Goal: Task Accomplishment & Management: Use online tool/utility

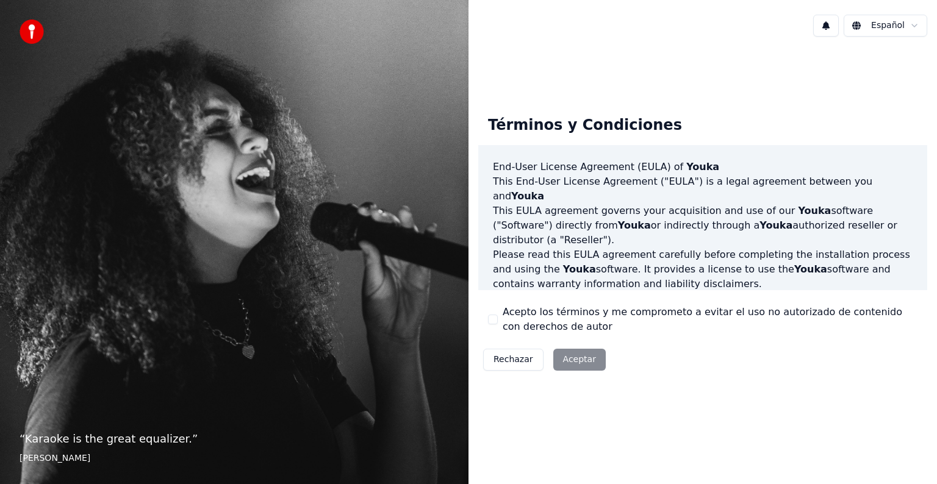
click at [573, 359] on div "Rechazar Aceptar" at bounding box center [544, 360] width 132 height 32
click at [493, 317] on button "Acepto los términos y me comprometo a evitar el uso no autorizado de contenido …" at bounding box center [493, 320] width 10 height 10
click at [581, 356] on button "Aceptar" at bounding box center [579, 360] width 52 height 22
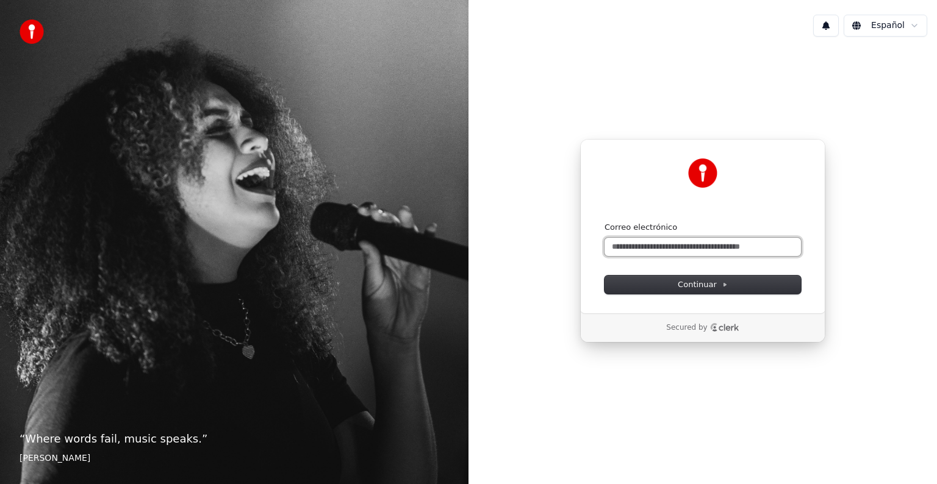
click at [642, 247] on input "Correo electrónico" at bounding box center [703, 247] width 196 height 18
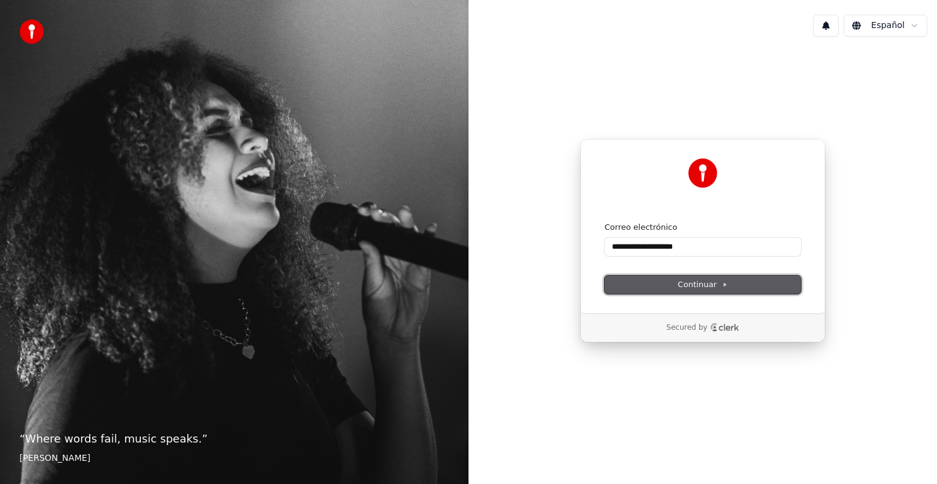
click at [695, 285] on span "Continuar" at bounding box center [703, 284] width 50 height 11
type input "**********"
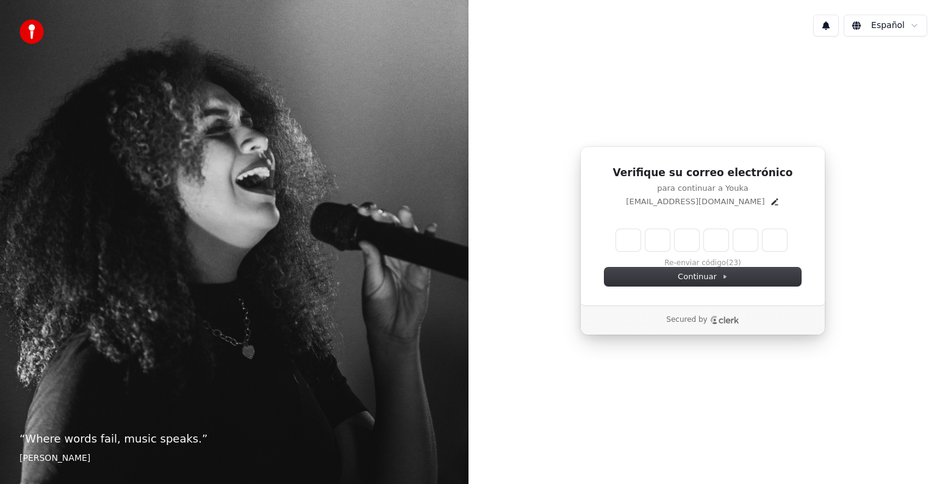
type input "*"
type input "**"
type input "*"
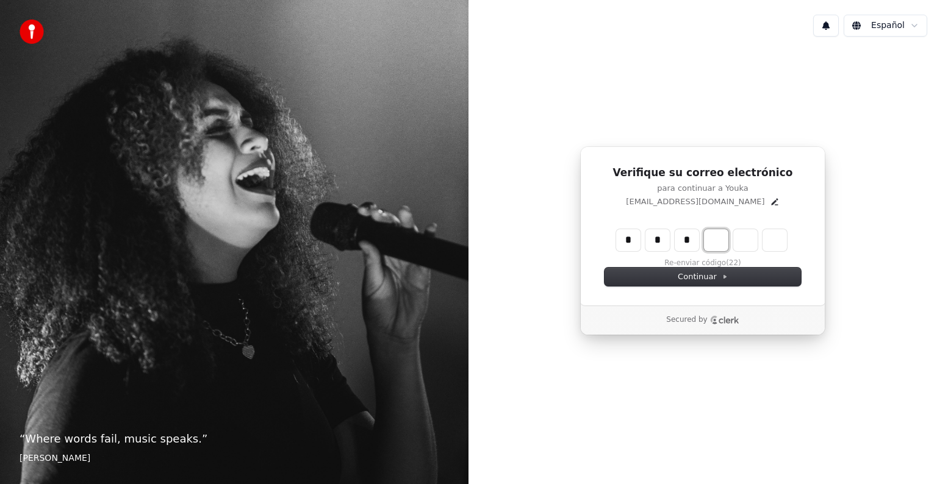
type input "***"
type input "*"
type input "****"
type input "*"
type input "******"
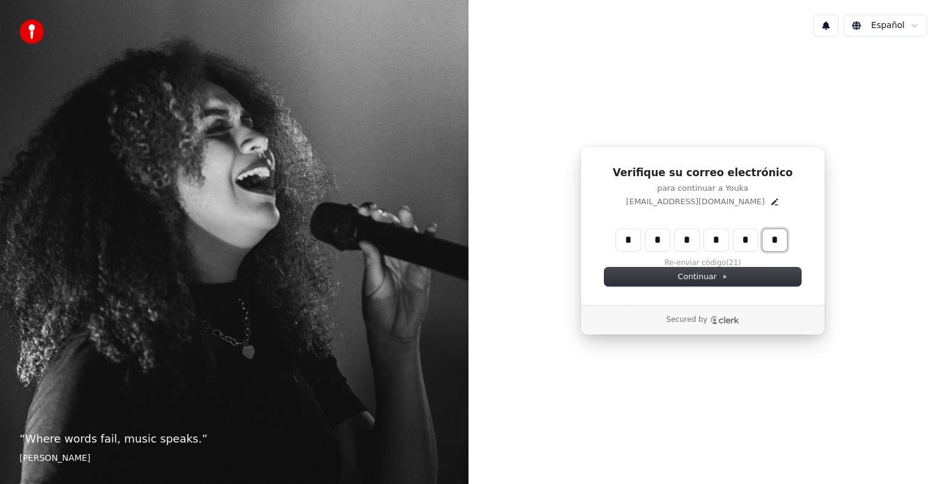
type input "*"
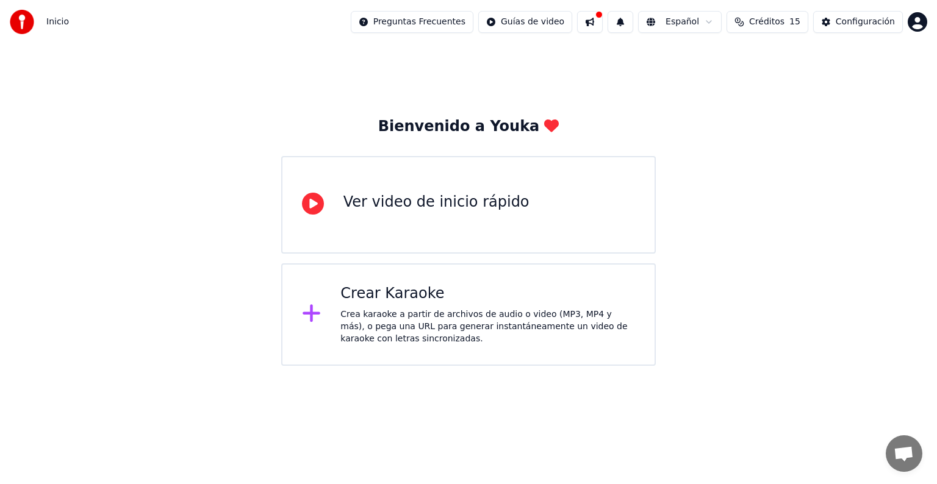
click at [368, 310] on div "Crea karaoke a partir de archivos de audio o video (MP3, MP4 y más), o pega una…" at bounding box center [487, 327] width 295 height 37
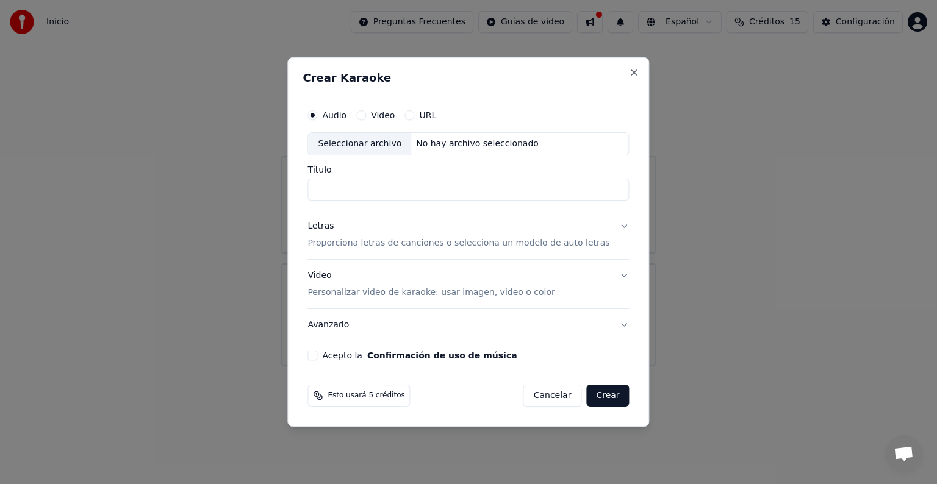
click at [366, 143] on div "Seleccionar archivo" at bounding box center [359, 144] width 103 height 22
click at [395, 111] on label "Video" at bounding box center [383, 115] width 24 height 9
click at [366, 110] on button "Video" at bounding box center [361, 115] width 10 height 10
click at [448, 111] on div "Audio Video URL" at bounding box center [467, 115] width 321 height 24
click at [434, 113] on label "URL" at bounding box center [427, 115] width 17 height 9
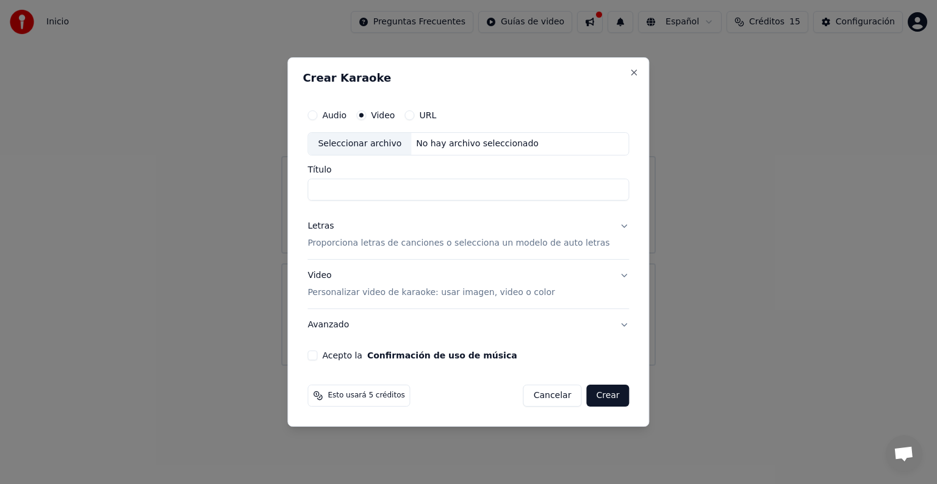
click at [414, 113] on button "URL" at bounding box center [409, 115] width 10 height 10
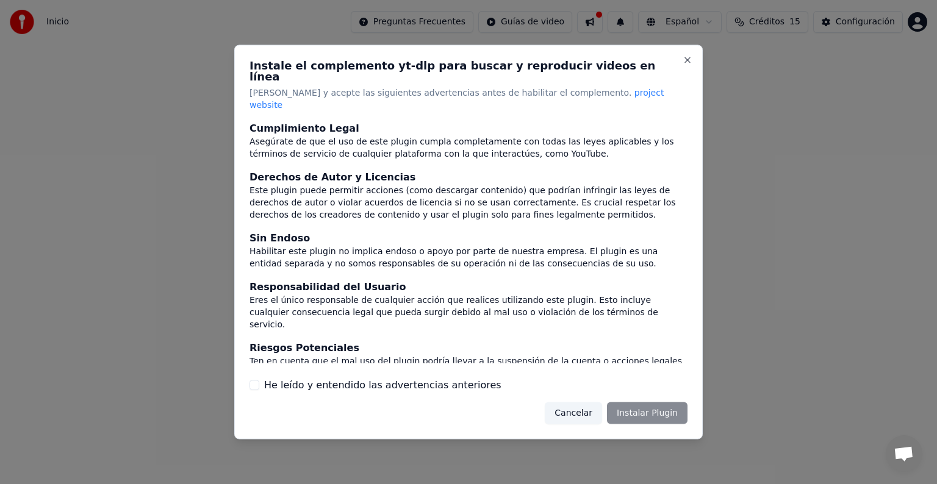
click at [639, 402] on div "Cancelar Instalar Plugin" at bounding box center [616, 413] width 143 height 22
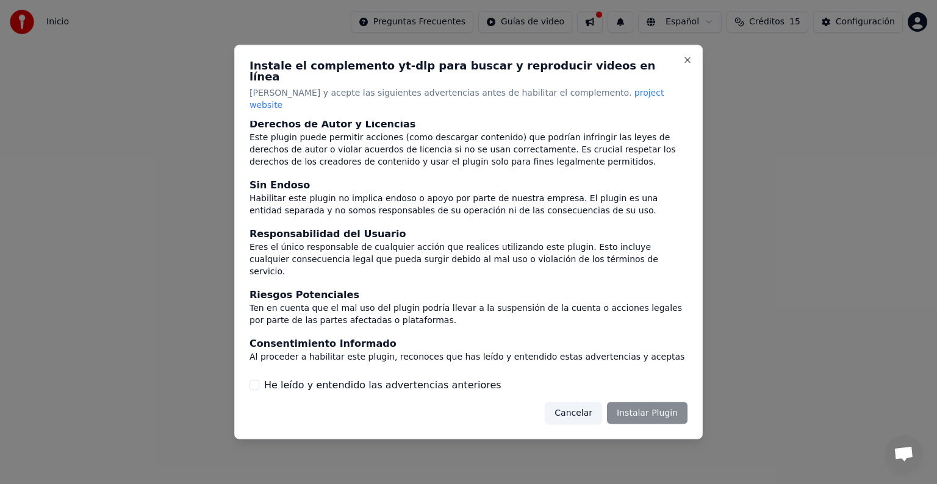
click at [257, 380] on button "He leído y entendido las advertencias anteriores" at bounding box center [254, 385] width 10 height 10
click at [644, 402] on button "Instalar Plugin" at bounding box center [647, 413] width 81 height 22
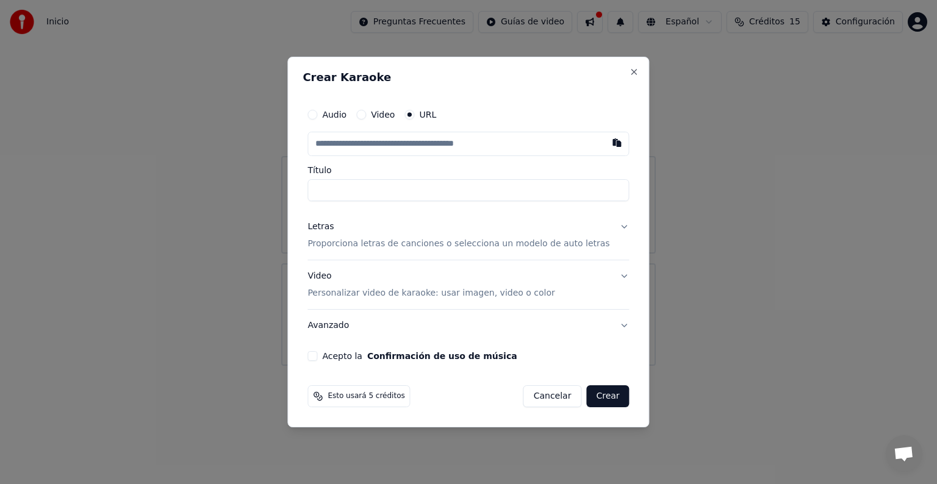
paste input "**********"
type input "**********"
click at [333, 355] on div "Acepto la Confirmación de uso de música" at bounding box center [467, 356] width 321 height 10
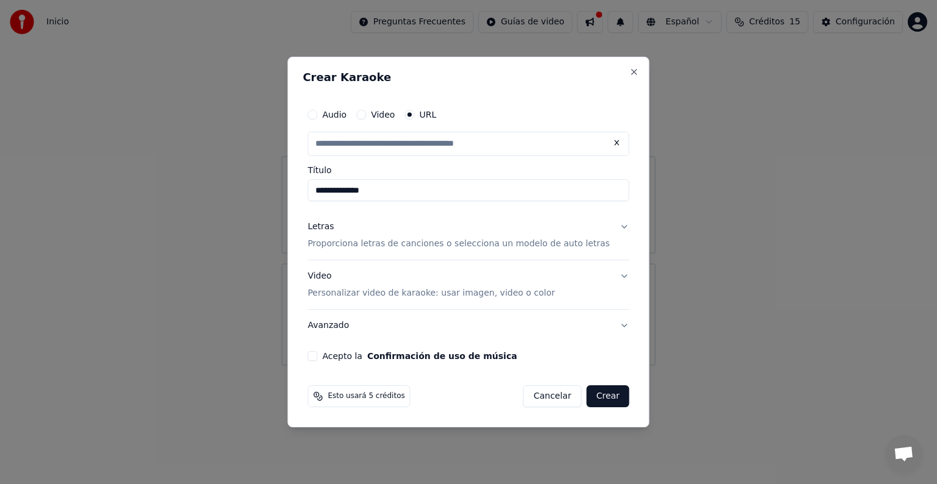
click at [589, 395] on button "Crear" at bounding box center [607, 397] width 43 height 22
type input "**********"
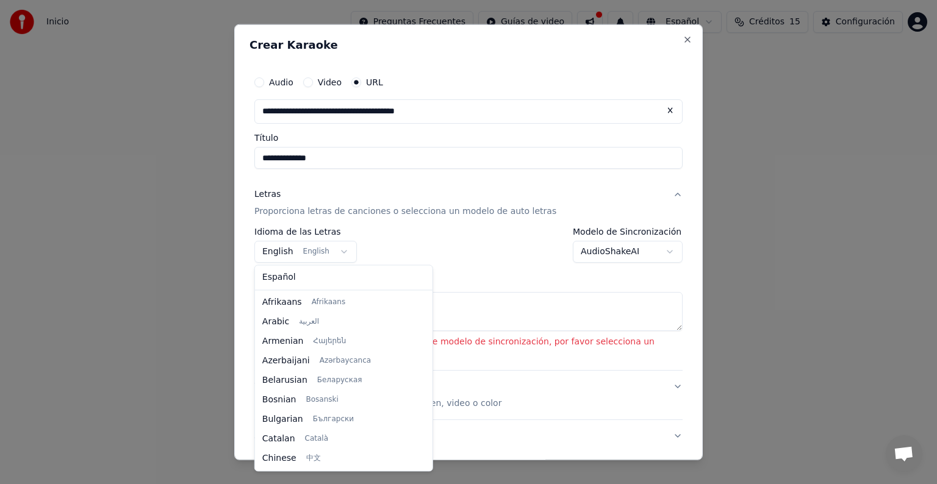
click at [334, 253] on body "**********" at bounding box center [468, 183] width 937 height 366
select select "**"
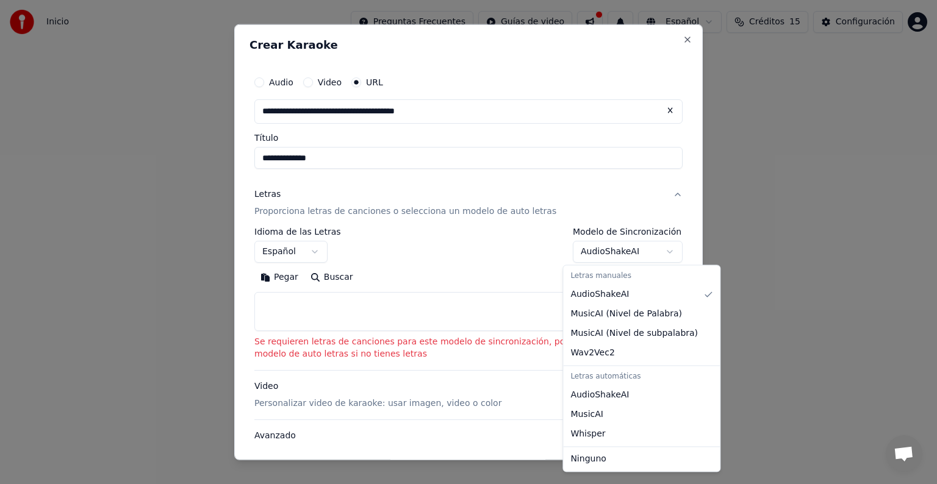
click at [661, 251] on body "**********" at bounding box center [468, 183] width 937 height 366
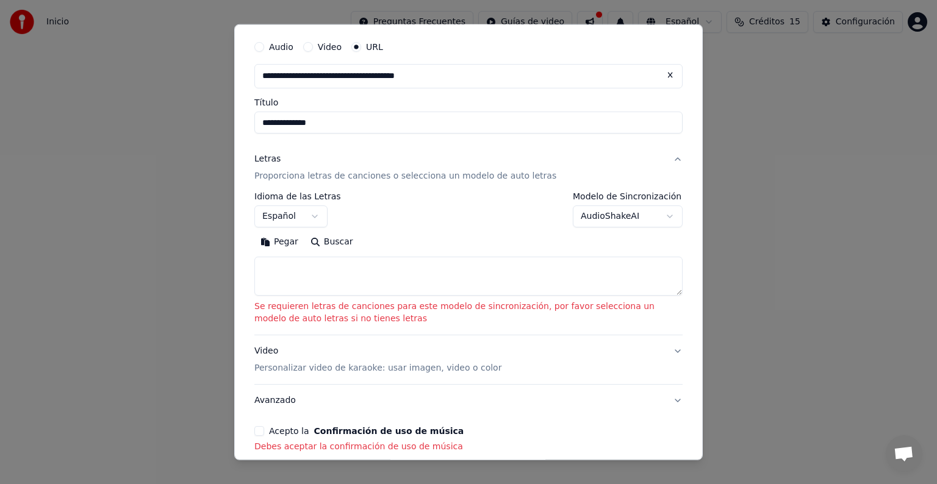
scroll to position [43, 0]
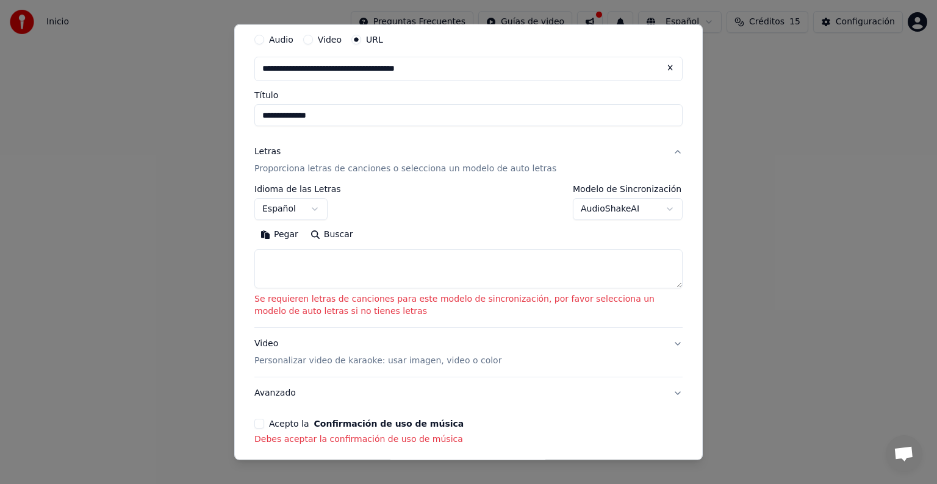
click at [325, 271] on textarea at bounding box center [468, 268] width 428 height 39
click at [342, 298] on p "Se requieren letras de canciones para este modelo de sincronización, por favor …" at bounding box center [468, 305] width 428 height 24
click at [306, 40] on button "Video" at bounding box center [308, 40] width 10 height 10
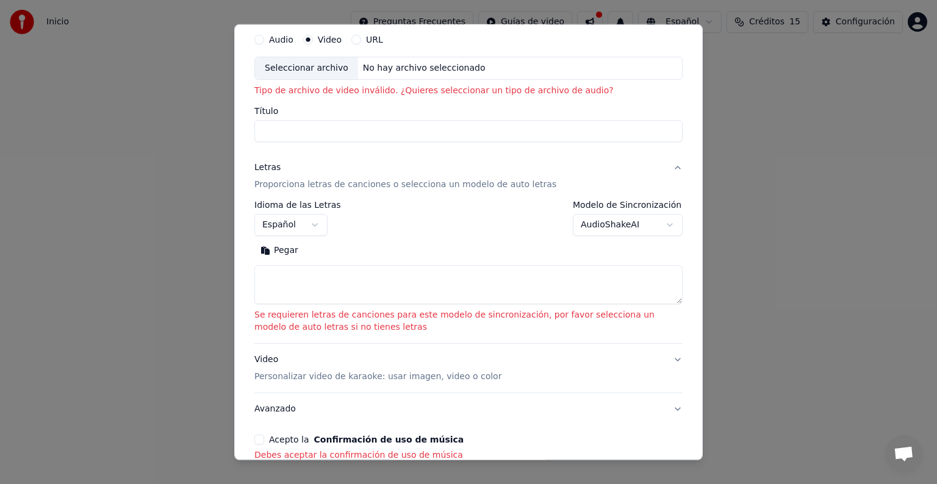
click at [354, 40] on button "URL" at bounding box center [356, 40] width 10 height 10
click at [334, 78] on input "text" at bounding box center [468, 69] width 428 height 24
paste input "**********"
type input "**********"
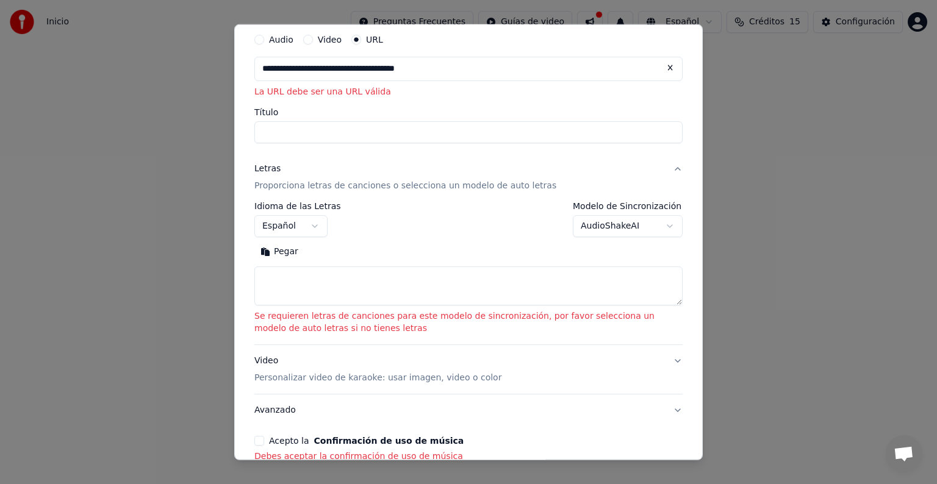
type input "**********"
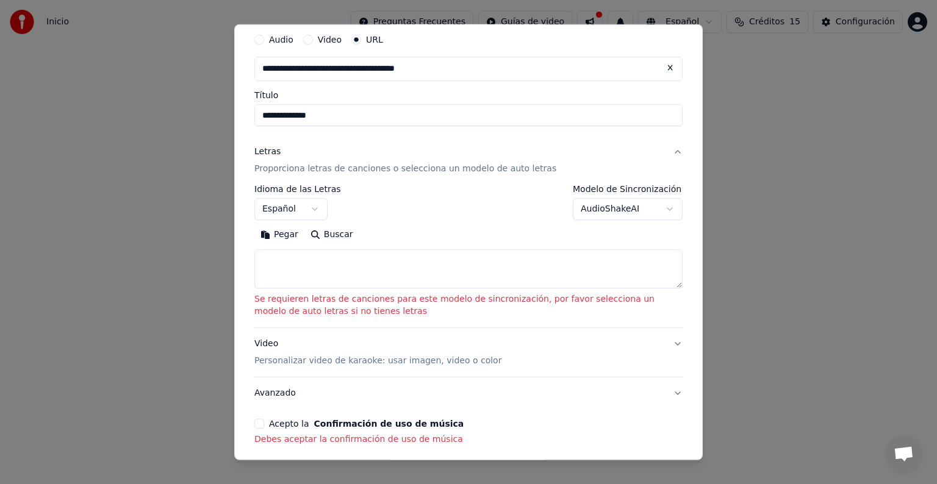
type input "**********"
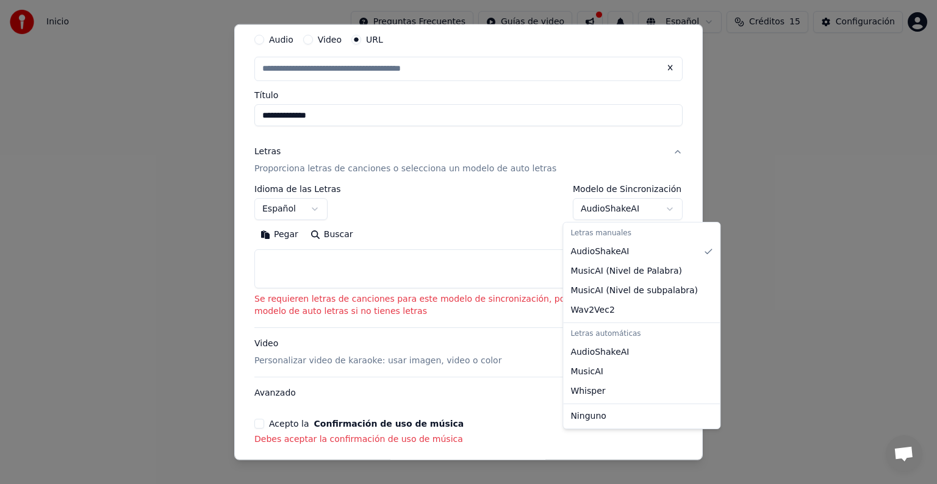
click at [665, 212] on body "**********" at bounding box center [468, 183] width 937 height 366
select select "**********"
type input "**********"
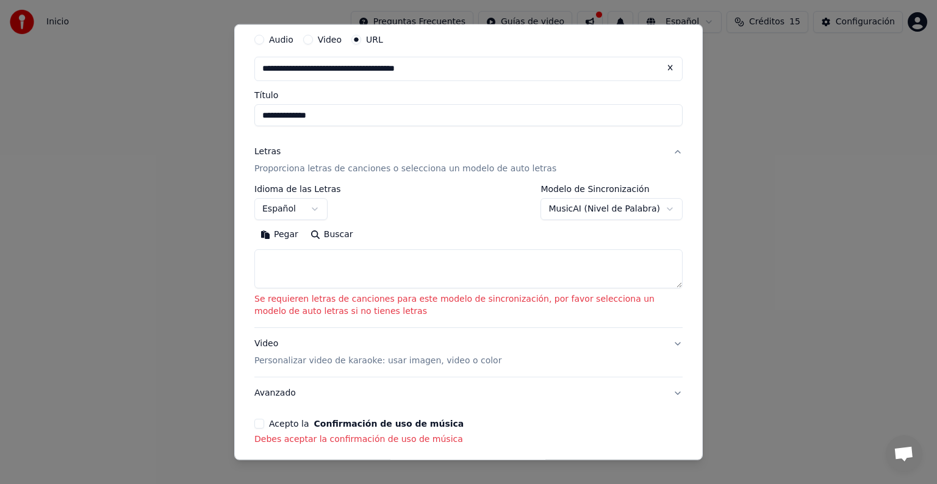
click at [366, 343] on div "Video Personalizar video de karaoke: usar imagen, video o color" at bounding box center [377, 352] width 247 height 29
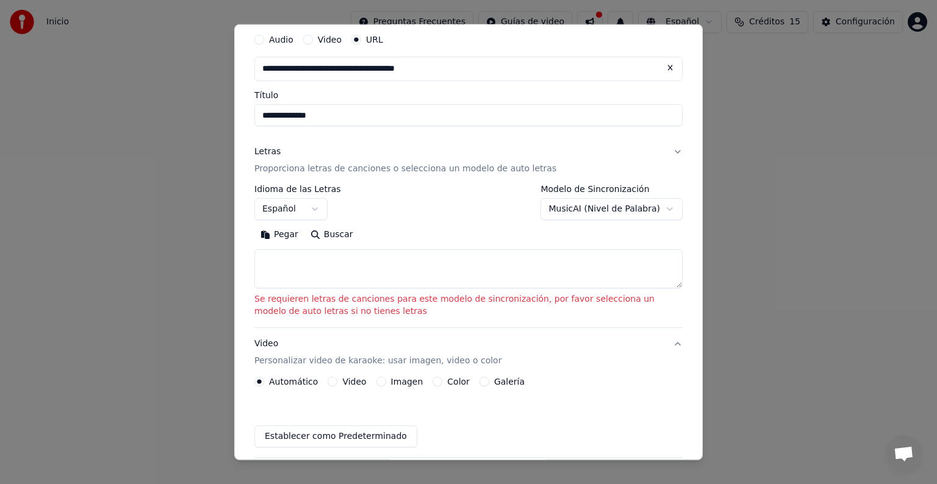
scroll to position [32, 0]
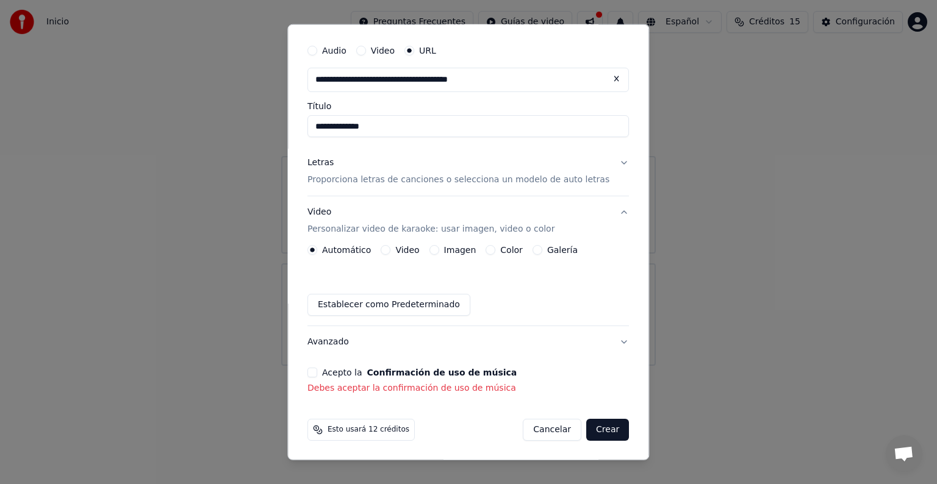
click at [317, 376] on button "Acepto la Confirmación de uso de música" at bounding box center [312, 373] width 10 height 10
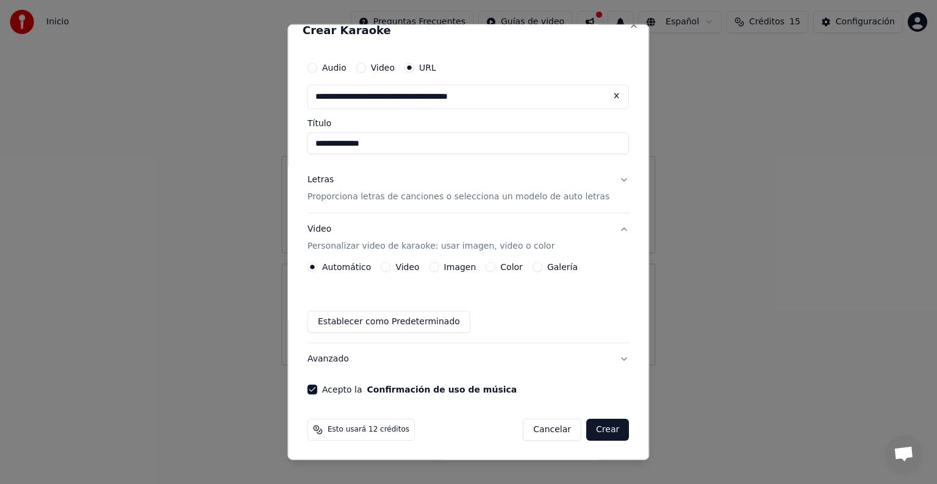
click at [588, 428] on button "Crear" at bounding box center [607, 430] width 43 height 22
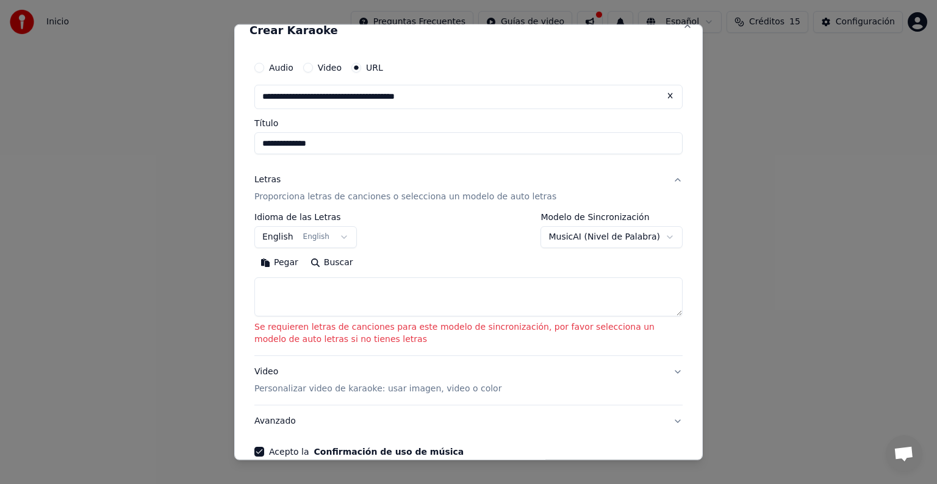
click at [334, 234] on body "**********" at bounding box center [468, 183] width 937 height 366
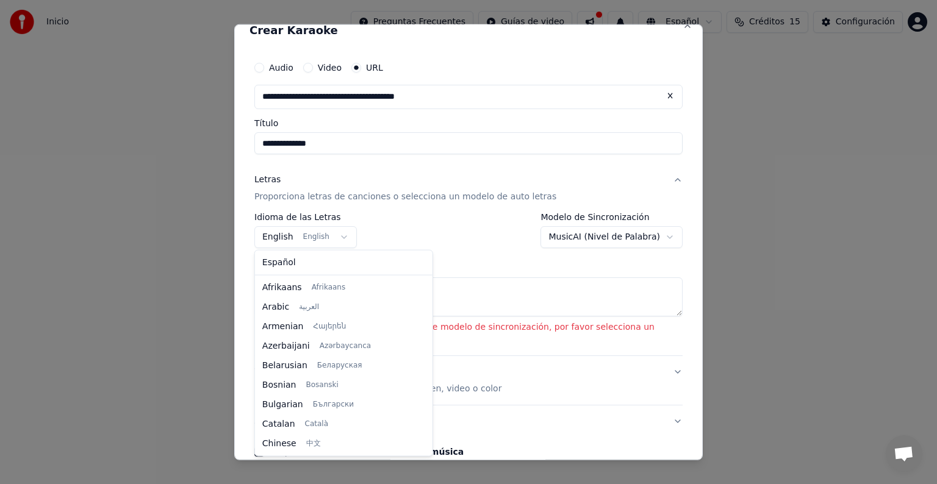
scroll to position [98, 0]
select select "**"
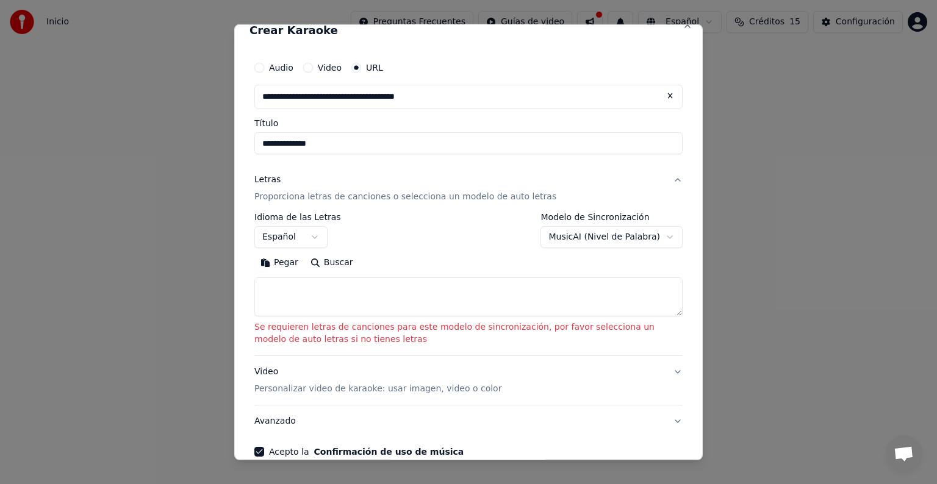
click at [292, 262] on button "Pegar" at bounding box center [279, 263] width 50 height 20
type textarea "**********"
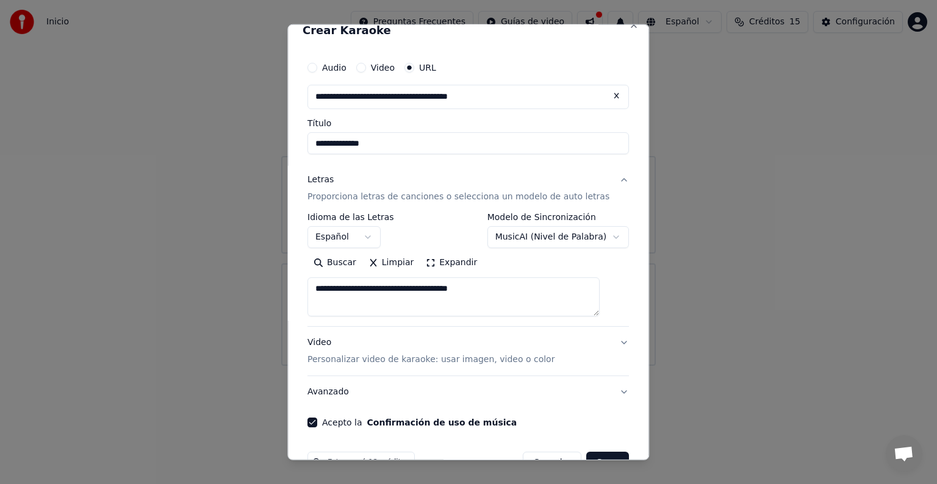
select select "**********"
select select
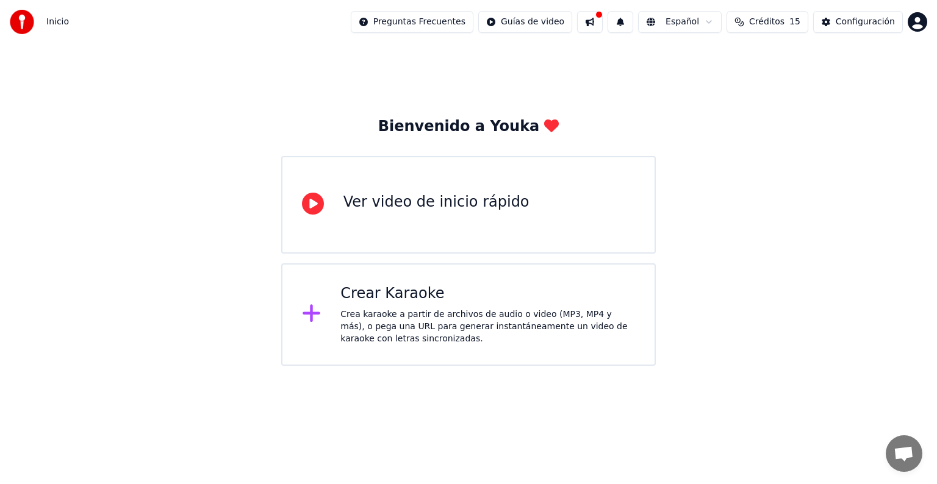
click at [476, 328] on div "Crea karaoke a partir de archivos de audio o video (MP3, MP4 y más), o pega una…" at bounding box center [487, 327] width 295 height 37
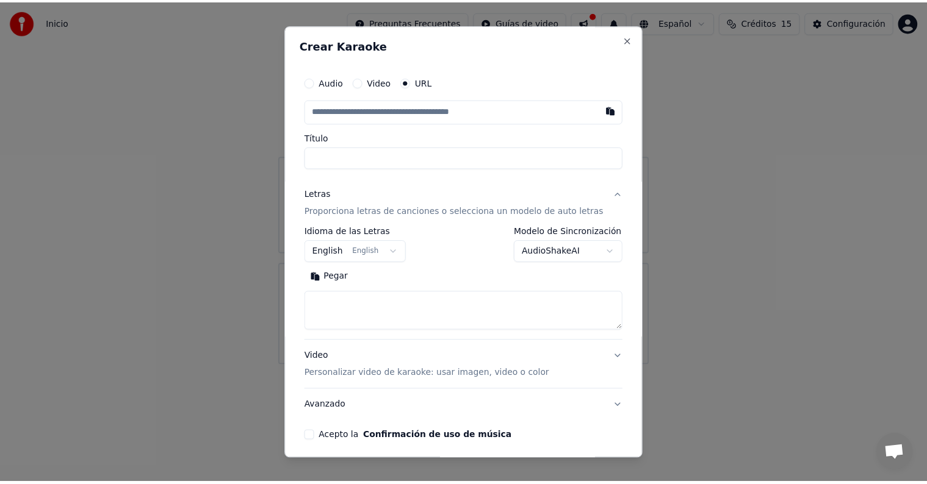
scroll to position [48, 0]
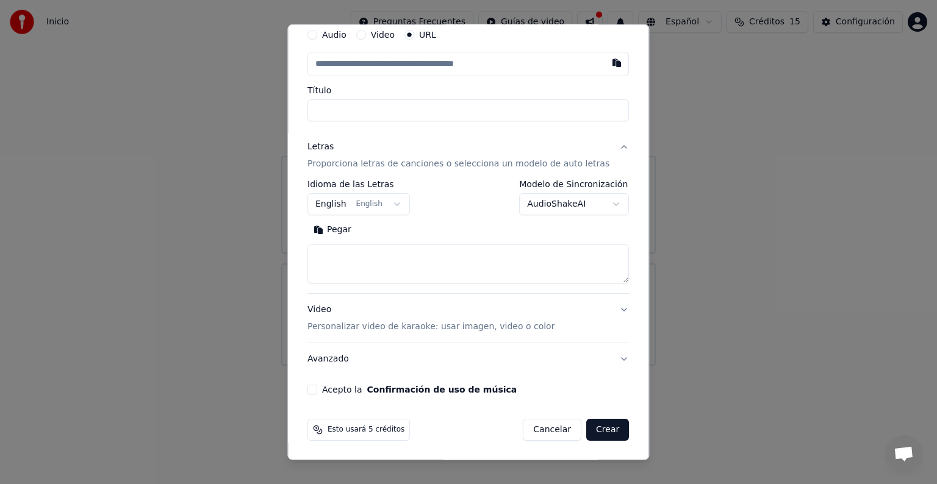
select select
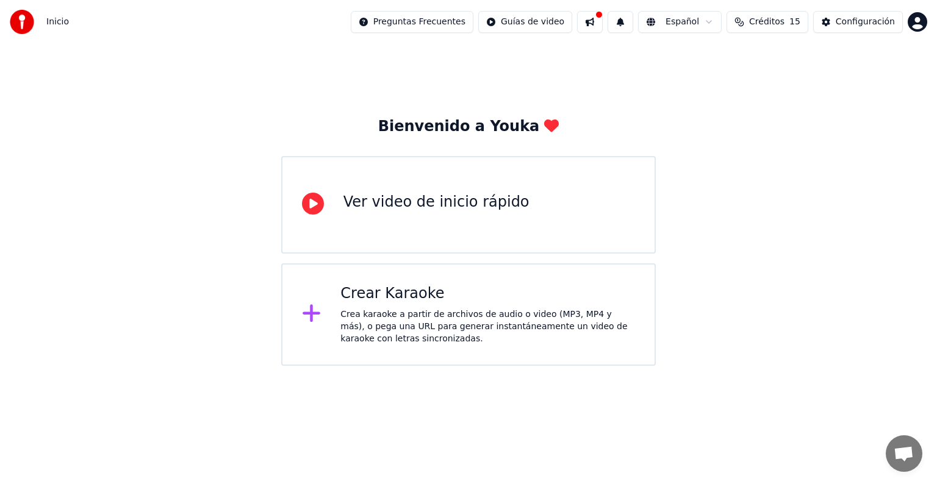
click at [603, 22] on button at bounding box center [590, 22] width 26 height 22
click at [776, 26] on span "Créditos" at bounding box center [766, 22] width 35 height 12
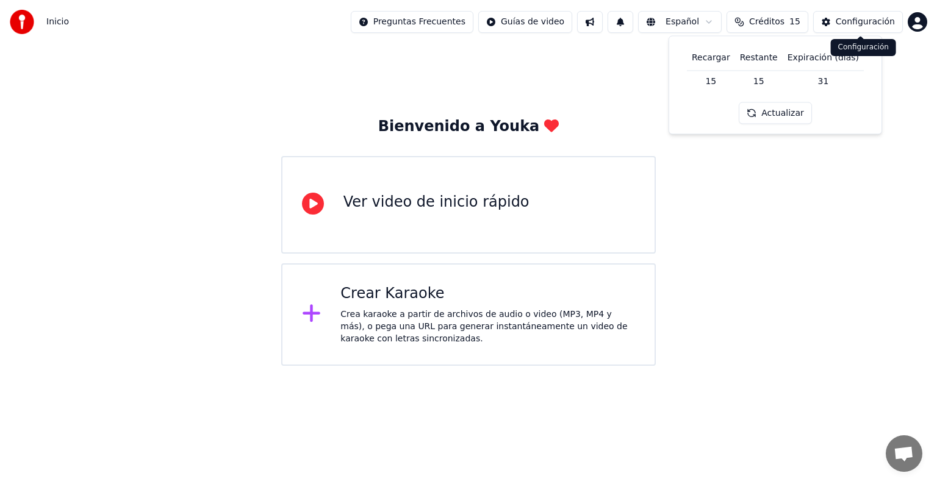
click at [870, 20] on div "Configuración" at bounding box center [865, 22] width 59 height 12
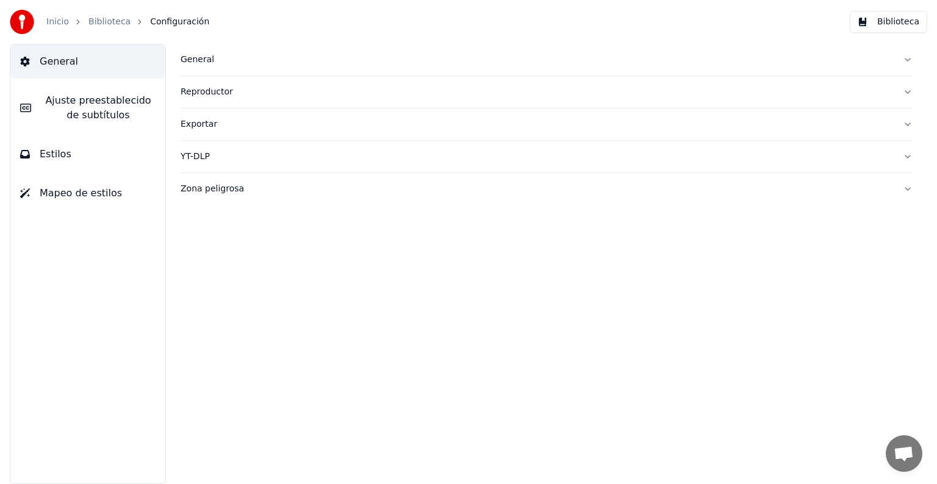
click at [888, 24] on button "Biblioteca" at bounding box center [888, 22] width 77 height 22
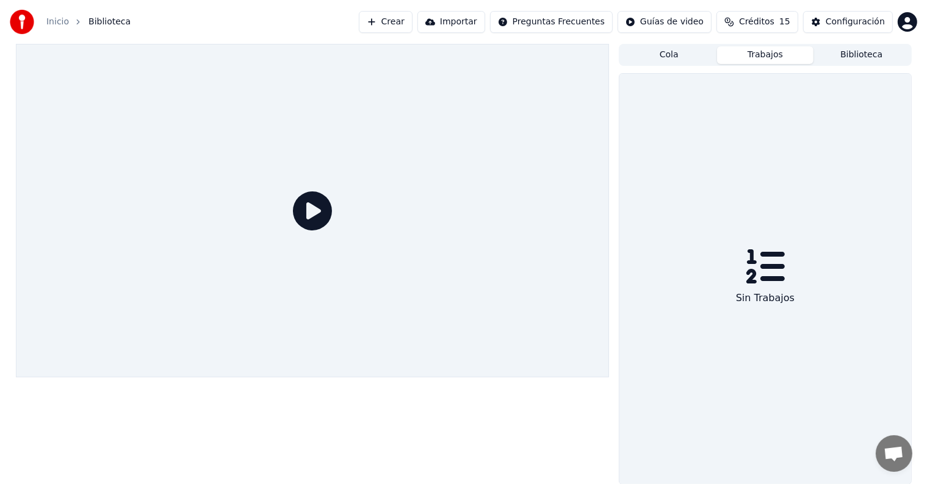
click at [764, 57] on button "Trabajos" at bounding box center [765, 55] width 96 height 18
click at [671, 56] on button "Cola" at bounding box center [668, 55] width 96 height 18
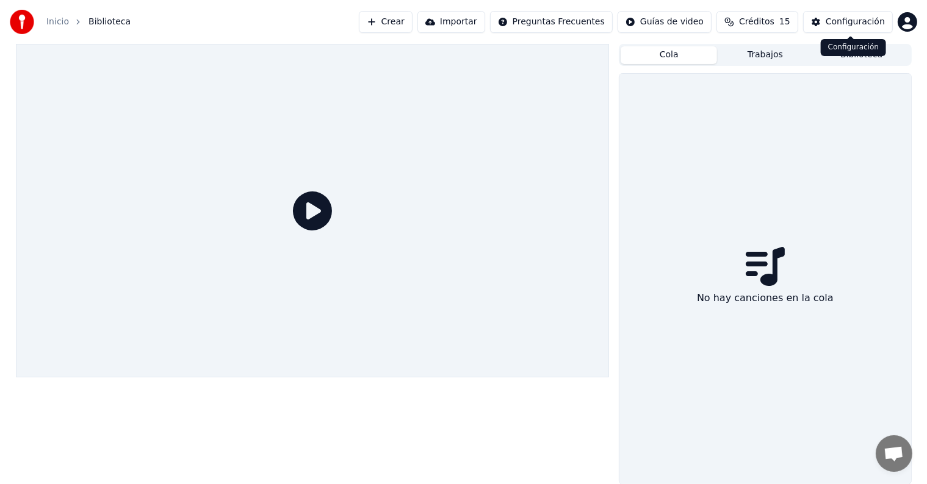
click at [856, 47] on div "Configuración Configuración" at bounding box center [852, 47] width 65 height 17
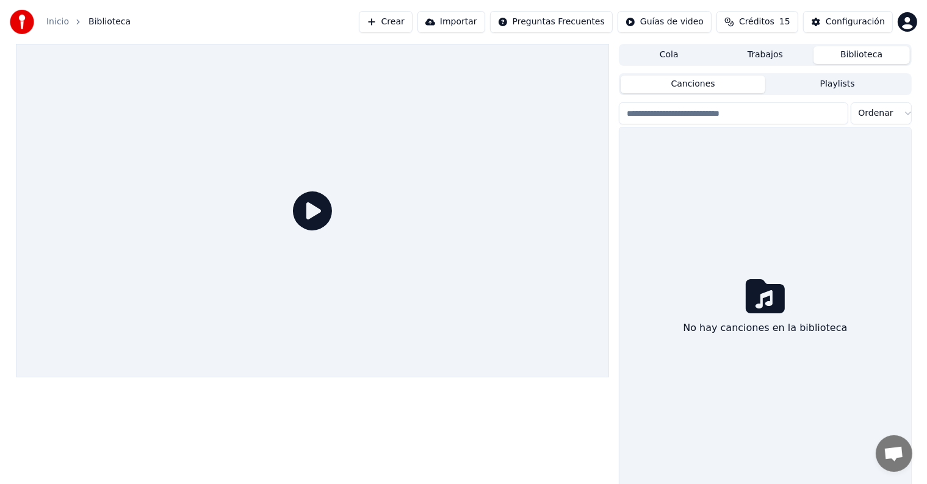
click at [817, 59] on button "Biblioteca" at bounding box center [861, 55] width 96 height 18
click at [483, 22] on button "Importar" at bounding box center [451, 22] width 68 height 22
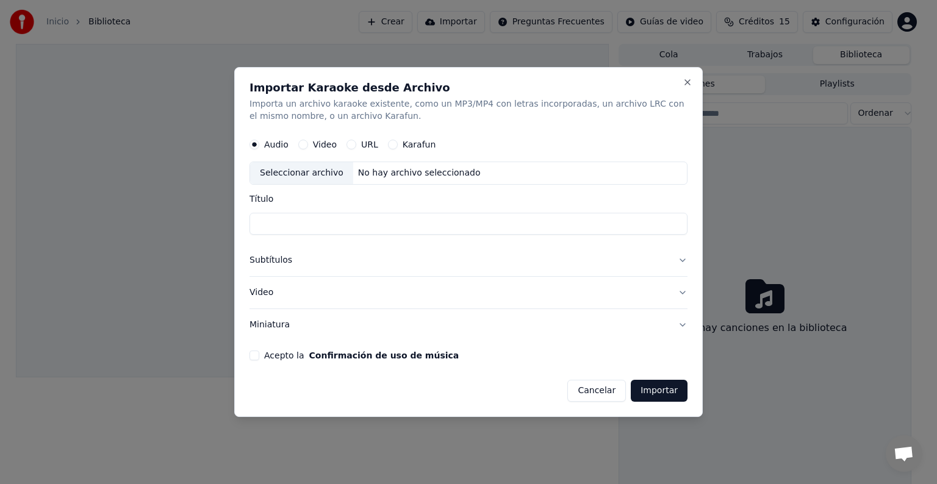
click at [348, 146] on button "URL" at bounding box center [351, 145] width 10 height 10
click at [303, 174] on input "text" at bounding box center [468, 173] width 438 height 24
paste input "**********"
type input "**********"
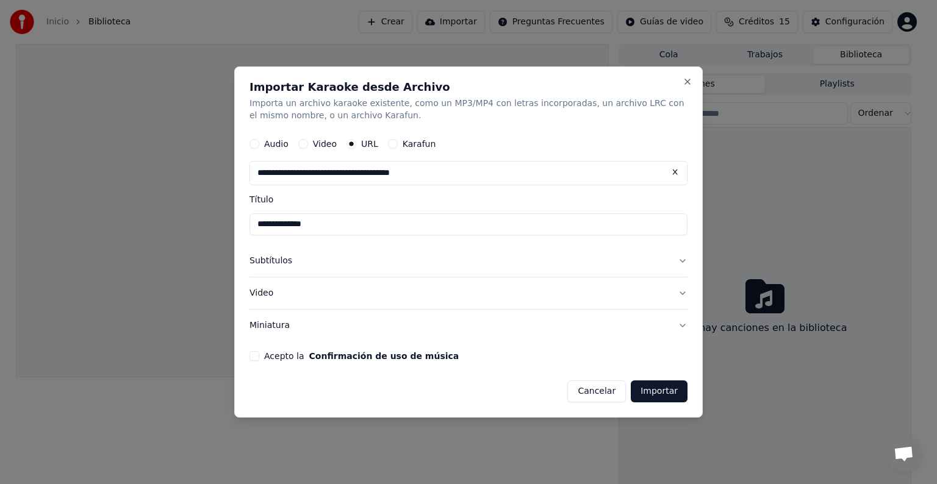
type input "**********"
click at [270, 264] on button "Subtítulos" at bounding box center [468, 261] width 438 height 32
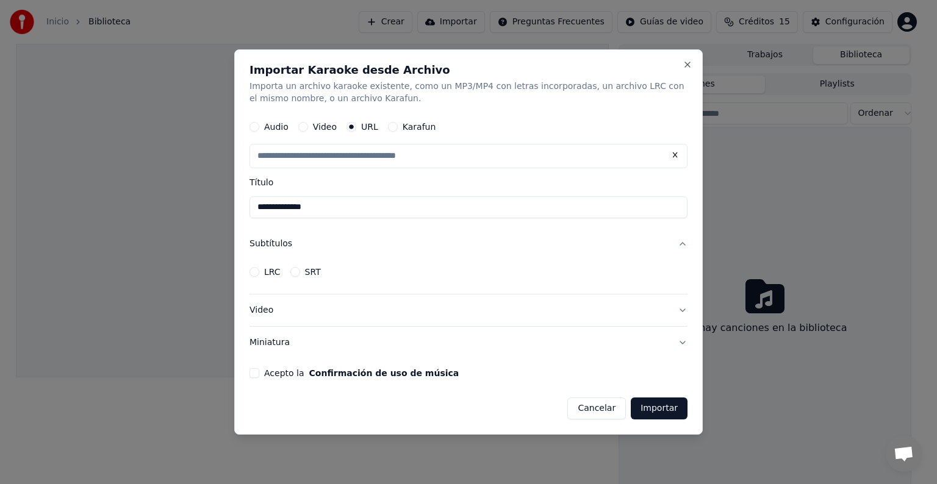
click at [251, 270] on button "LRC" at bounding box center [254, 272] width 10 height 10
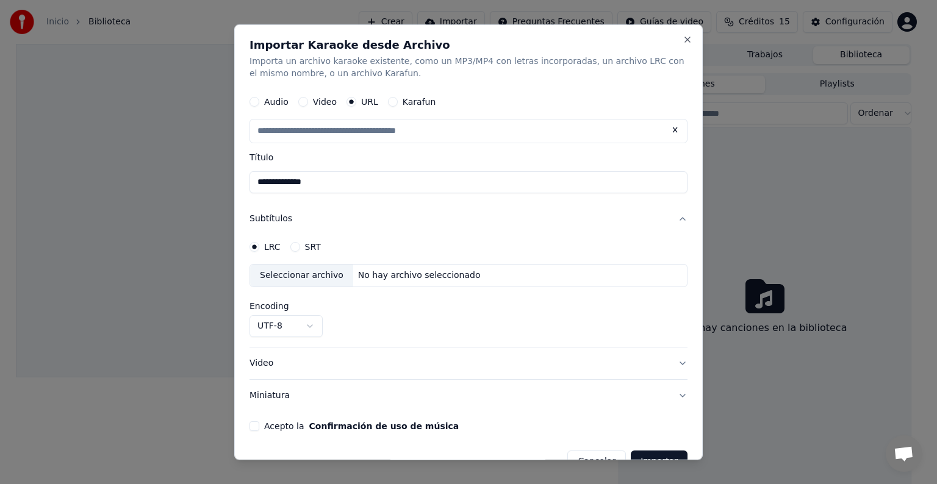
click at [298, 248] on button "SRT" at bounding box center [295, 247] width 10 height 10
click at [667, 224] on button "Subtítulos" at bounding box center [468, 219] width 438 height 32
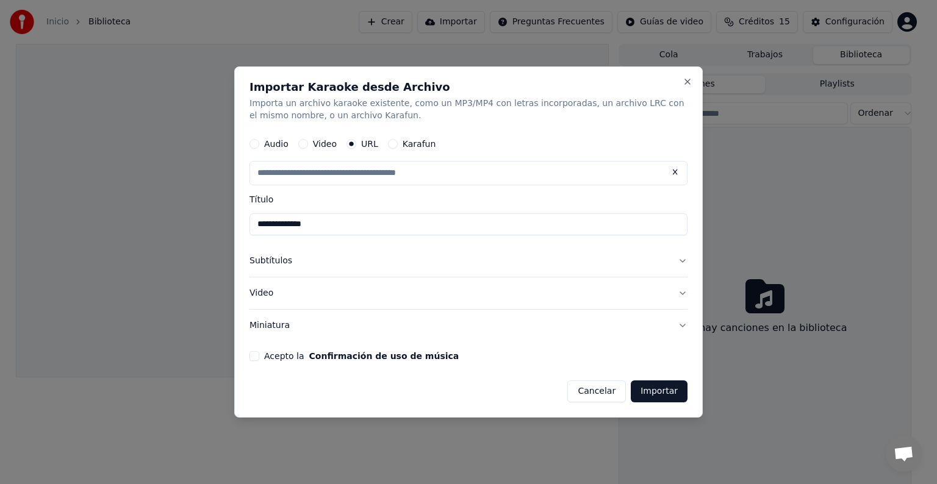
click at [683, 292] on button "Video" at bounding box center [468, 294] width 438 height 32
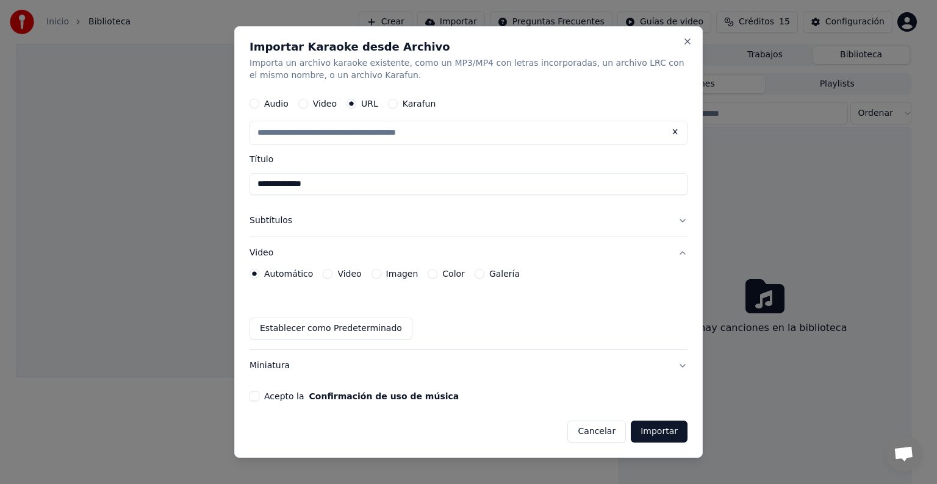
click at [324, 273] on button "Video" at bounding box center [328, 274] width 10 height 10
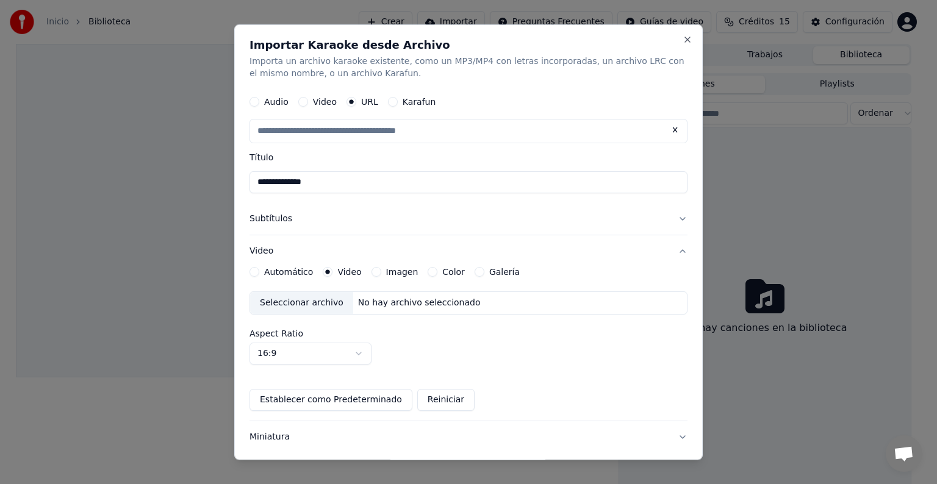
click at [257, 268] on button "Automático" at bounding box center [254, 272] width 10 height 10
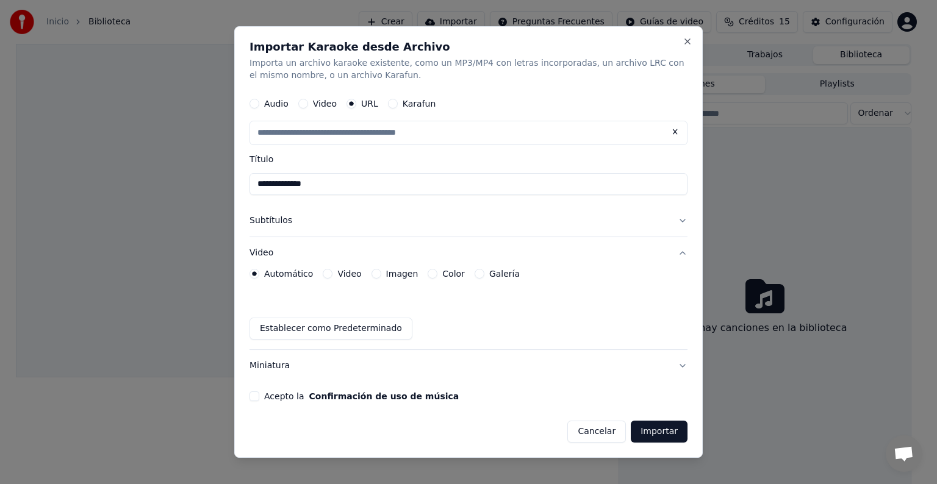
click at [257, 396] on button "Acepto la Confirmación de uso de música" at bounding box center [254, 397] width 10 height 10
click at [475, 276] on button "Galería" at bounding box center [480, 274] width 10 height 10
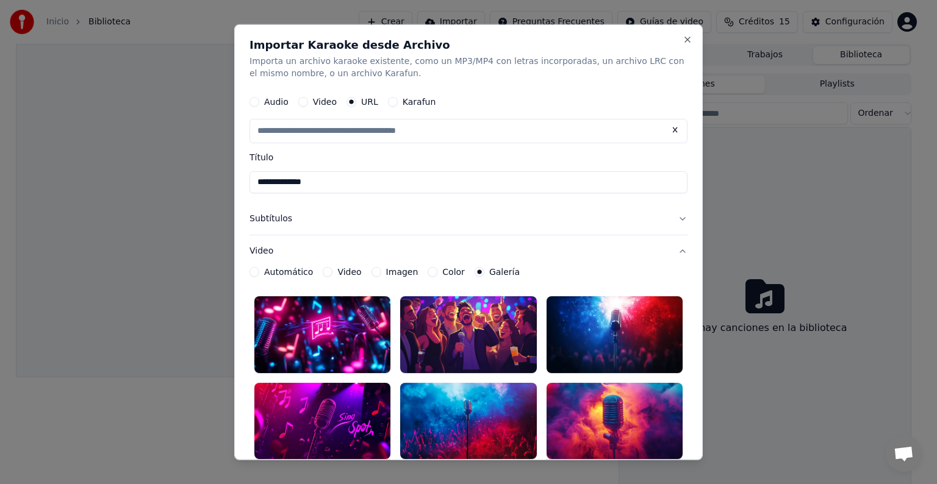
click at [329, 346] on div at bounding box center [322, 334] width 136 height 77
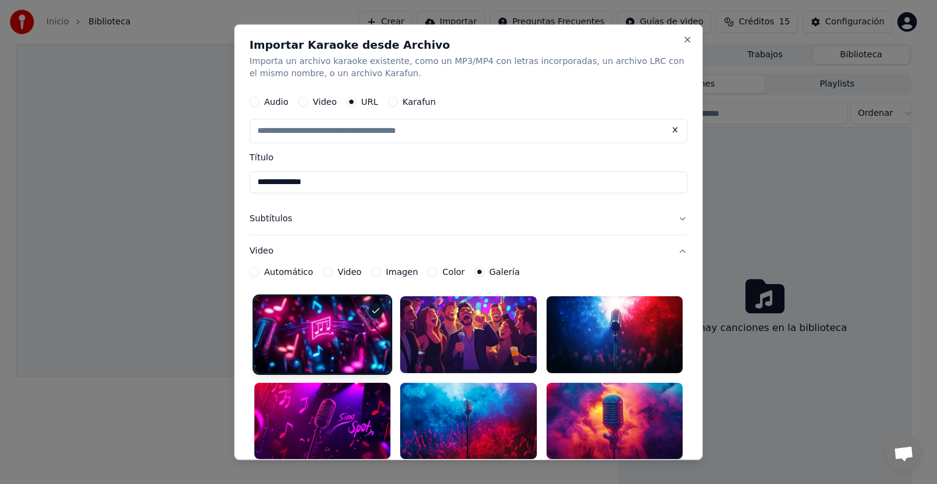
click at [260, 220] on button "Subtítulos" at bounding box center [468, 219] width 438 height 32
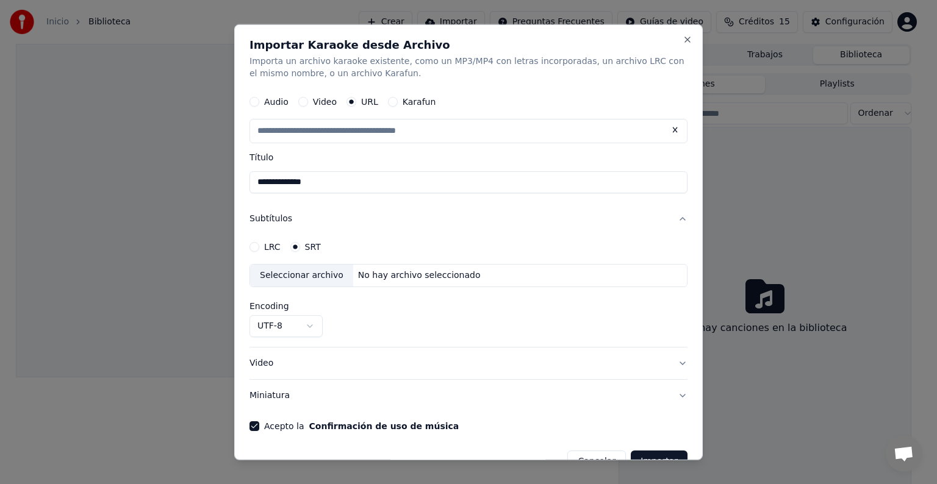
click at [311, 328] on body "**********" at bounding box center [463, 242] width 927 height 484
click at [669, 219] on button "Subtítulos" at bounding box center [468, 219] width 438 height 32
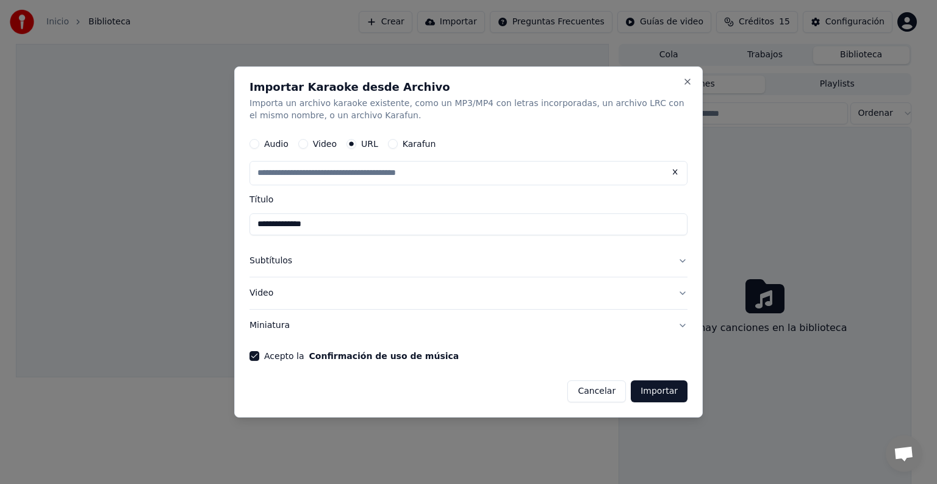
click at [368, 175] on input "text" at bounding box center [468, 173] width 438 height 24
paste input "**********"
type input "**********"
click at [658, 393] on button "Importar" at bounding box center [659, 392] width 57 height 22
type input "**********"
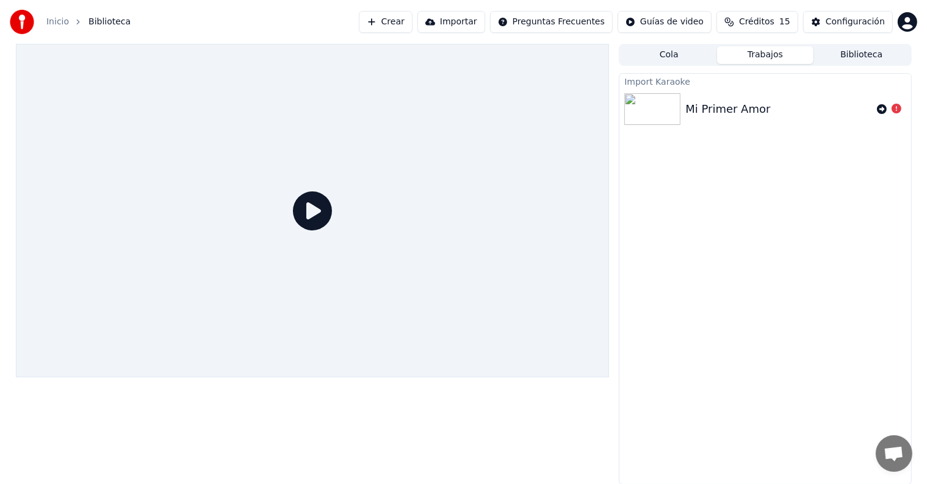
click at [655, 107] on img at bounding box center [652, 109] width 56 height 32
click at [882, 111] on icon at bounding box center [882, 109] width 10 height 10
click at [895, 163] on icon at bounding box center [896, 165] width 10 height 10
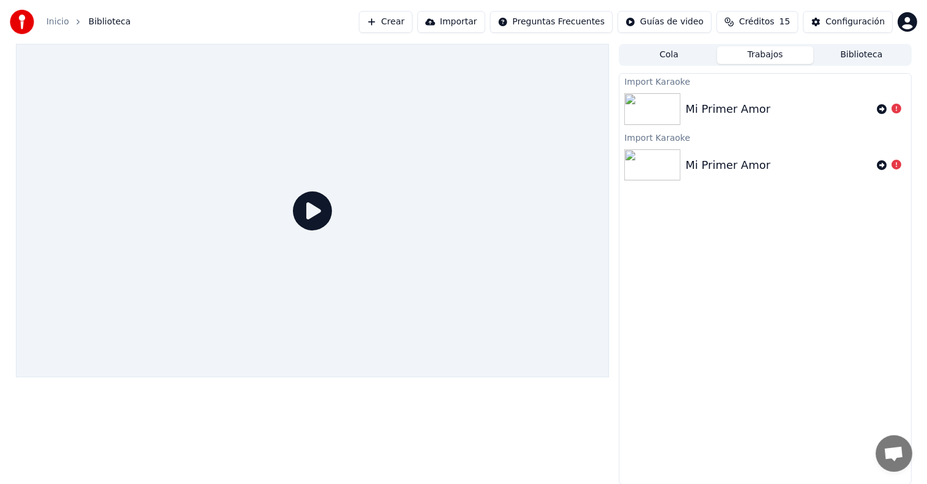
click at [895, 163] on icon at bounding box center [896, 165] width 10 height 10
drag, startPoint x: 895, startPoint y: 163, endPoint x: 870, endPoint y: 163, distance: 25.0
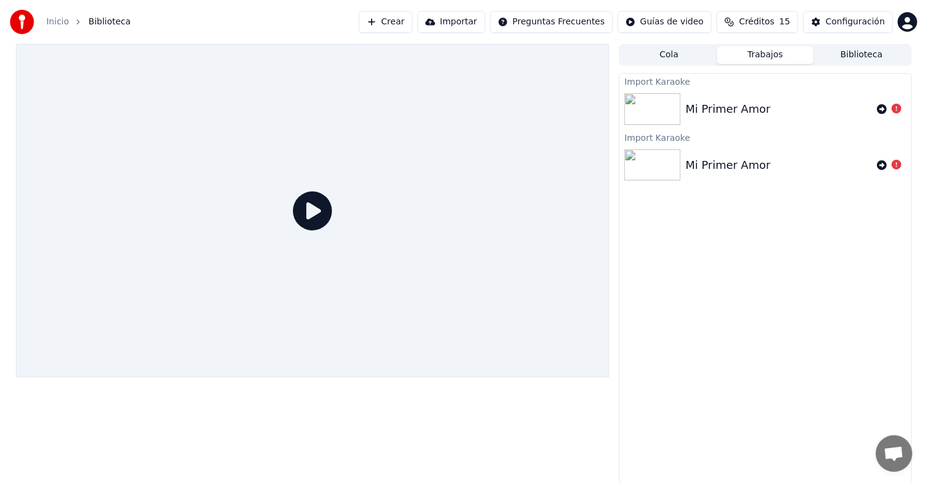
click at [895, 163] on icon at bounding box center [896, 165] width 10 height 10
drag, startPoint x: 322, startPoint y: 223, endPoint x: 312, endPoint y: 217, distance: 11.8
click at [312, 217] on icon at bounding box center [312, 211] width 39 height 39
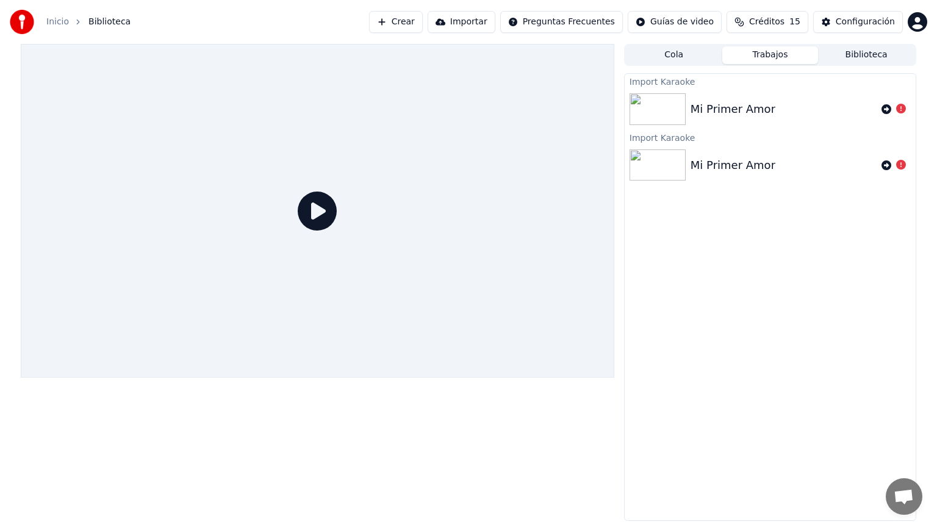
drag, startPoint x: 312, startPoint y: 217, endPoint x: 312, endPoint y: 231, distance: 14.0
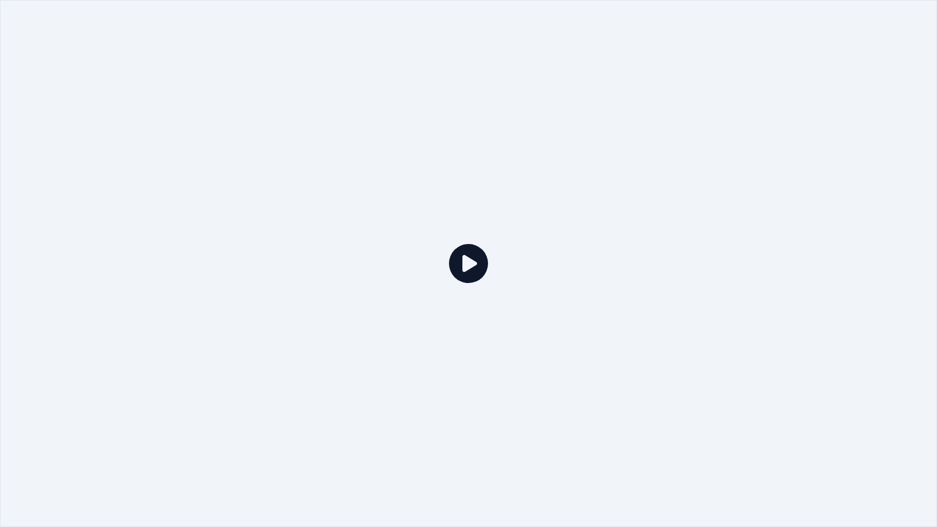
click at [312, 231] on div at bounding box center [468, 263] width 937 height 527
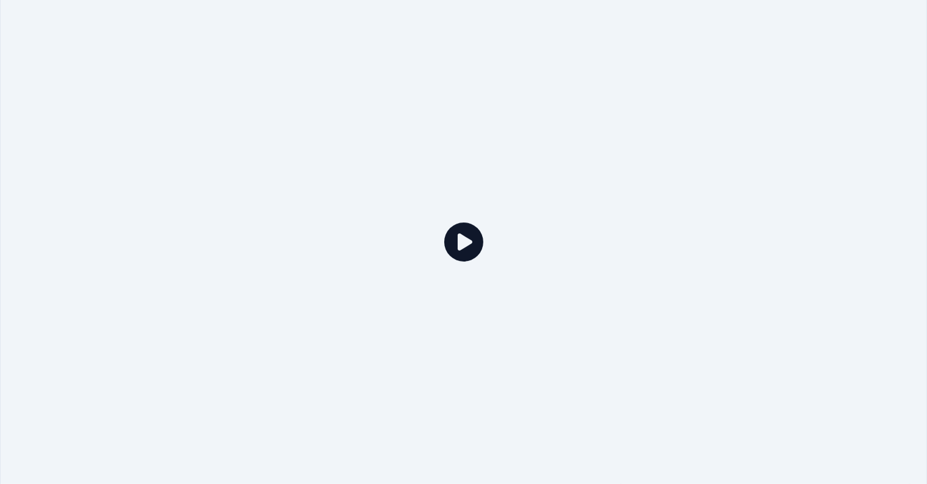
click at [444, 223] on icon at bounding box center [463, 242] width 39 height 39
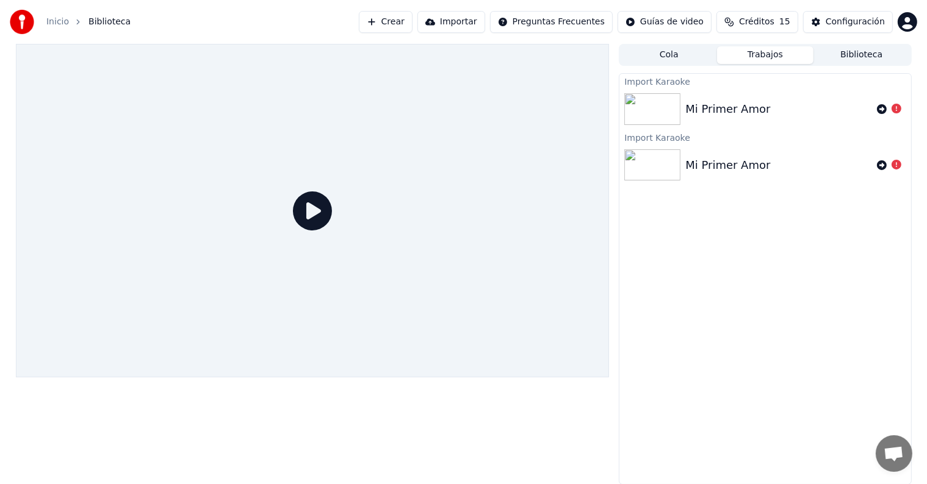
click at [661, 106] on img at bounding box center [652, 109] width 56 height 32
click at [880, 107] on icon at bounding box center [882, 109] width 10 height 10
click at [899, 113] on icon at bounding box center [896, 109] width 10 height 10
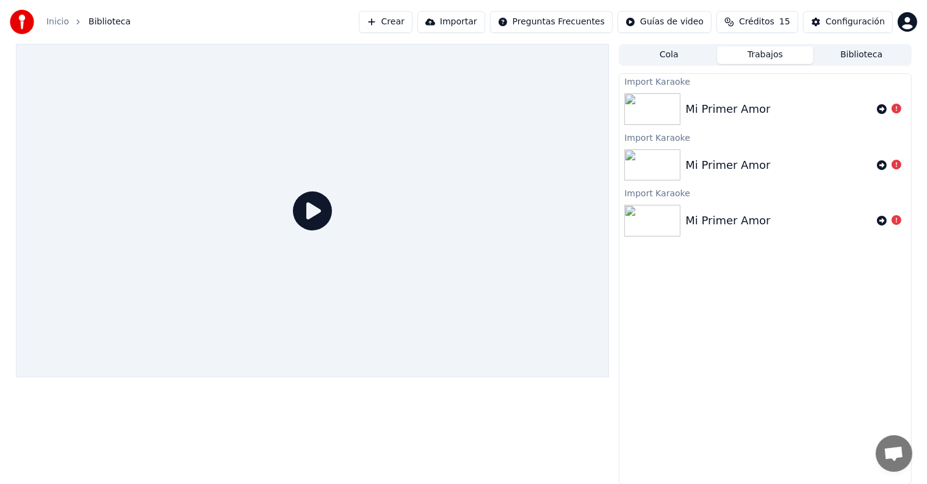
click at [895, 107] on icon at bounding box center [896, 109] width 10 height 10
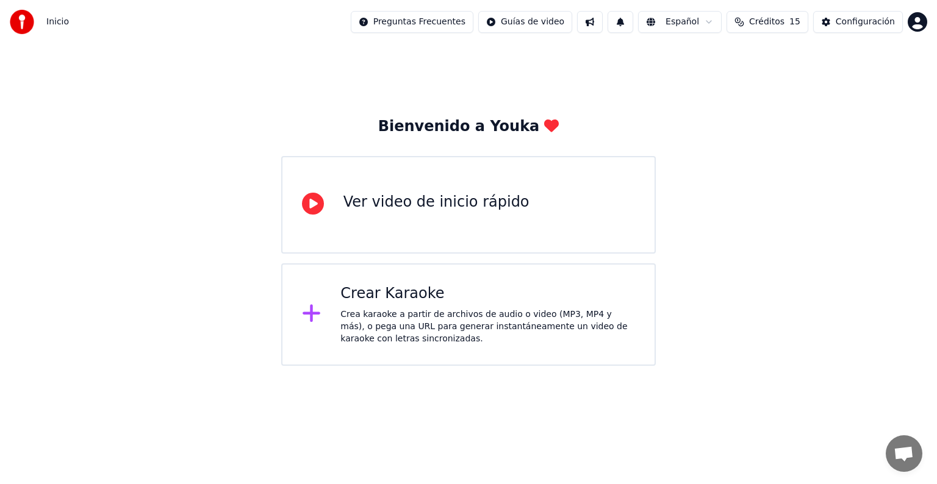
click at [313, 203] on icon at bounding box center [313, 204] width 22 height 22
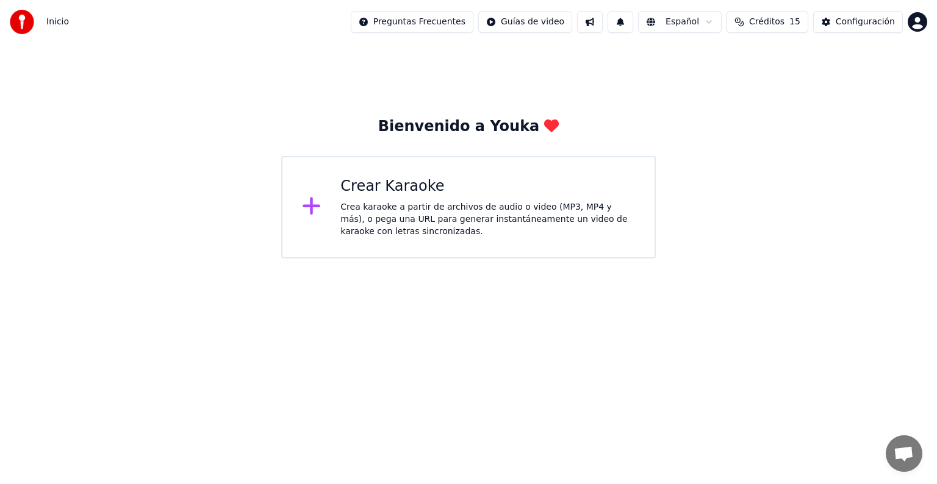
click at [315, 205] on icon at bounding box center [312, 206] width 20 height 22
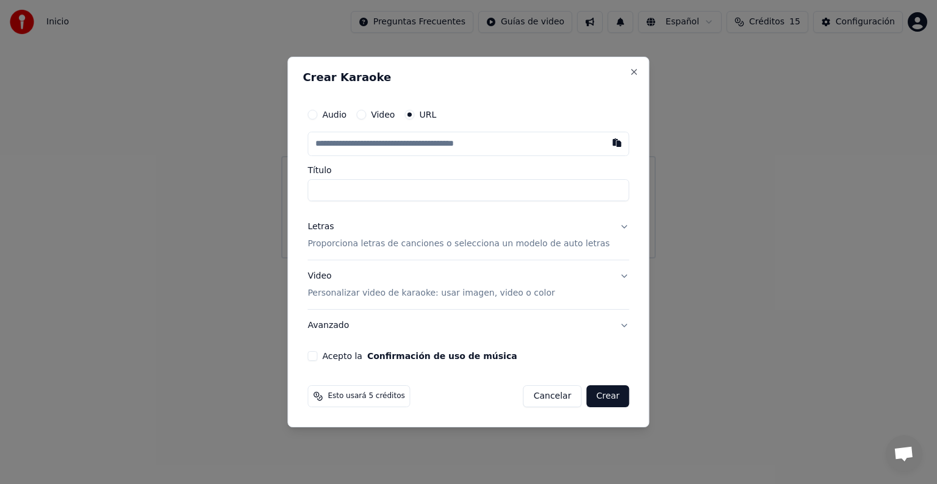
click at [366, 114] on button "Video" at bounding box center [361, 115] width 10 height 10
click at [395, 146] on div "Seleccionar archivo" at bounding box center [359, 144] width 103 height 22
click at [414, 115] on button "URL" at bounding box center [409, 115] width 10 height 10
click at [605, 142] on button "button" at bounding box center [617, 143] width 24 height 22
type input "**********"
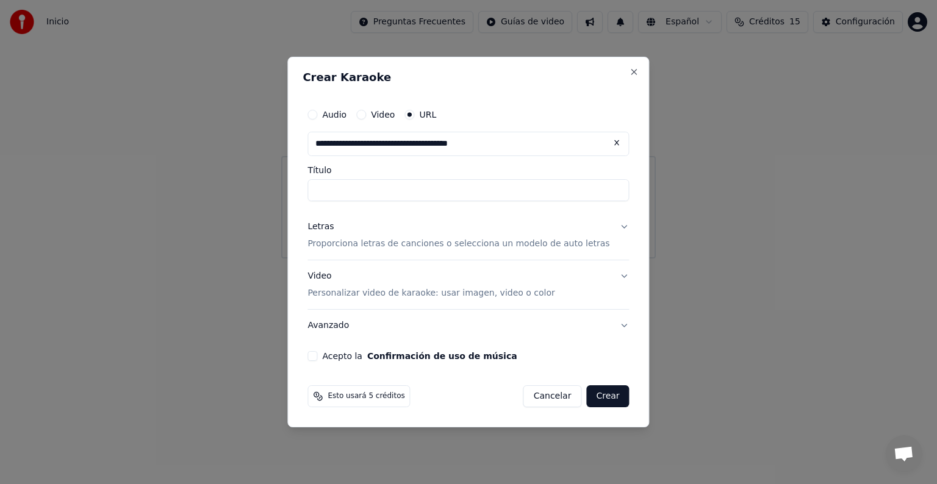
type input "**********"
click at [608, 225] on button "Letras Proporciona letras de canciones o selecciona un modelo de auto letras" at bounding box center [467, 235] width 321 height 49
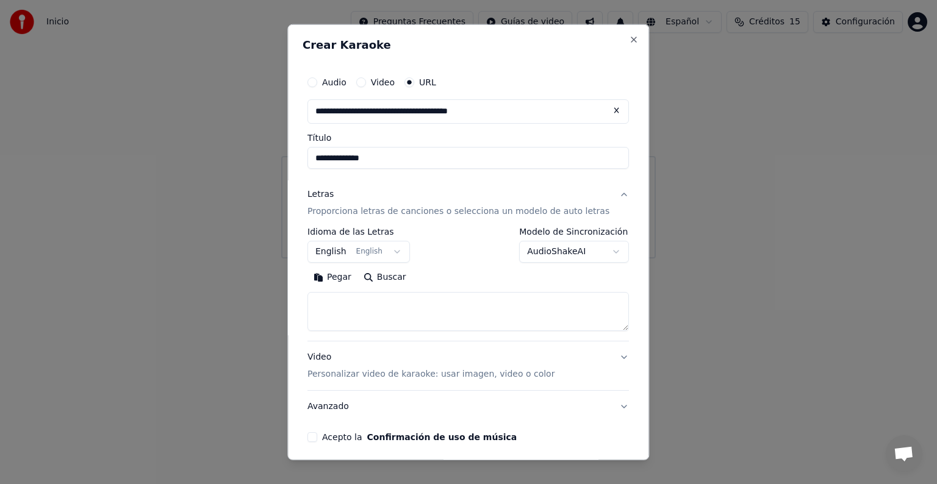
click at [393, 212] on p "Proporciona letras de canciones o selecciona un modelo de auto letras" at bounding box center [458, 212] width 302 height 12
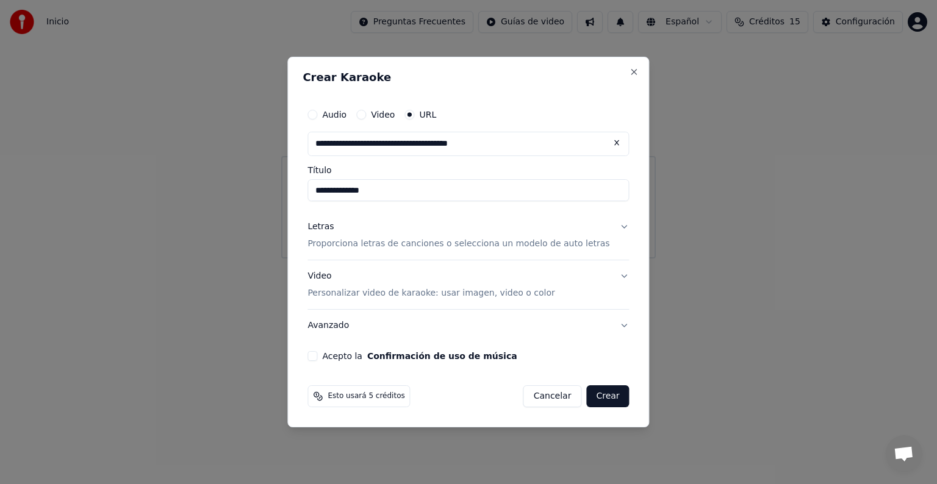
click at [455, 243] on p "Proporciona letras de canciones o selecciona un modelo de auto letras" at bounding box center [458, 244] width 302 height 12
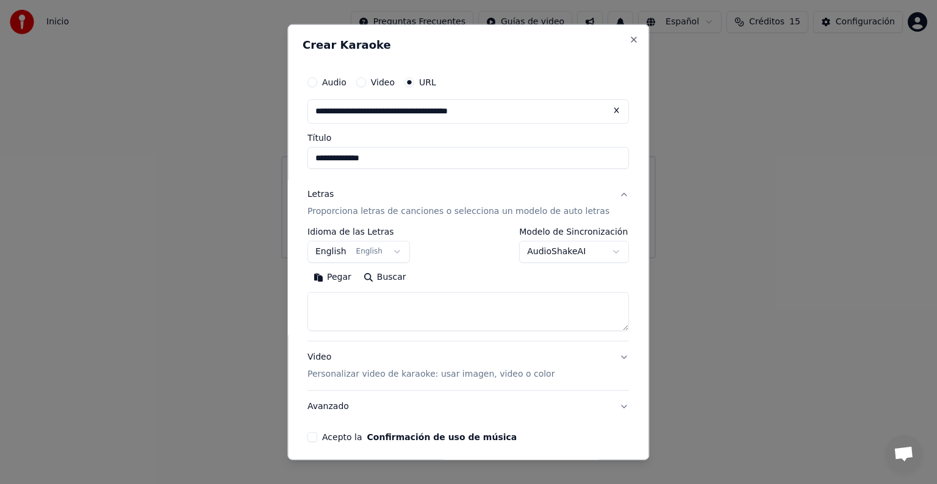
click at [391, 275] on button "Buscar" at bounding box center [384, 278] width 55 height 20
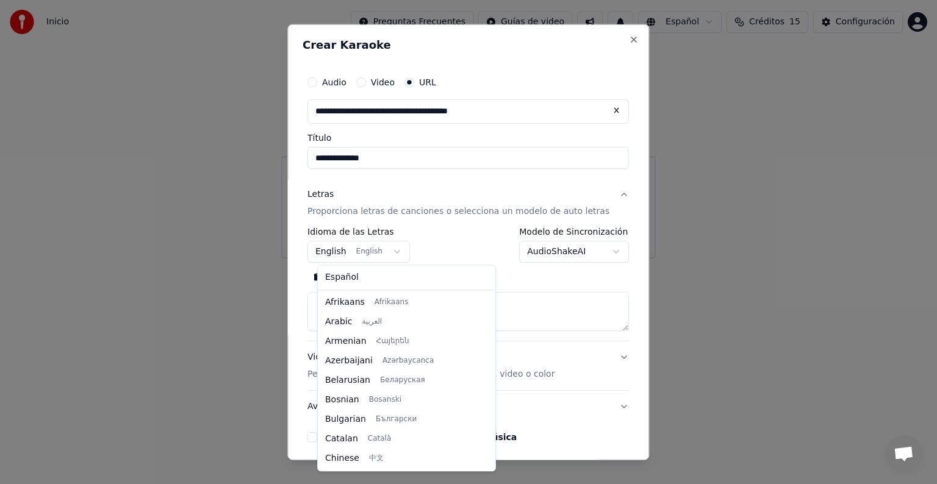
click at [400, 252] on body "**********" at bounding box center [468, 129] width 937 height 259
select select "**"
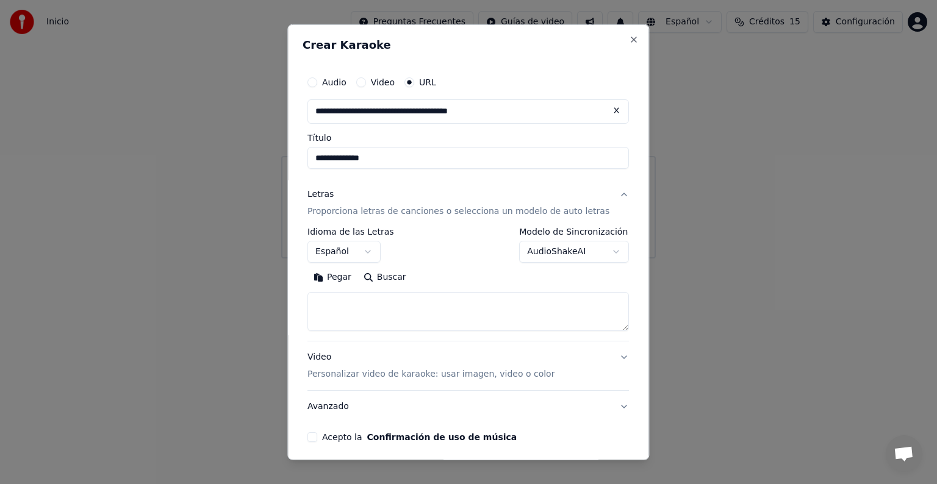
click at [347, 259] on body "**********" at bounding box center [468, 129] width 937 height 259
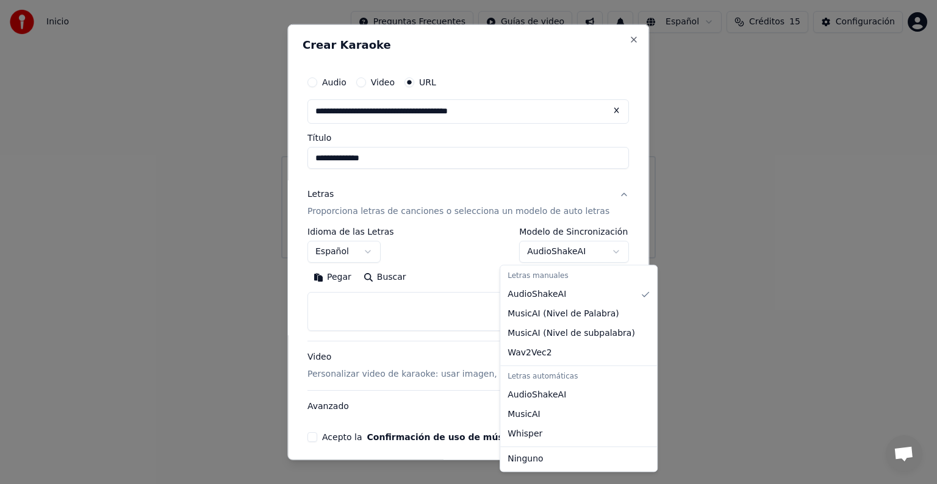
click at [593, 246] on body "**********" at bounding box center [468, 129] width 937 height 259
select select "****"
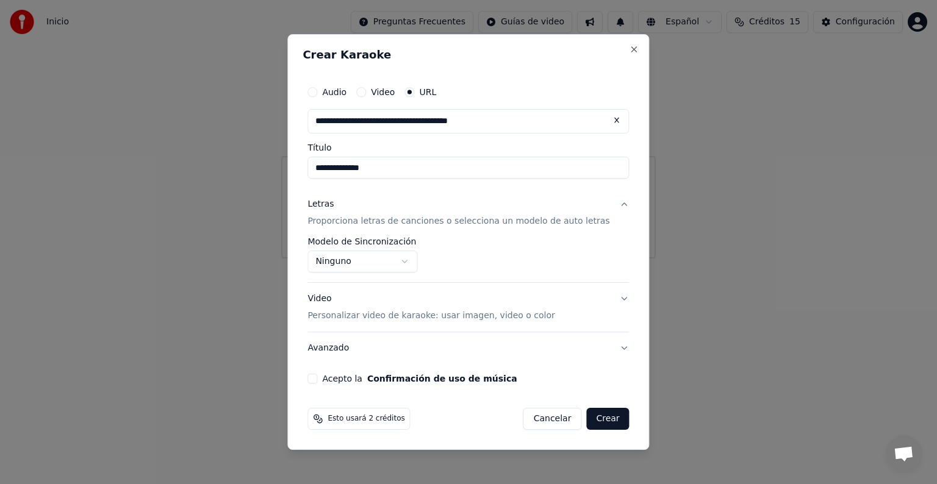
click at [609, 296] on button "Video Personalizar video de karaoke: usar imagen, video o color" at bounding box center [467, 307] width 321 height 49
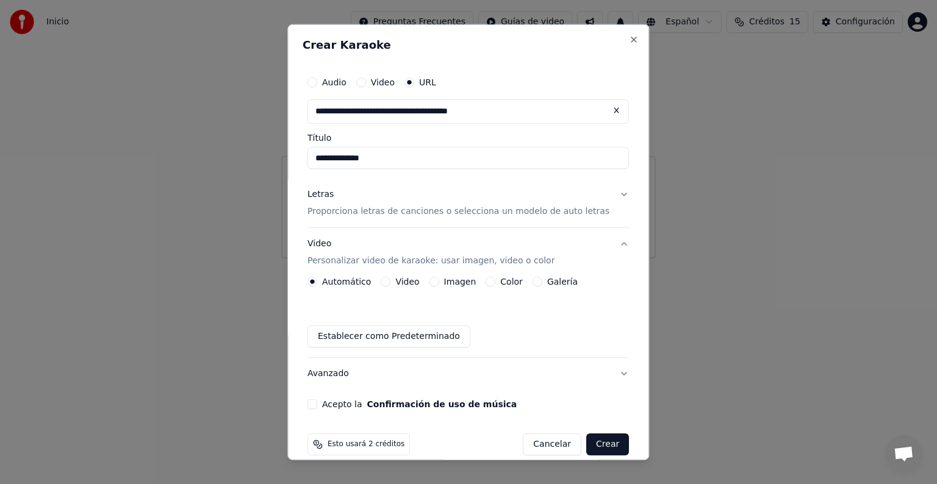
click at [391, 281] on button "Video" at bounding box center [386, 282] width 10 height 10
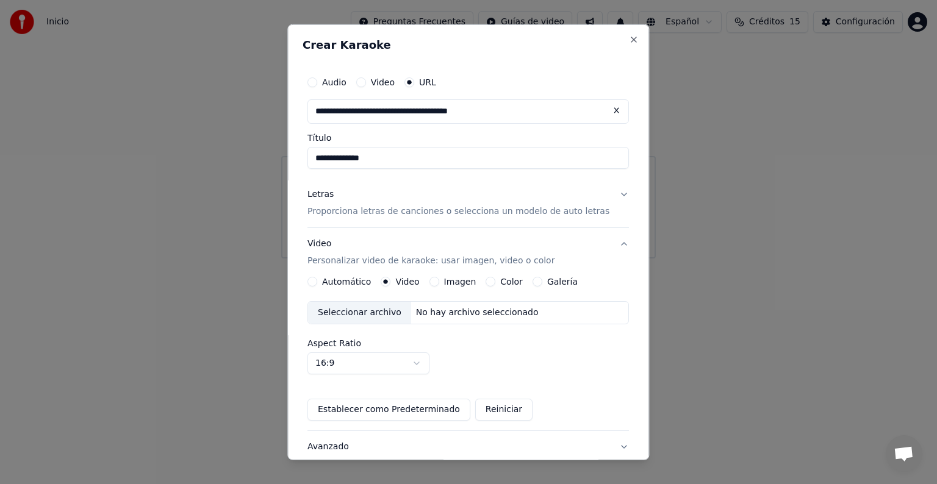
click at [436, 280] on button "Imagen" at bounding box center [434, 282] width 10 height 10
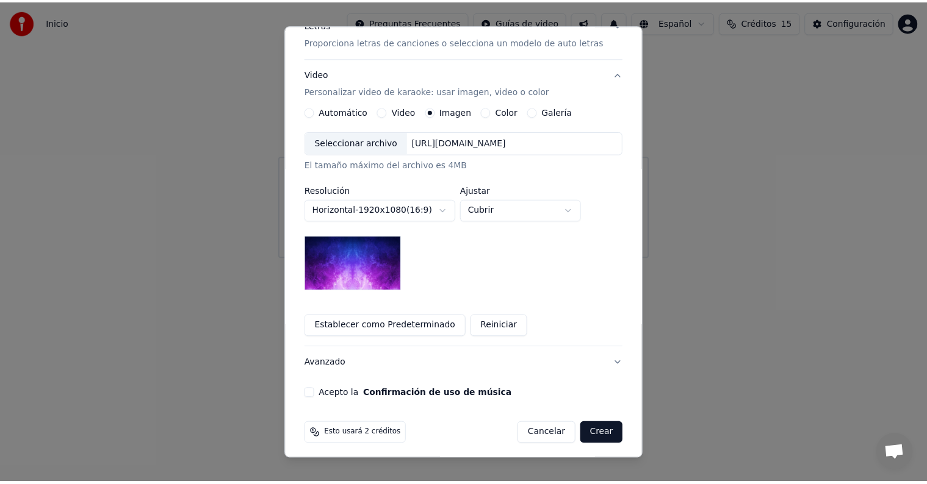
scroll to position [174, 0]
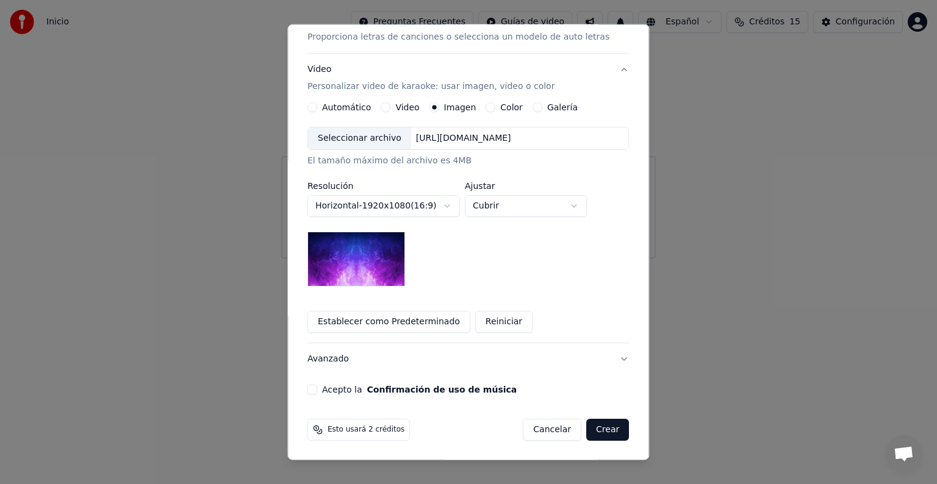
click at [317, 388] on button "Acepto la Confirmación de uso de música" at bounding box center [312, 390] width 10 height 10
click at [600, 429] on button "Crear" at bounding box center [607, 430] width 43 height 22
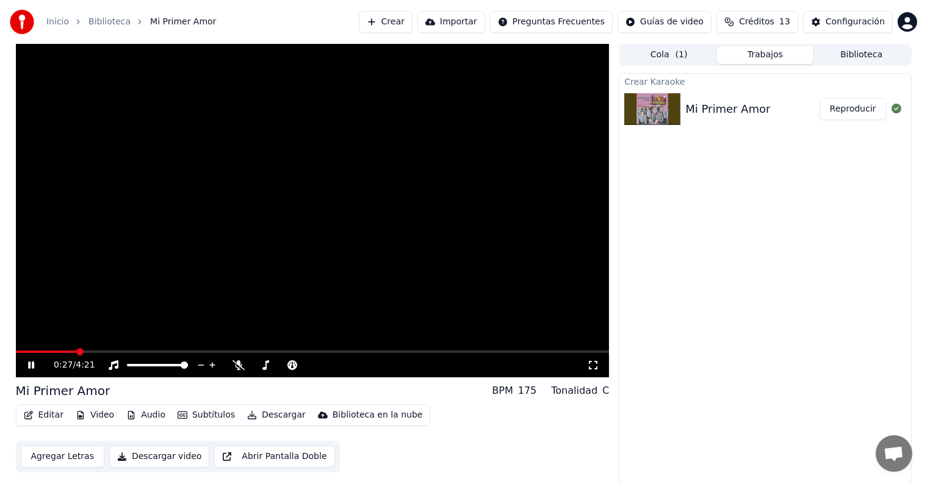
click at [190, 419] on button "Subtítulos" at bounding box center [206, 415] width 67 height 17
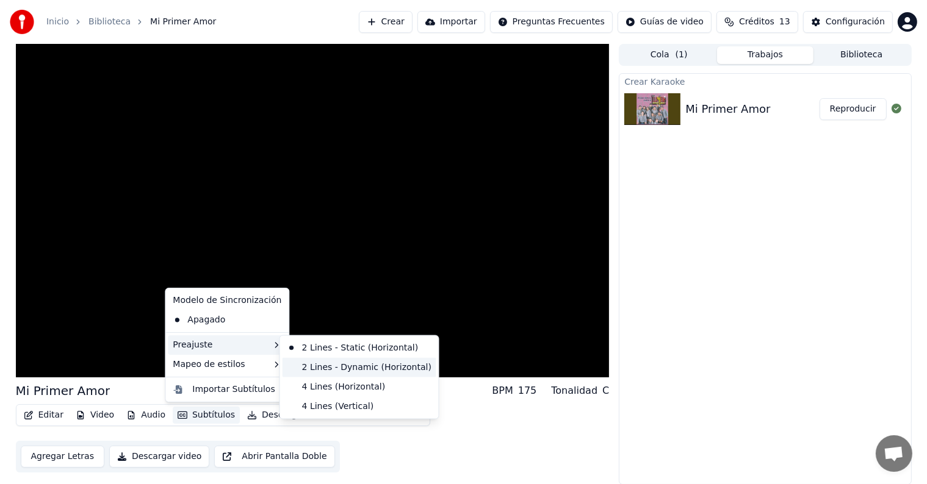
click at [293, 365] on div "2 Lines - Dynamic (Horizontal)" at bounding box center [359, 368] width 154 height 20
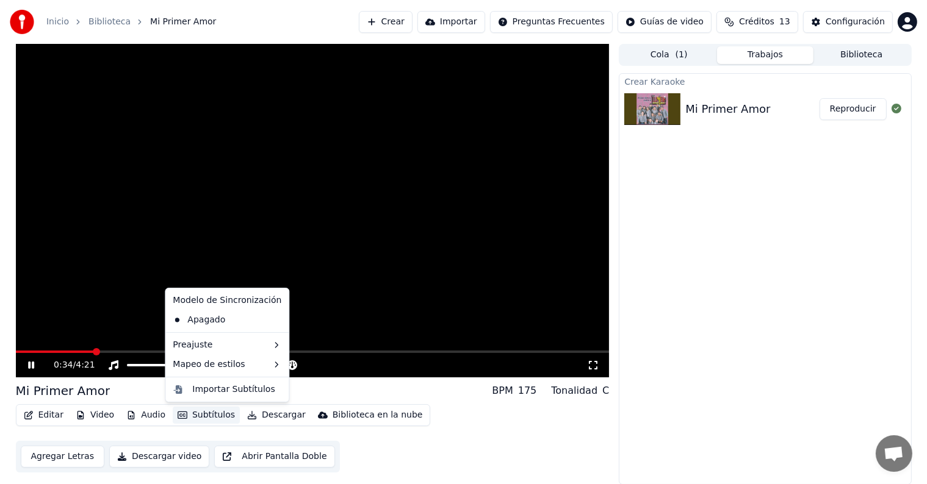
click at [198, 412] on button "Subtítulos" at bounding box center [206, 415] width 67 height 17
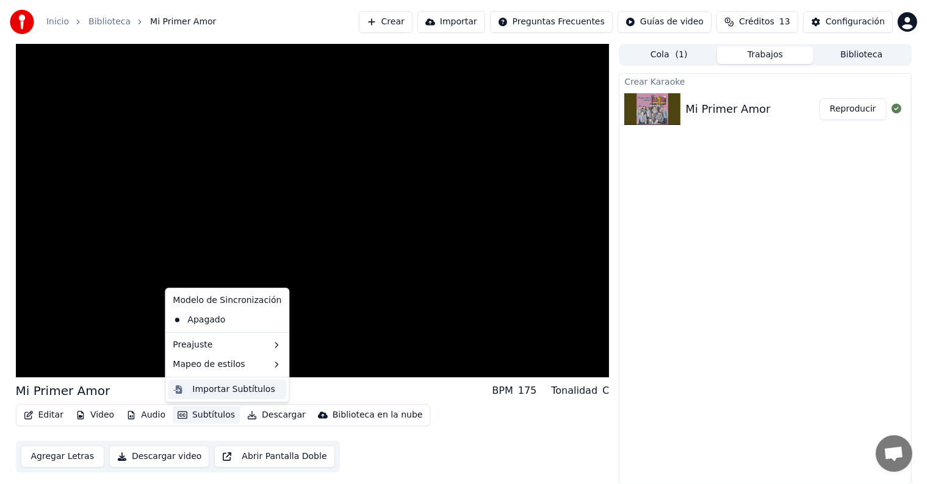
click at [209, 393] on div "Importar Subtítulos" at bounding box center [233, 390] width 82 height 12
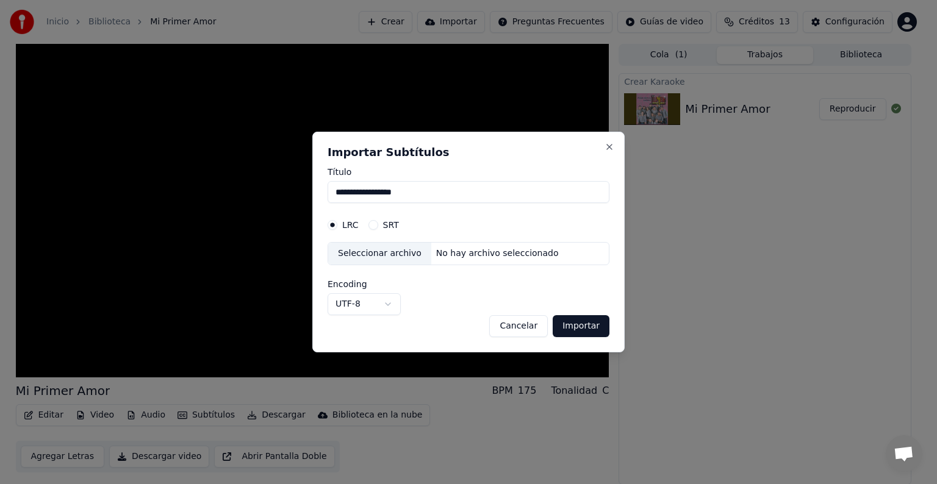
click at [515, 329] on button "Cancelar" at bounding box center [518, 326] width 59 height 22
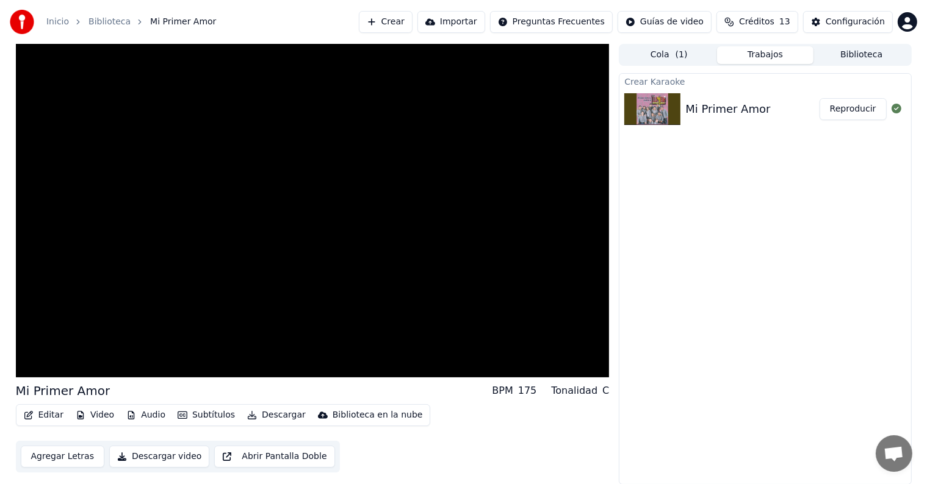
click at [69, 461] on button "Agregar Letras" at bounding box center [63, 457] width 84 height 22
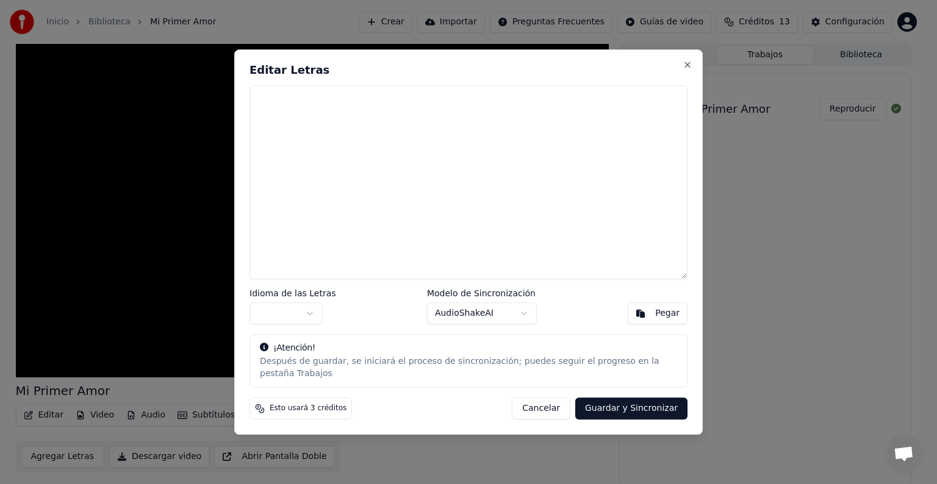
click at [642, 324] on button "Pegar" at bounding box center [658, 314] width 60 height 22
type textarea "*****"
drag, startPoint x: 293, startPoint y: 107, endPoint x: 231, endPoint y: 107, distance: 61.6
click at [231, 107] on body "Inicio Biblioteca Mi Primer Amor Crear Importar Preguntas Frecuentes Guías de v…" at bounding box center [463, 242] width 927 height 484
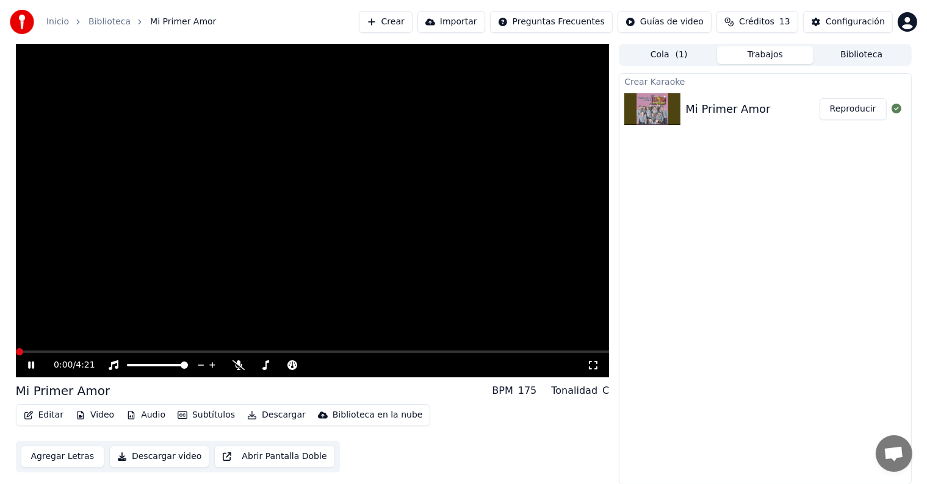
click at [16, 348] on span at bounding box center [19, 351] width 7 height 7
click at [33, 364] on icon at bounding box center [31, 365] width 6 height 7
click at [54, 464] on button "Agregar Letras" at bounding box center [63, 457] width 84 height 22
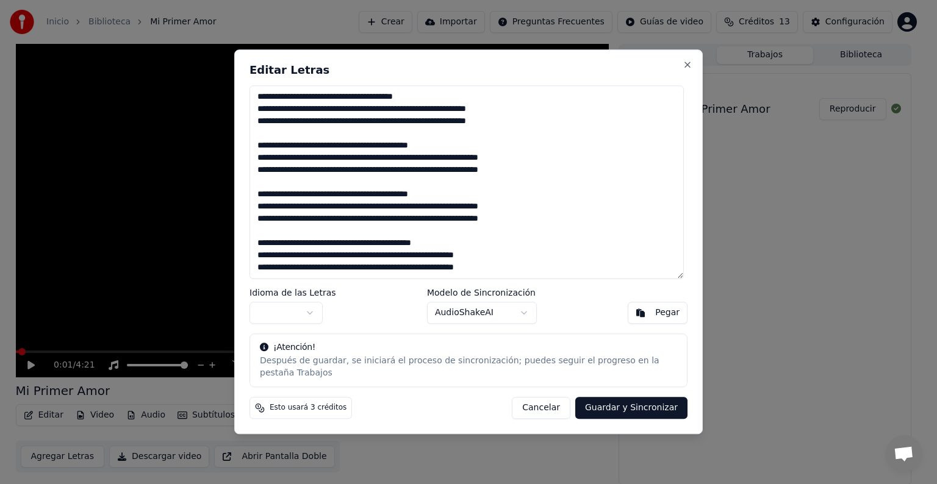
type textarea "**********"
click at [310, 323] on button "button" at bounding box center [285, 314] width 73 height 22
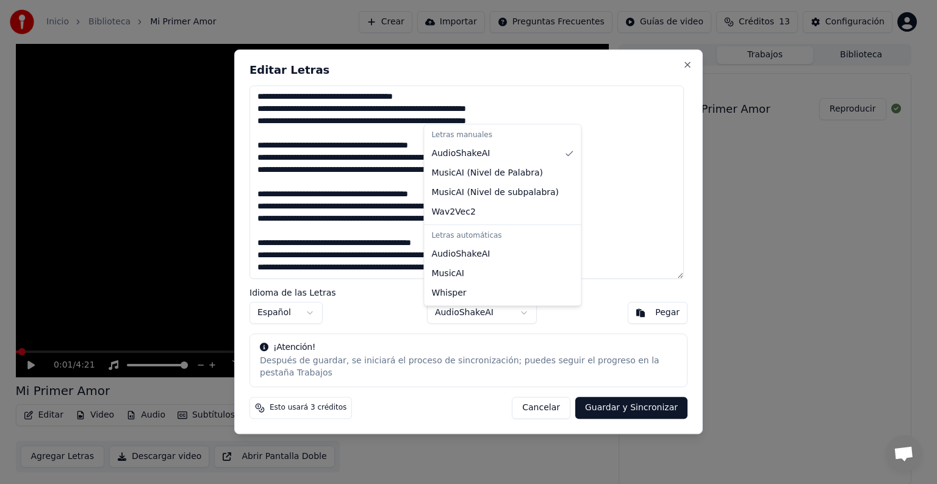
click at [523, 316] on body "Inicio Biblioteca Mi Primer Amor Crear Importar Preguntas Frecuentes Guías de v…" at bounding box center [463, 242] width 927 height 484
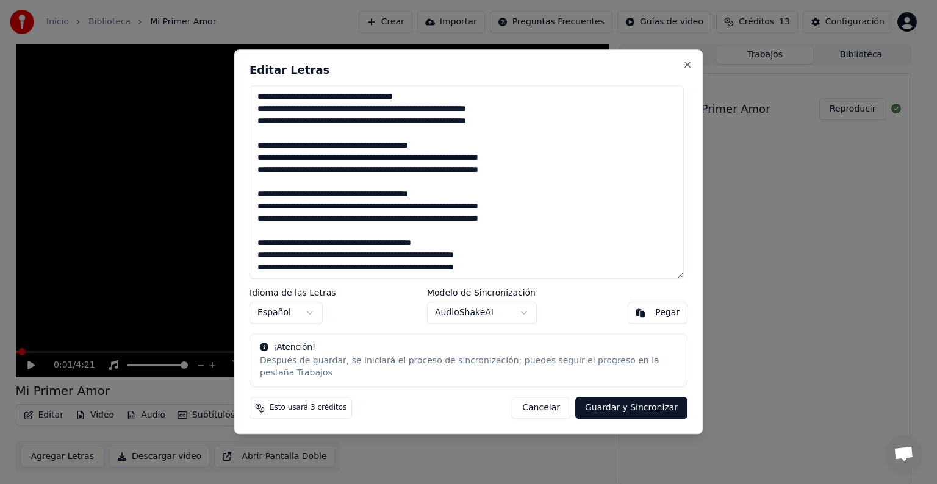
click at [626, 398] on button "Guardar y Sincronizar" at bounding box center [631, 409] width 112 height 22
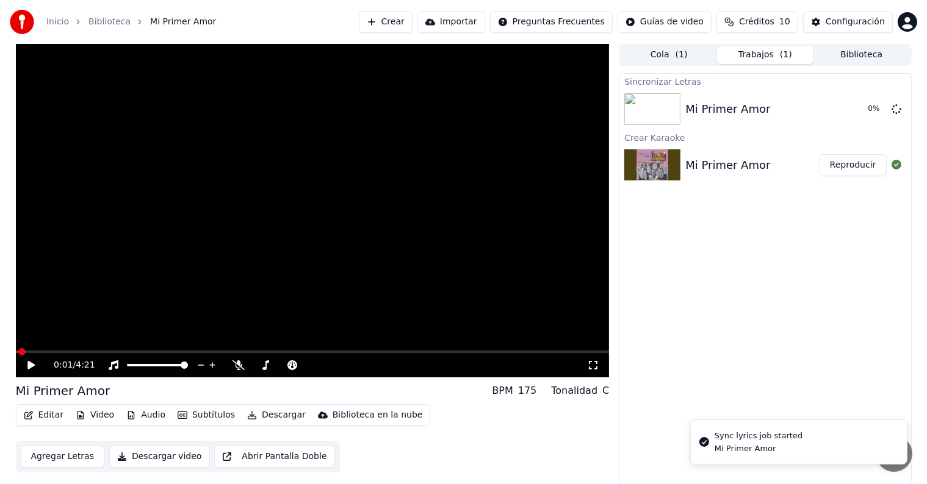
click at [31, 365] on icon at bounding box center [30, 365] width 7 height 9
click at [31, 364] on icon at bounding box center [40, 366] width 29 height 10
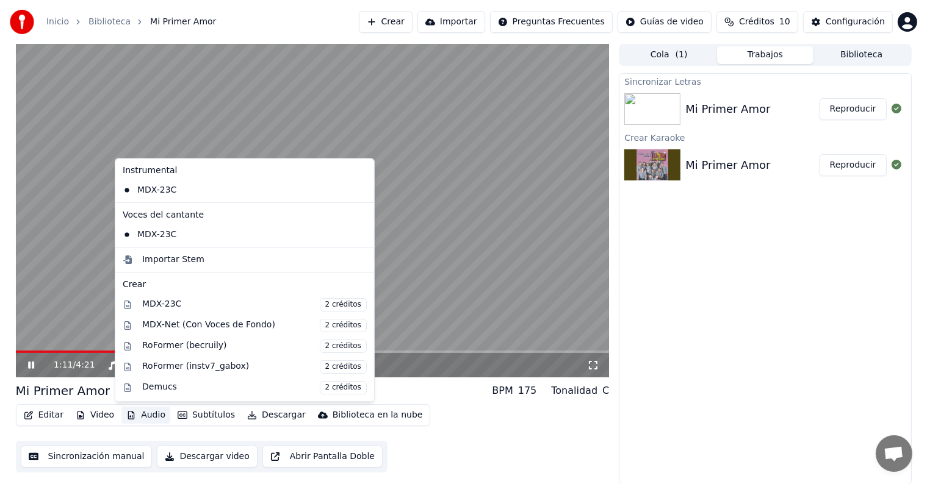
click at [145, 409] on button "Audio" at bounding box center [145, 415] width 49 height 17
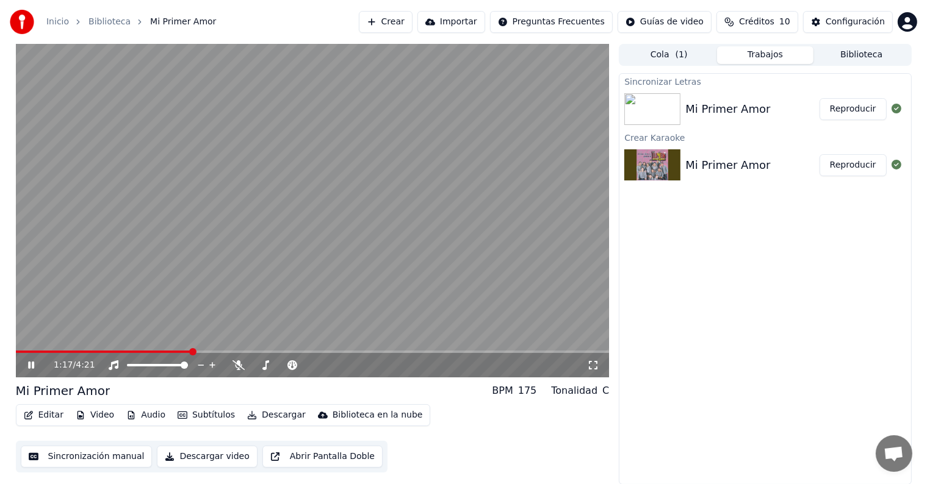
click at [507, 198] on video at bounding box center [313, 211] width 594 height 334
click at [32, 361] on icon at bounding box center [40, 366] width 29 height 10
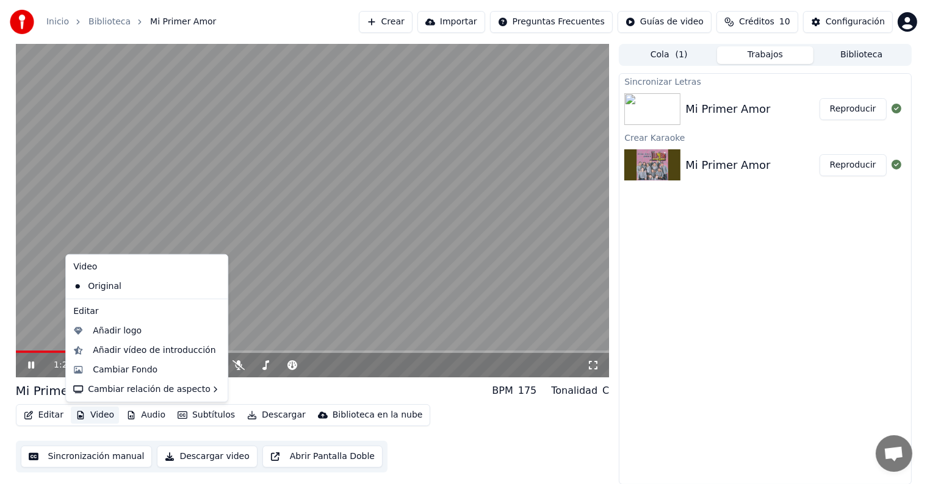
click at [92, 416] on button "Video" at bounding box center [95, 415] width 48 height 17
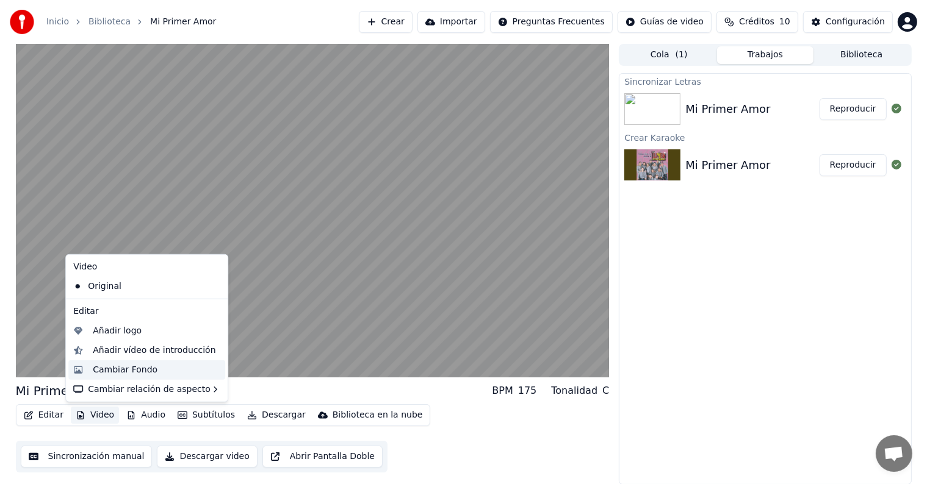
click at [112, 368] on div "Cambiar Fondo" at bounding box center [125, 370] width 65 height 12
click at [86, 412] on button "Video" at bounding box center [95, 415] width 48 height 17
click at [106, 329] on div "Añadir logo" at bounding box center [117, 331] width 49 height 12
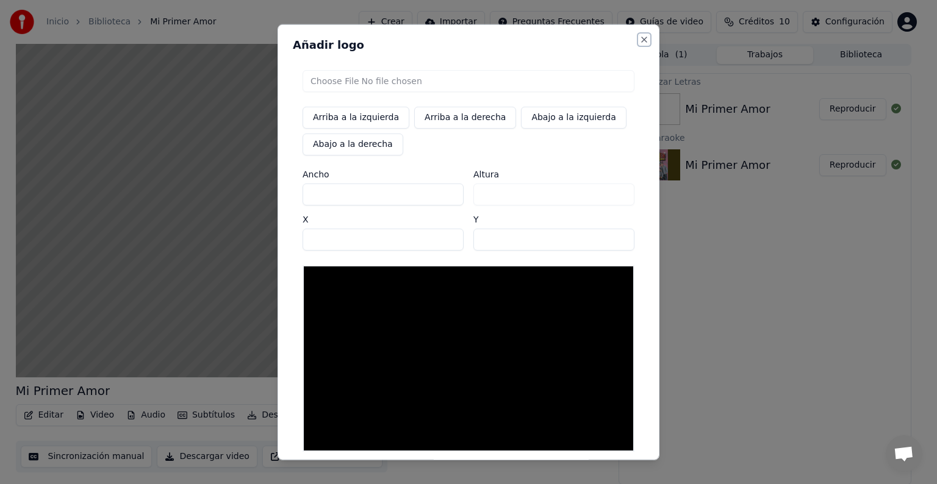
click at [639, 39] on button "Close" at bounding box center [644, 40] width 10 height 10
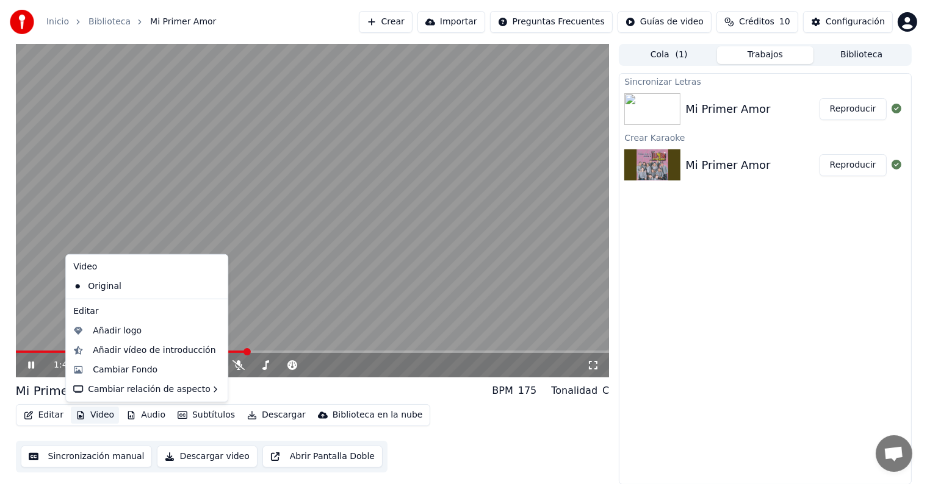
click at [88, 414] on button "Video" at bounding box center [95, 415] width 48 height 17
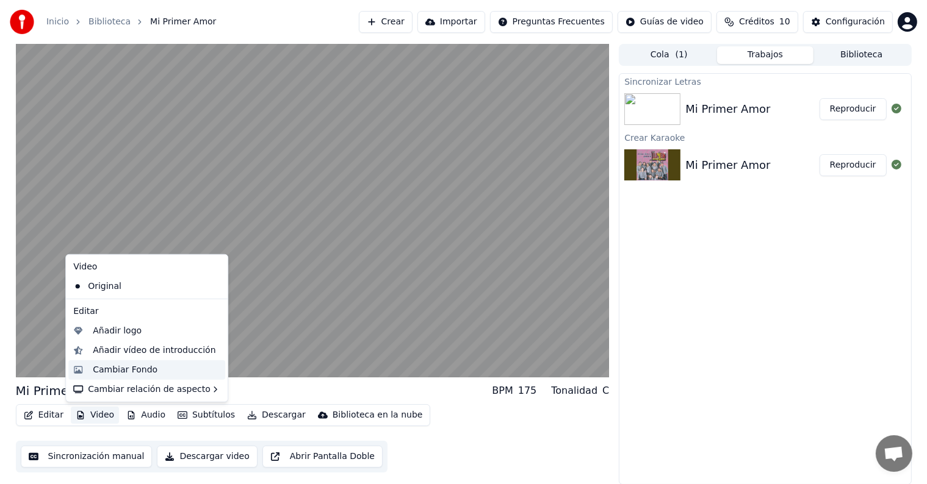
click at [109, 372] on div "Cambiar Fondo" at bounding box center [125, 370] width 65 height 12
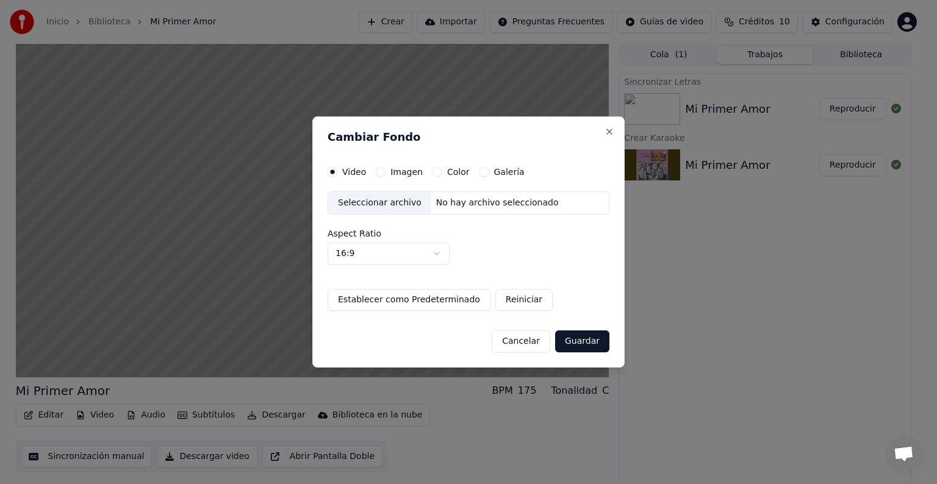
click at [409, 176] on label "Imagen" at bounding box center [406, 172] width 32 height 9
click at [386, 177] on button "Imagen" at bounding box center [381, 172] width 10 height 10
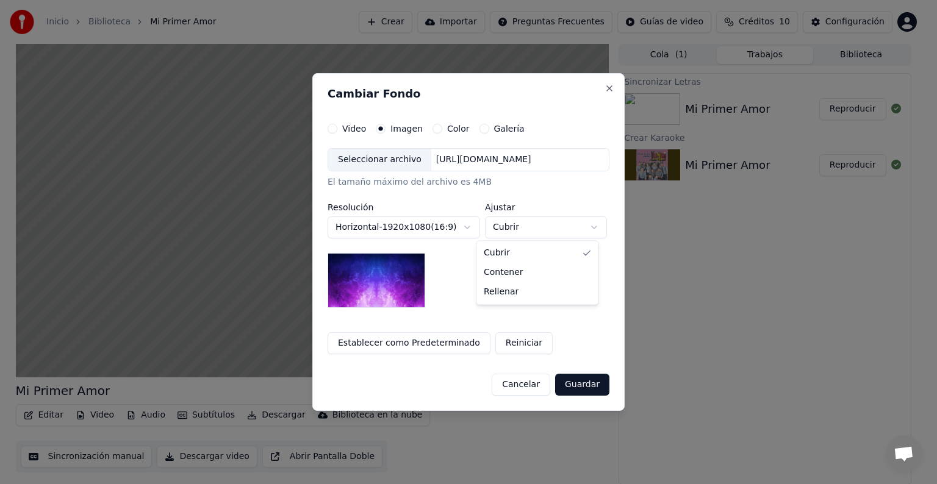
click at [586, 227] on body "**********" at bounding box center [463, 242] width 927 height 484
select select "*******"
click at [479, 128] on button "Galería" at bounding box center [484, 129] width 10 height 10
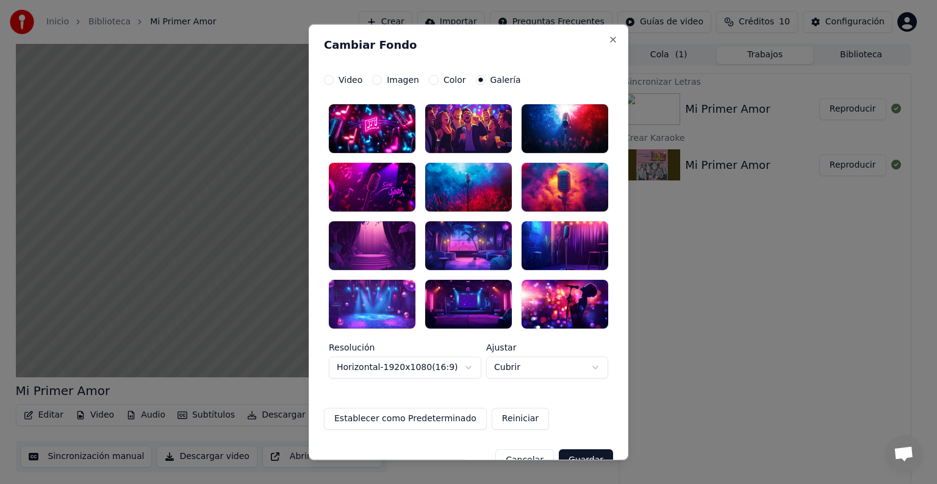
click at [376, 300] on div at bounding box center [372, 303] width 87 height 49
click at [576, 458] on button "Guardar" at bounding box center [586, 460] width 54 height 22
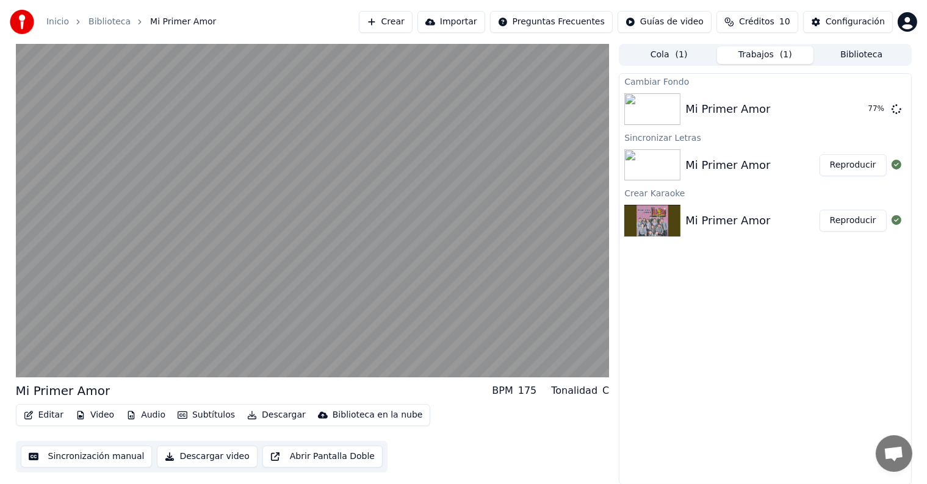
click at [44, 415] on button "Editar" at bounding box center [43, 415] width 49 height 17
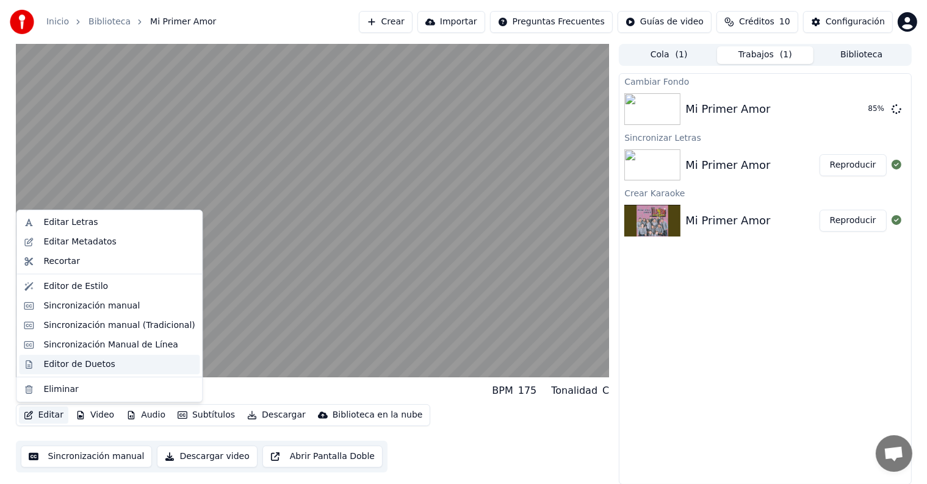
click at [68, 367] on div "Editor de Duetos" at bounding box center [78, 365] width 71 height 12
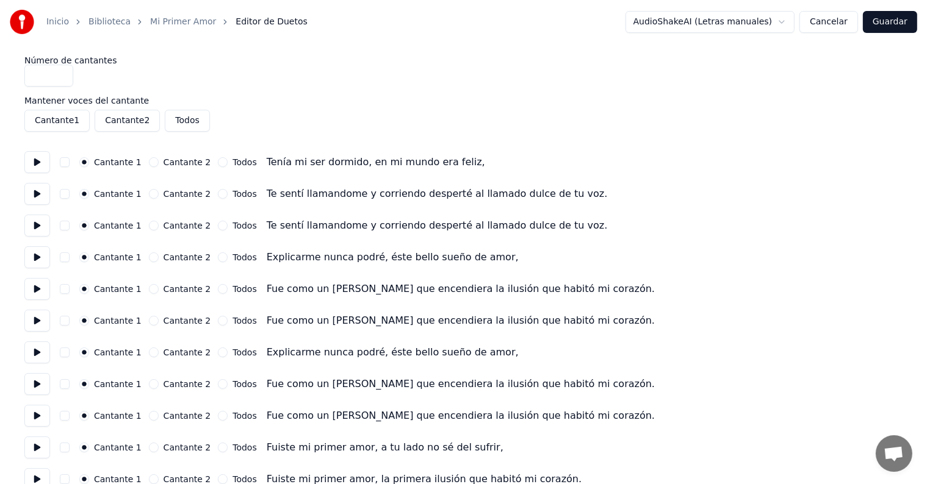
click at [218, 290] on button "Todos" at bounding box center [223, 289] width 10 height 10
click at [218, 321] on button "Todos" at bounding box center [223, 321] width 10 height 10
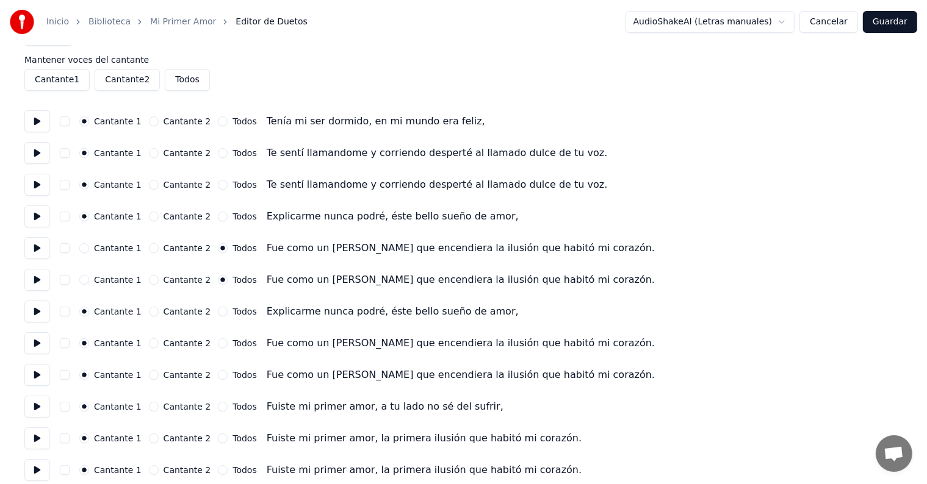
scroll to position [50, 0]
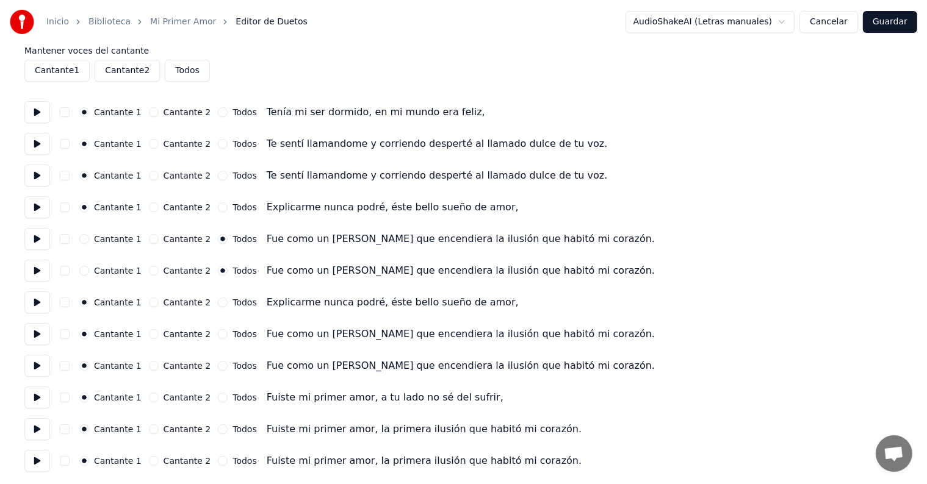
click at [218, 334] on button "Todos" at bounding box center [223, 334] width 10 height 10
click at [218, 368] on button "Todos" at bounding box center [223, 366] width 10 height 10
click at [218, 146] on button "Todos" at bounding box center [223, 144] width 10 height 10
click at [218, 174] on button "Todos" at bounding box center [223, 176] width 10 height 10
click at [218, 430] on button "Todos" at bounding box center [223, 430] width 10 height 10
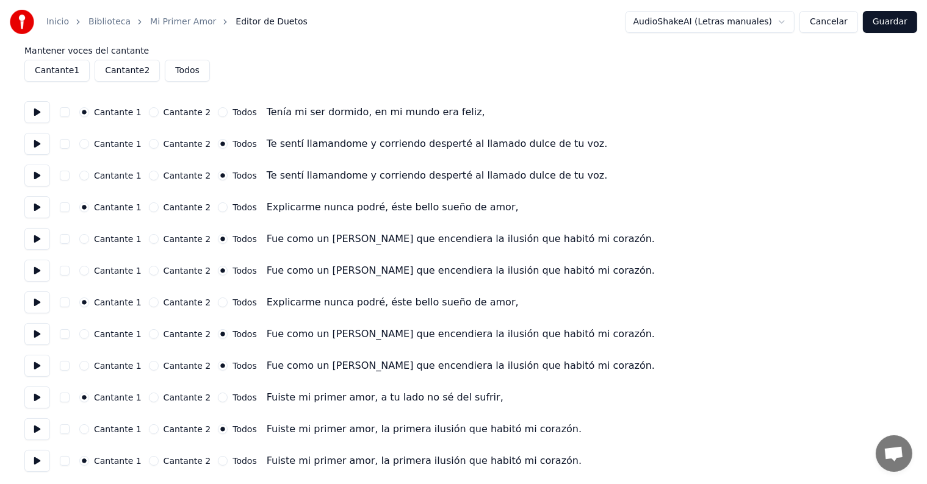
click at [149, 461] on button "Cantante 2" at bounding box center [154, 461] width 10 height 10
click at [149, 400] on button "Cantante 2" at bounding box center [154, 398] width 10 height 10
click at [221, 428] on circle "button" at bounding box center [223, 430] width 4 height 4
click at [147, 403] on div "Cantante 1 Cantante 2 Todos Fuiste mi primer amor, a tu lado no sé del sufrir," at bounding box center [463, 398] width 878 height 22
click at [151, 398] on circle "button" at bounding box center [153, 398] width 4 height 4
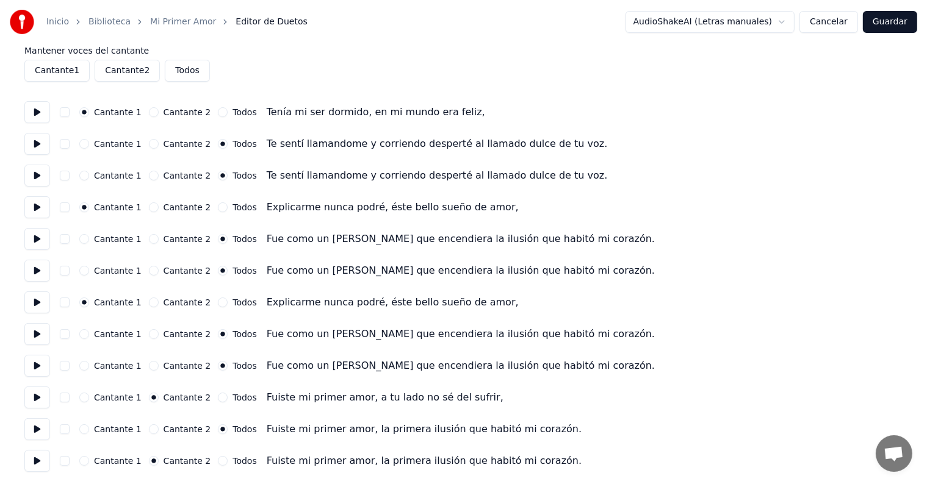
click at [149, 367] on button "Cantante 2" at bounding box center [154, 366] width 10 height 10
click at [149, 399] on button "Cantante 2" at bounding box center [154, 398] width 10 height 10
click at [151, 398] on circle "button" at bounding box center [153, 398] width 4 height 4
click at [151, 398] on div "Cantante 2" at bounding box center [180, 398] width 62 height 10
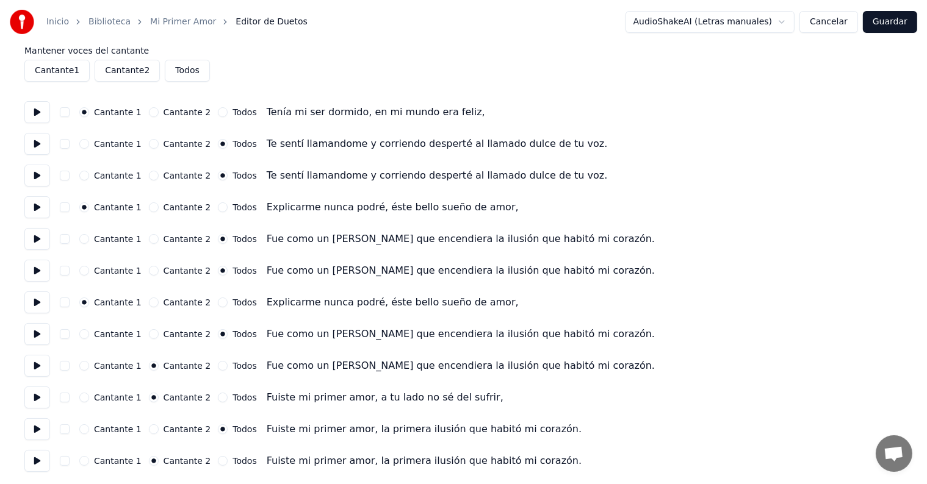
click at [151, 398] on div "Cantante 2" at bounding box center [180, 398] width 62 height 10
click at [220, 429] on icon "button" at bounding box center [222, 429] width 5 height 5
click at [36, 110] on button at bounding box center [37, 112] width 26 height 22
click at [149, 111] on button "Cantante 2" at bounding box center [154, 112] width 10 height 10
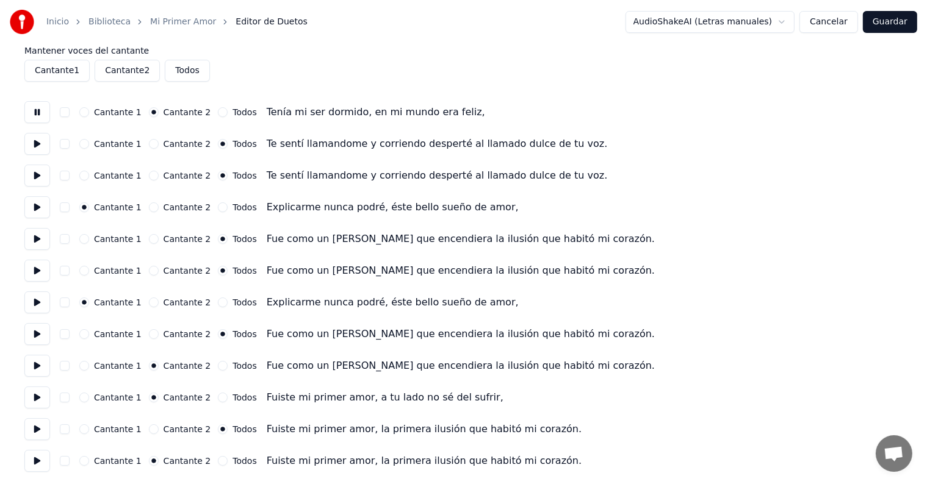
click at [34, 114] on button at bounding box center [37, 112] width 26 height 22
click at [43, 110] on button at bounding box center [37, 112] width 26 height 22
click at [63, 112] on button "button" at bounding box center [65, 112] width 10 height 10
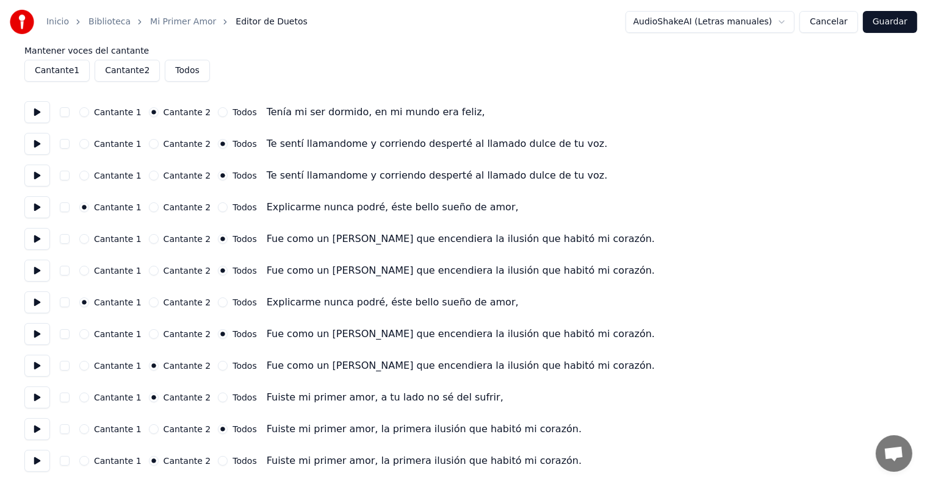
click at [65, 178] on button "button" at bounding box center [65, 176] width 10 height 10
click at [149, 176] on button "Cantante 2" at bounding box center [154, 176] width 10 height 10
click at [149, 271] on button "Cantante 2" at bounding box center [154, 271] width 10 height 10
click at [66, 273] on button "button" at bounding box center [65, 271] width 10 height 10
click at [41, 270] on button at bounding box center [37, 271] width 26 height 22
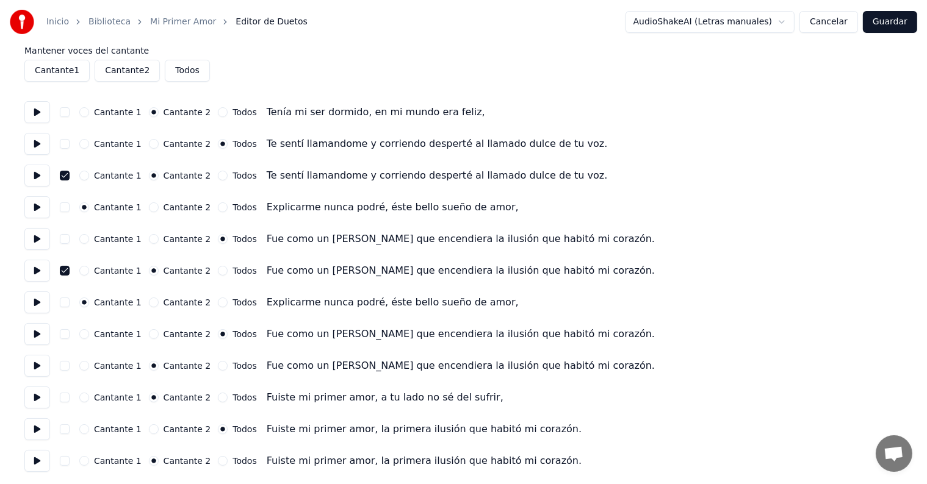
click at [63, 367] on button "button" at bounding box center [65, 366] width 10 height 10
click at [64, 462] on button "button" at bounding box center [65, 461] width 10 height 10
click at [887, 24] on button "Guardar" at bounding box center [890, 22] width 54 height 22
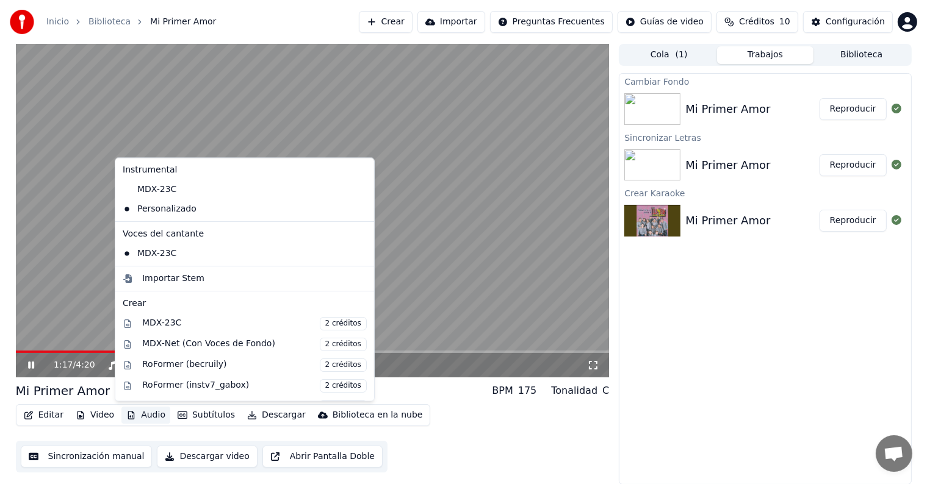
click at [142, 415] on button "Audio" at bounding box center [145, 415] width 49 height 17
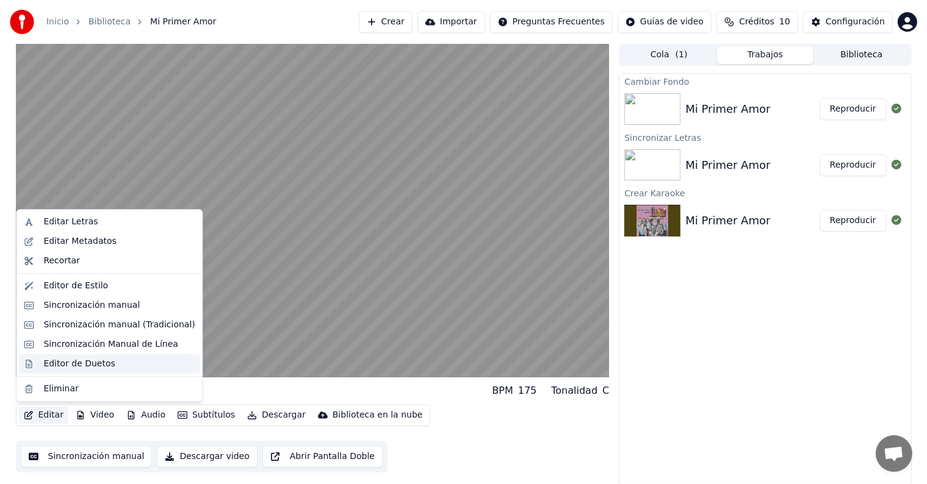
click at [65, 363] on div "Editor de Duetos" at bounding box center [78, 364] width 71 height 12
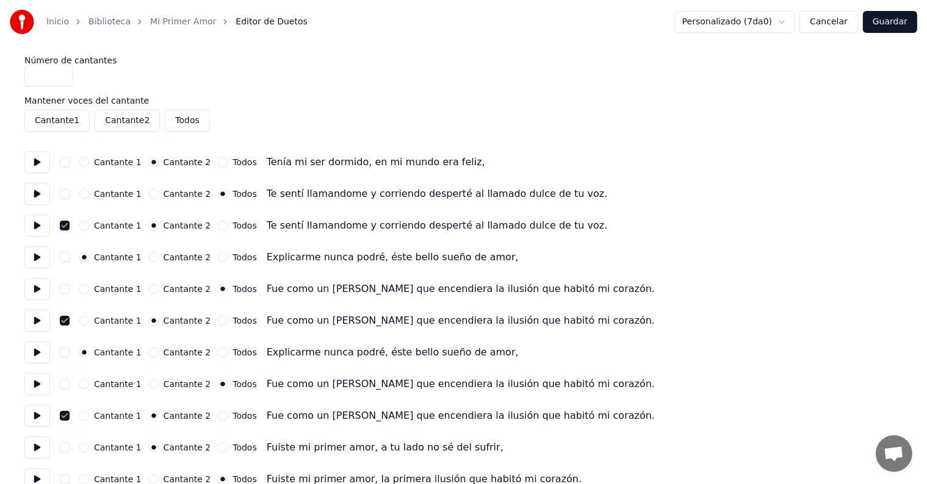
click at [62, 221] on button "button" at bounding box center [65, 226] width 10 height 10
click at [62, 319] on button "button" at bounding box center [65, 321] width 10 height 10
click at [65, 418] on button "button" at bounding box center [65, 416] width 10 height 10
click at [149, 194] on button "Cantante 2" at bounding box center [154, 194] width 10 height 10
click at [151, 161] on circle "button" at bounding box center [153, 162] width 4 height 4
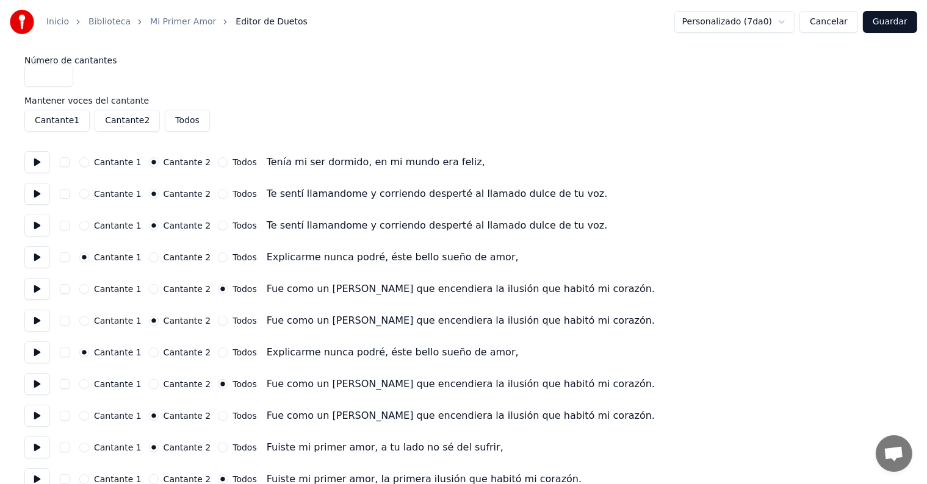
click at [61, 162] on button "button" at bounding box center [65, 162] width 10 height 10
click at [151, 160] on circle "button" at bounding box center [153, 162] width 4 height 4
click at [67, 162] on button "button" at bounding box center [65, 162] width 10 height 10
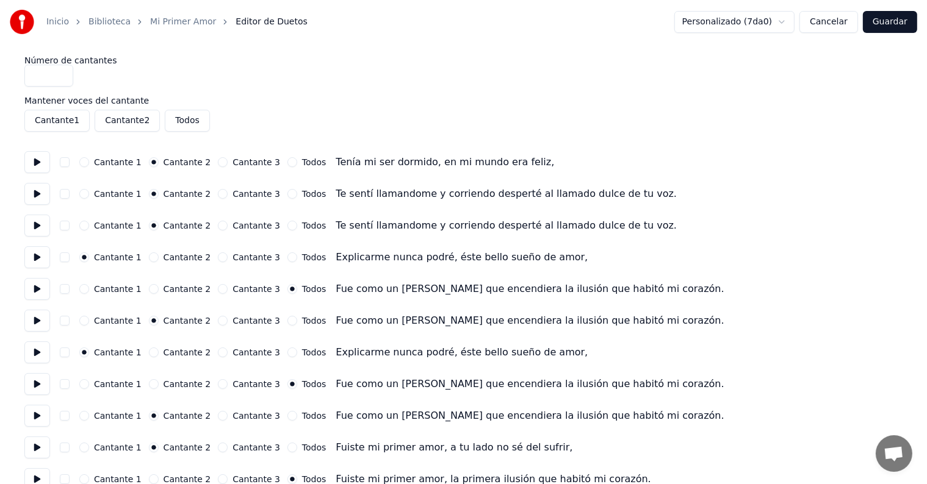
click at [56, 74] on input "*" at bounding box center [48, 76] width 49 height 22
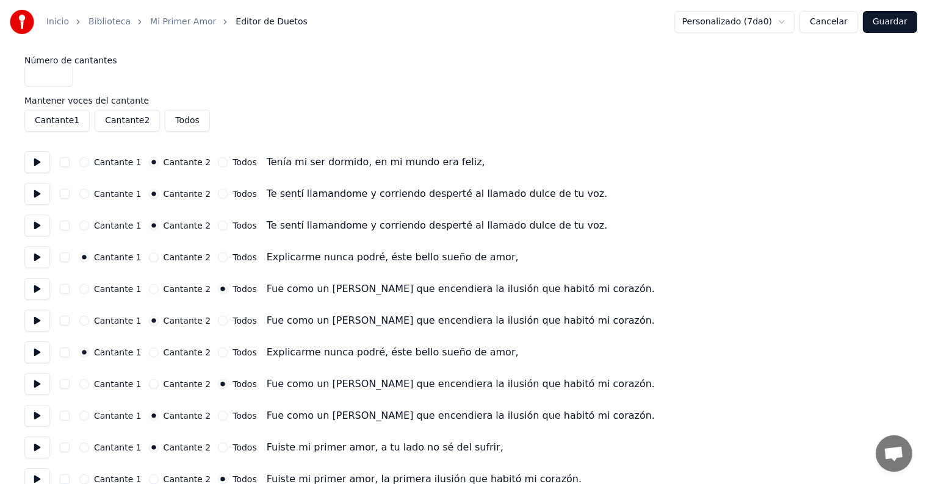
click at [60, 79] on input "*" at bounding box center [48, 76] width 49 height 22
click at [62, 68] on input "*" at bounding box center [48, 76] width 49 height 22
click at [60, 73] on input "*" at bounding box center [48, 76] width 49 height 22
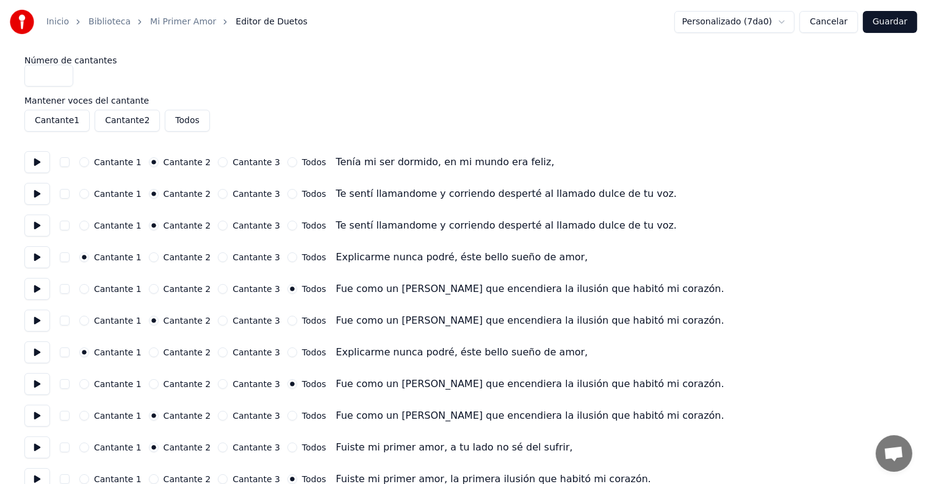
click at [60, 82] on input "*" at bounding box center [48, 76] width 49 height 22
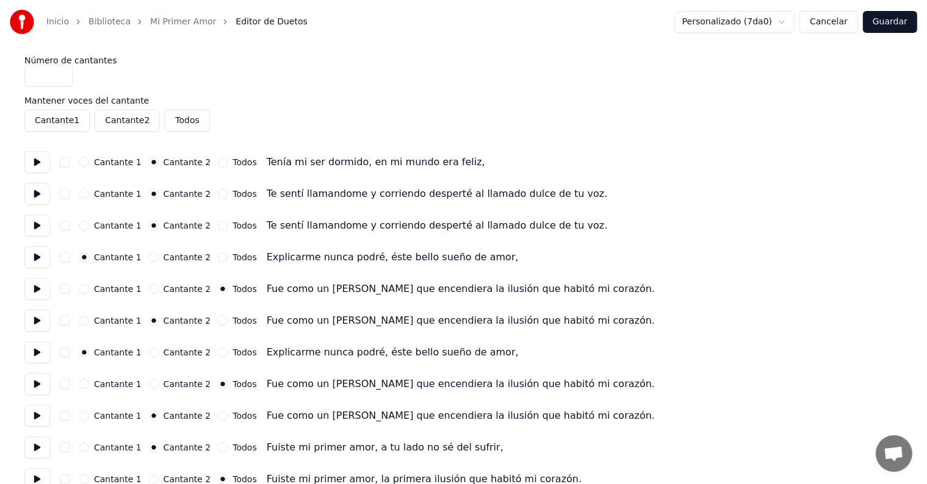
type input "*"
click at [60, 77] on input "*" at bounding box center [48, 76] width 49 height 22
click at [64, 117] on button "Cantante 1" at bounding box center [56, 121] width 65 height 22
click at [117, 124] on button "Cantante 2" at bounding box center [127, 121] width 65 height 22
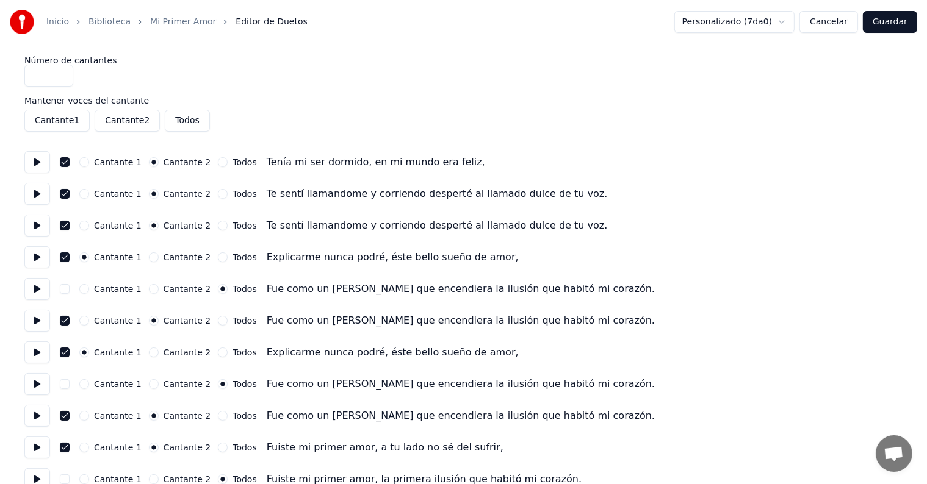
click at [174, 120] on button "Todos" at bounding box center [187, 121] width 45 height 22
click at [63, 121] on button "Cantante 1" at bounding box center [56, 121] width 65 height 22
click at [113, 122] on button "Cantante 2" at bounding box center [127, 121] width 65 height 22
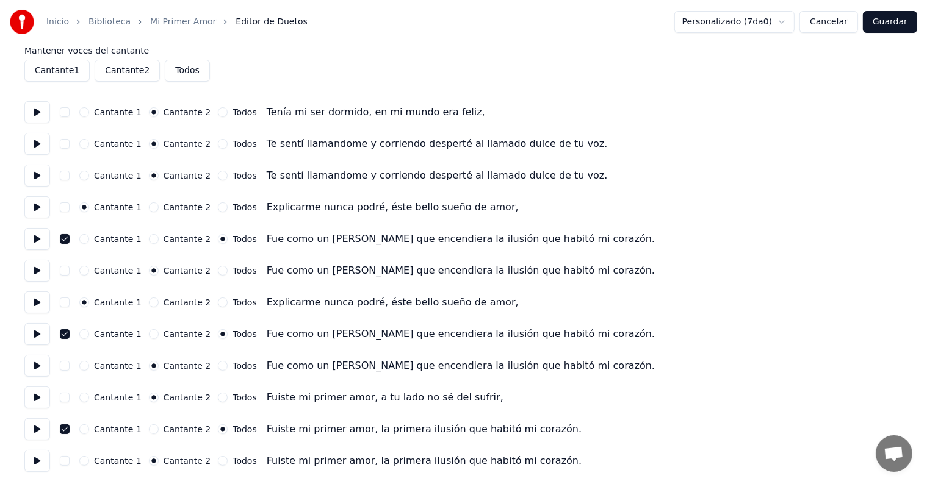
click at [62, 433] on button "button" at bounding box center [65, 430] width 10 height 10
click at [60, 331] on button "button" at bounding box center [65, 334] width 10 height 10
click at [63, 237] on button "button" at bounding box center [65, 239] width 10 height 10
click at [825, 19] on button "Cancelar" at bounding box center [828, 22] width 59 height 22
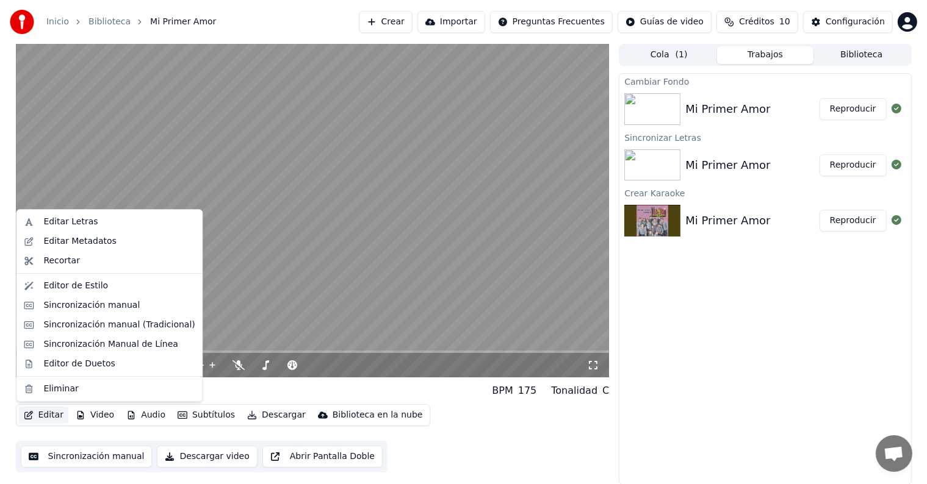
click at [45, 415] on button "Editar" at bounding box center [43, 415] width 49 height 17
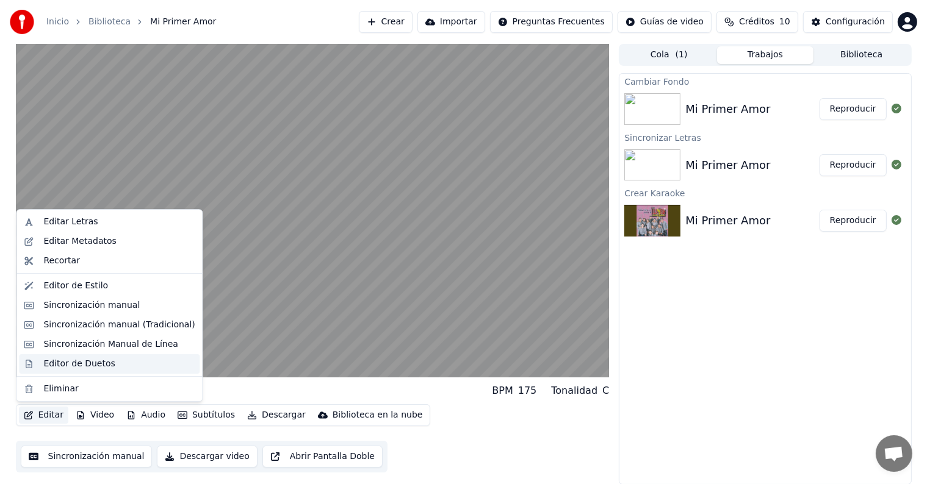
click at [68, 365] on div "Editor de Duetos" at bounding box center [78, 364] width 71 height 12
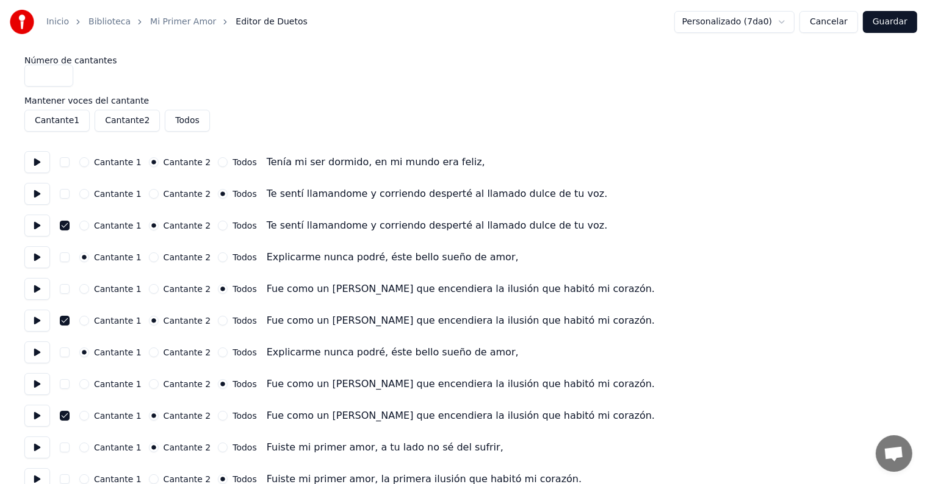
click at [63, 227] on button "button" at bounding box center [65, 226] width 10 height 10
click at [65, 327] on div "Cantante 1 Cantante 2 Todos Fue como un [PERSON_NAME] que encendiera la ilusión…" at bounding box center [463, 321] width 878 height 22
click at [64, 417] on button "button" at bounding box center [65, 416] width 10 height 10
click at [64, 320] on button "button" at bounding box center [65, 321] width 10 height 10
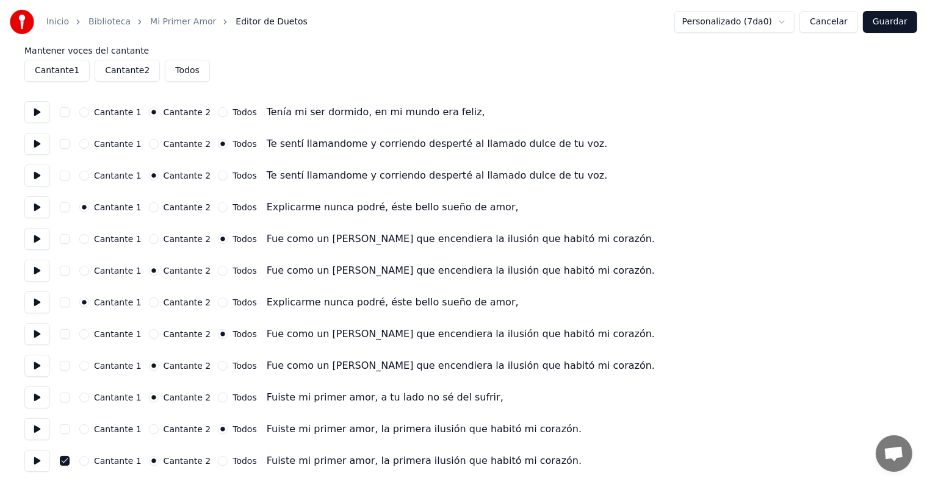
click at [61, 459] on button "button" at bounding box center [65, 461] width 10 height 10
click at [149, 431] on button "Cantante 2" at bounding box center [154, 430] width 10 height 10
click at [151, 398] on circle "button" at bounding box center [153, 398] width 4 height 4
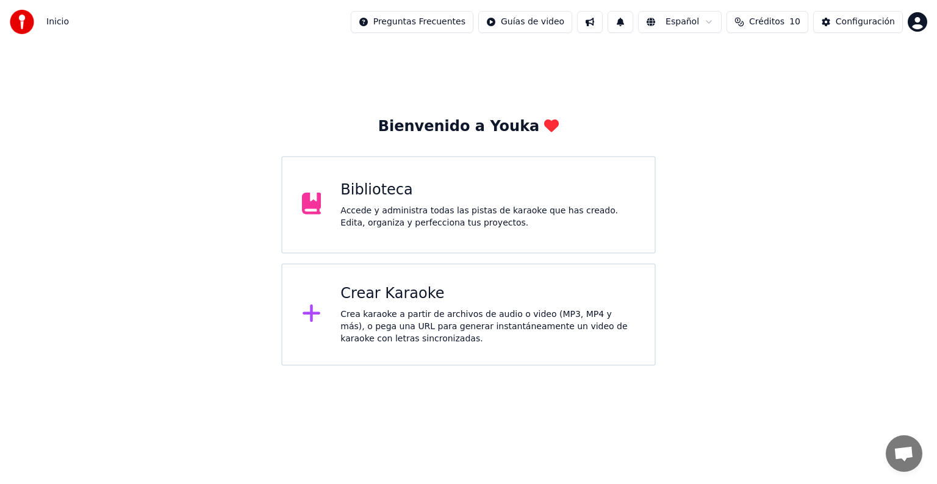
click at [387, 184] on div "Biblioteca" at bounding box center [487, 191] width 295 height 20
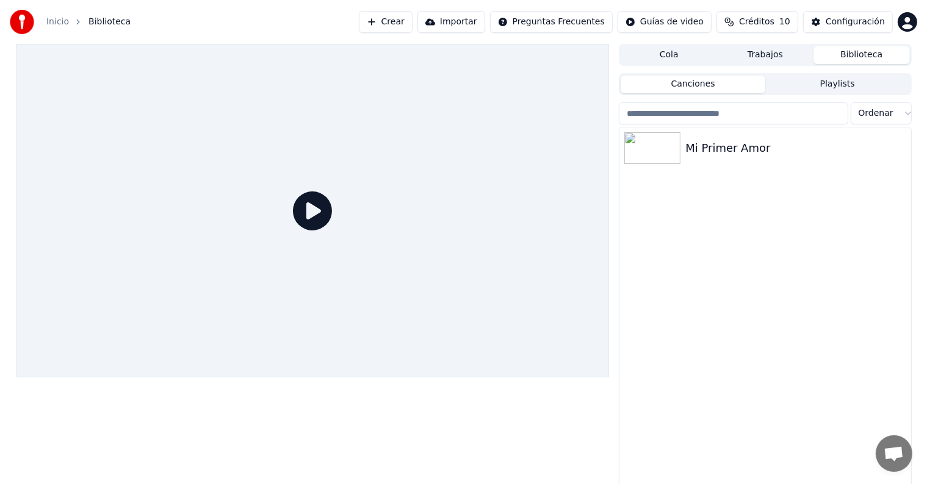
click at [298, 237] on div at bounding box center [313, 211] width 594 height 334
click at [301, 232] on div at bounding box center [313, 211] width 594 height 334
click at [650, 153] on img at bounding box center [652, 148] width 56 height 32
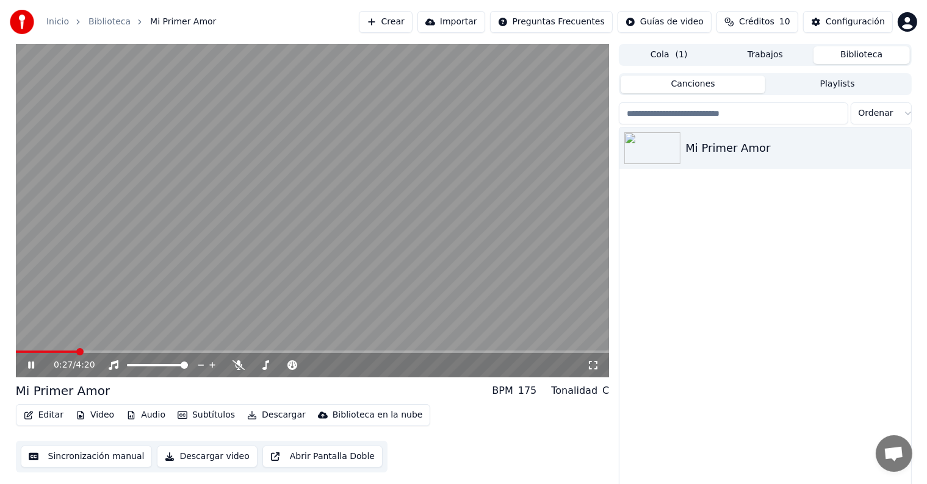
click at [76, 351] on span at bounding box center [313, 352] width 594 height 2
click at [117, 352] on span at bounding box center [313, 352] width 594 height 2
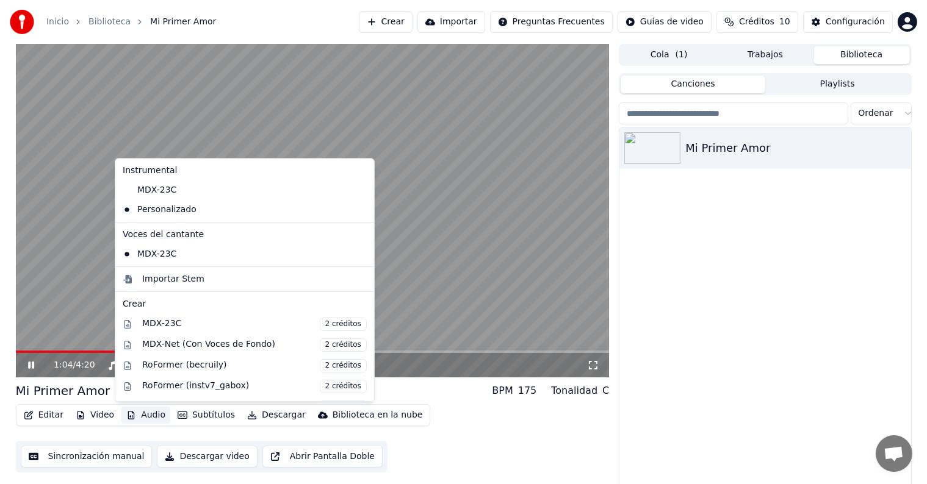
click at [142, 417] on button "Audio" at bounding box center [145, 415] width 49 height 17
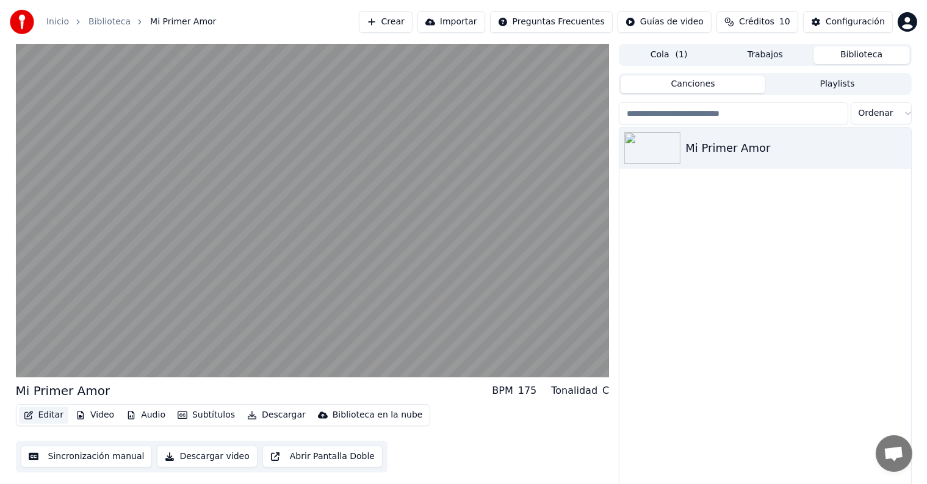
click at [40, 414] on button "Editar" at bounding box center [43, 415] width 49 height 17
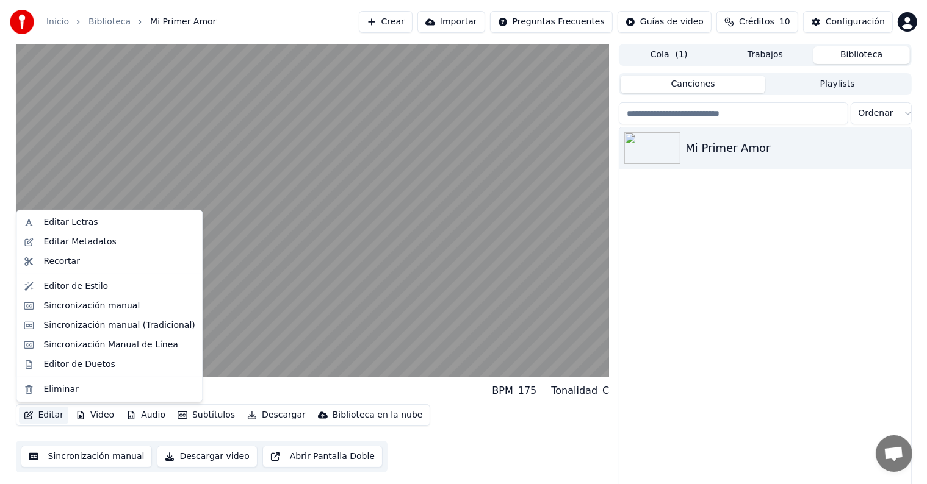
click at [47, 417] on button "Editar" at bounding box center [43, 415] width 49 height 17
click at [71, 365] on div "Editor de Duetos" at bounding box center [78, 365] width 71 height 12
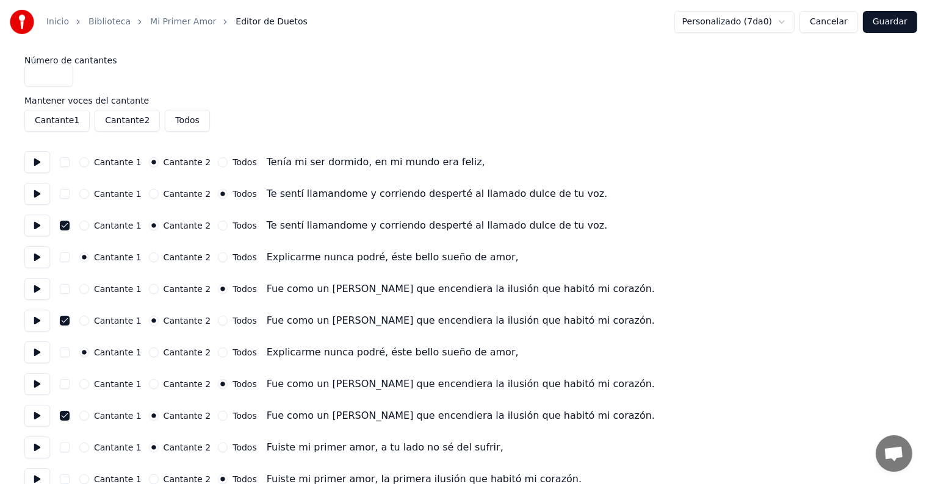
click at [66, 224] on button "button" at bounding box center [65, 226] width 10 height 10
click at [61, 323] on button "button" at bounding box center [65, 321] width 10 height 10
click at [66, 412] on button "button" at bounding box center [65, 416] width 10 height 10
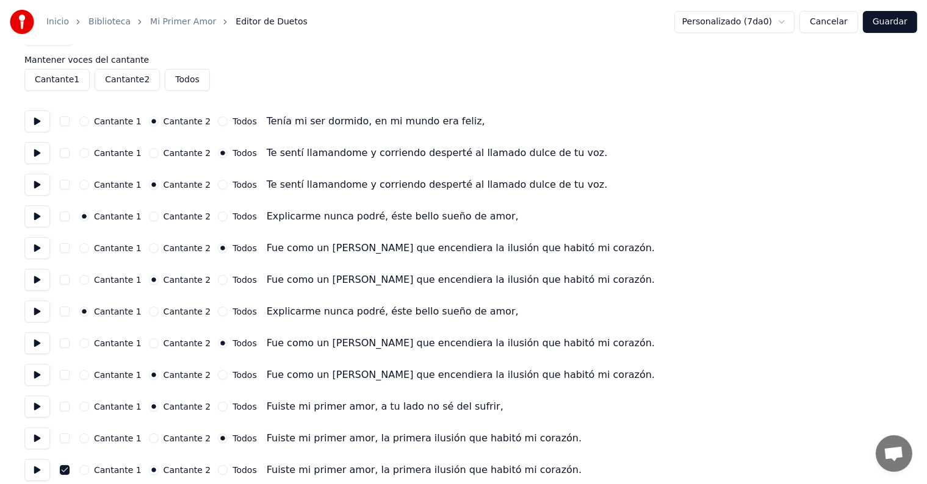
scroll to position [50, 0]
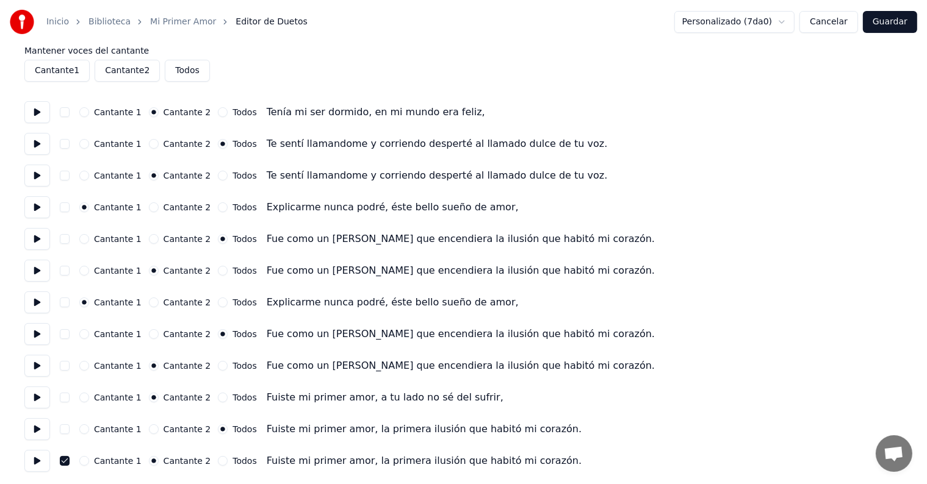
click at [149, 146] on button "Cantante 2" at bounding box center [154, 144] width 10 height 10
click at [149, 206] on button "Cantante 2" at bounding box center [154, 208] width 10 height 10
click at [149, 240] on button "Cantante 2" at bounding box center [154, 239] width 10 height 10
click at [149, 303] on button "Cantante 2" at bounding box center [154, 303] width 10 height 10
click at [149, 337] on button "Cantante 2" at bounding box center [154, 334] width 10 height 10
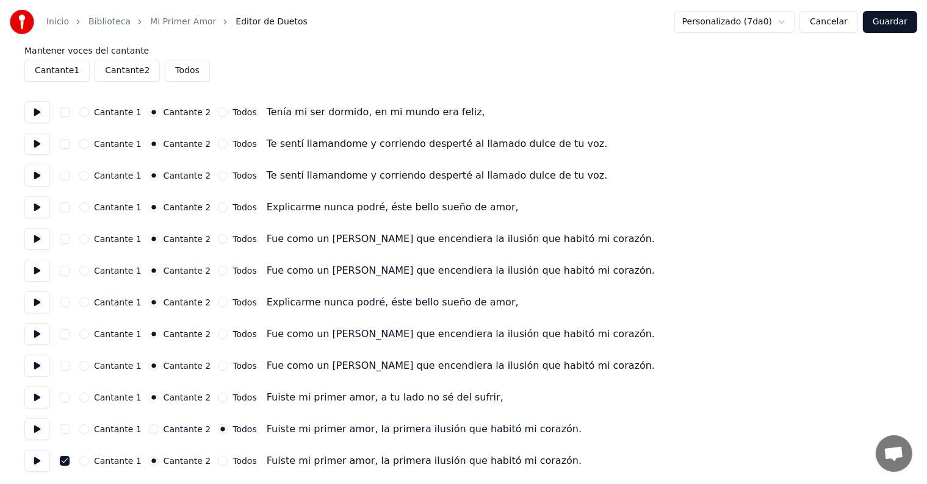
click at [149, 428] on button "Cantante 2" at bounding box center [154, 430] width 10 height 10
click at [65, 460] on button "button" at bounding box center [65, 461] width 10 height 10
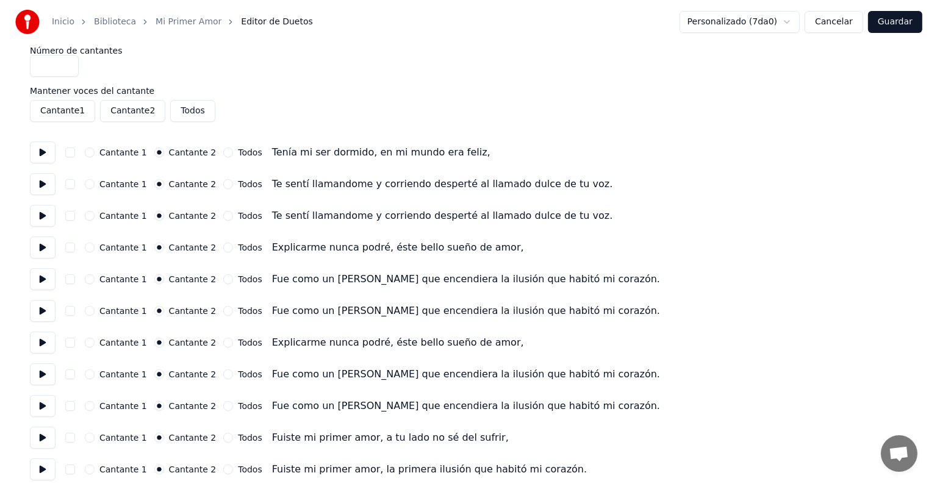
scroll to position [0, 0]
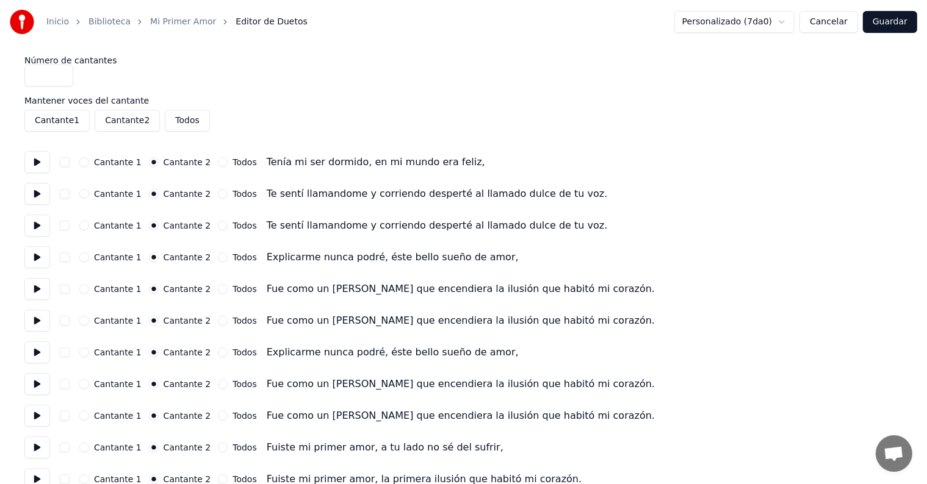
click at [63, 163] on button "button" at bounding box center [65, 162] width 10 height 10
click at [63, 198] on button "button" at bounding box center [65, 194] width 10 height 10
click at [62, 220] on div "Cantante 1 Cantante 2 Todos Te sentí llamandome y corriendo desperté al llamado…" at bounding box center [463, 226] width 878 height 22
click at [64, 232] on div "Cantante 1 Cantante 2 Todos Te sentí llamandome y corriendo desperté al llamado…" at bounding box center [463, 226] width 878 height 22
click at [63, 224] on button "button" at bounding box center [65, 226] width 10 height 10
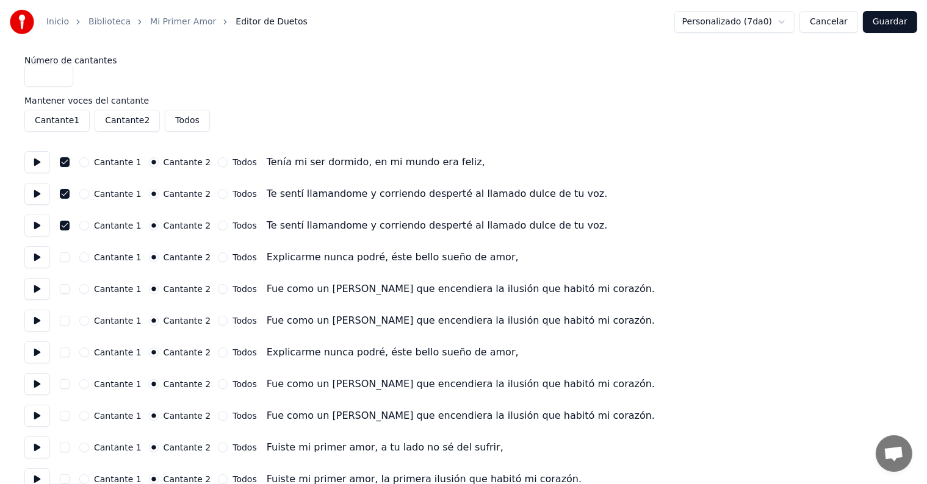
click at [63, 224] on button "button" at bounding box center [65, 226] width 10 height 10
click at [63, 193] on button "button" at bounding box center [65, 194] width 10 height 10
click at [66, 159] on button "button" at bounding box center [65, 162] width 10 height 10
click at [893, 14] on button "Guardar" at bounding box center [890, 22] width 54 height 22
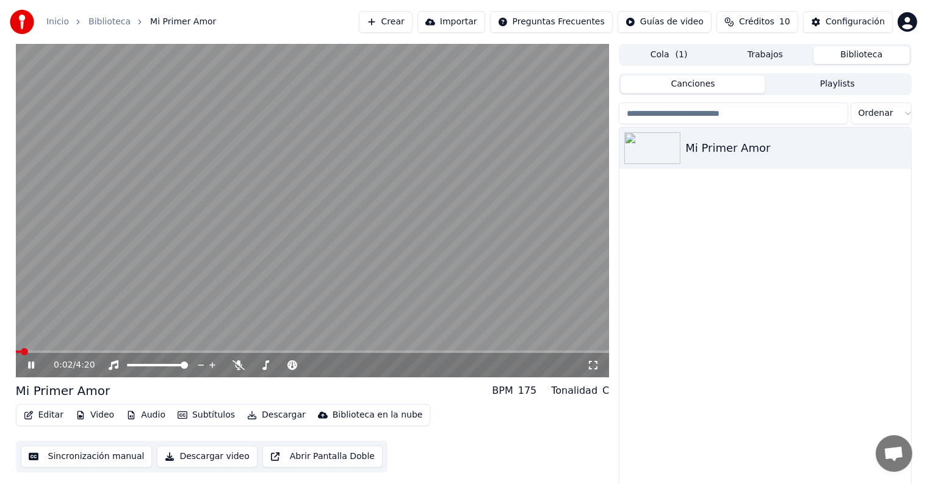
click at [98, 354] on div "0:02 / 4:20" at bounding box center [313, 365] width 594 height 24
click at [98, 348] on video at bounding box center [313, 211] width 594 height 334
click at [81, 351] on span at bounding box center [313, 352] width 594 height 2
click at [112, 352] on span at bounding box center [313, 352] width 594 height 2
click at [31, 367] on icon at bounding box center [30, 365] width 7 height 9
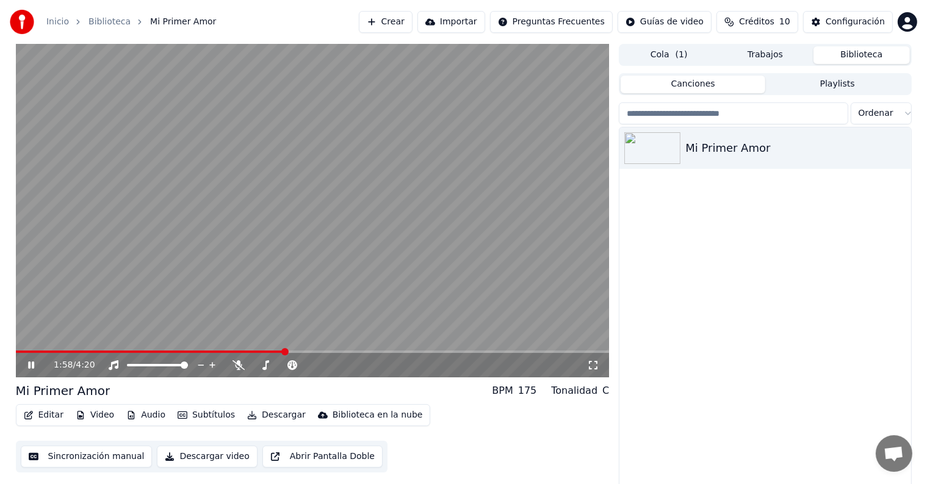
click at [284, 351] on span at bounding box center [313, 352] width 594 height 2
click at [342, 354] on div "1:58 / 4:20" at bounding box center [313, 365] width 594 height 24
click at [341, 351] on span at bounding box center [313, 352] width 594 height 2
click at [392, 351] on span at bounding box center [388, 351] width 7 height 7
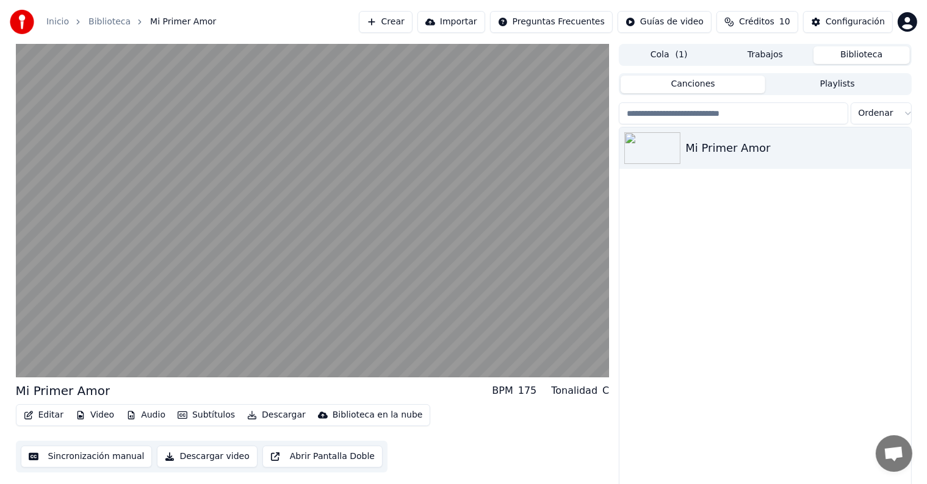
click at [195, 456] on button "Descargar video" at bounding box center [207, 457] width 100 height 22
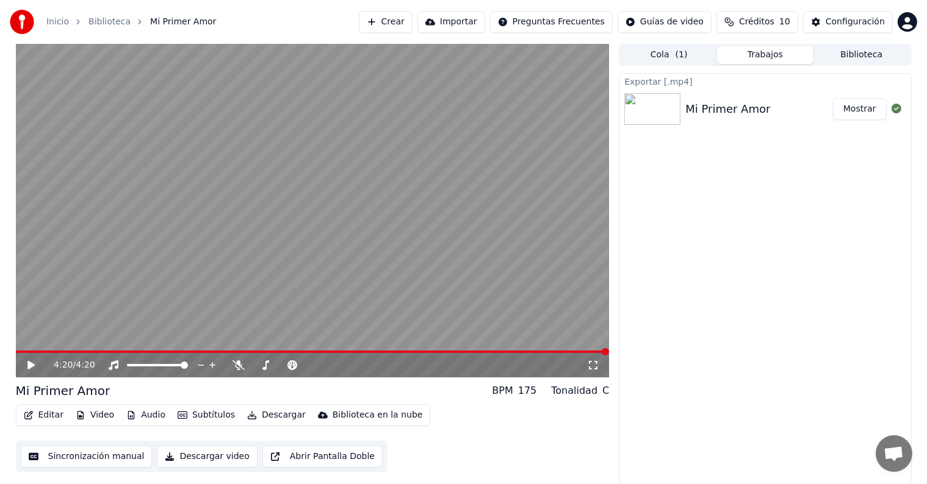
click at [860, 110] on button "Mostrar" at bounding box center [860, 109] width 54 height 22
click at [412, 23] on button "Crear" at bounding box center [386, 22] width 54 height 22
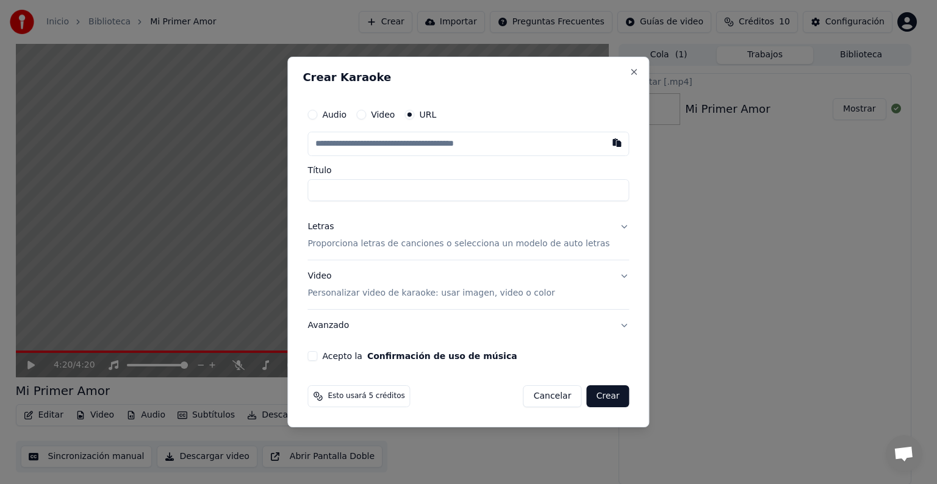
paste input "**********"
type input "**********"
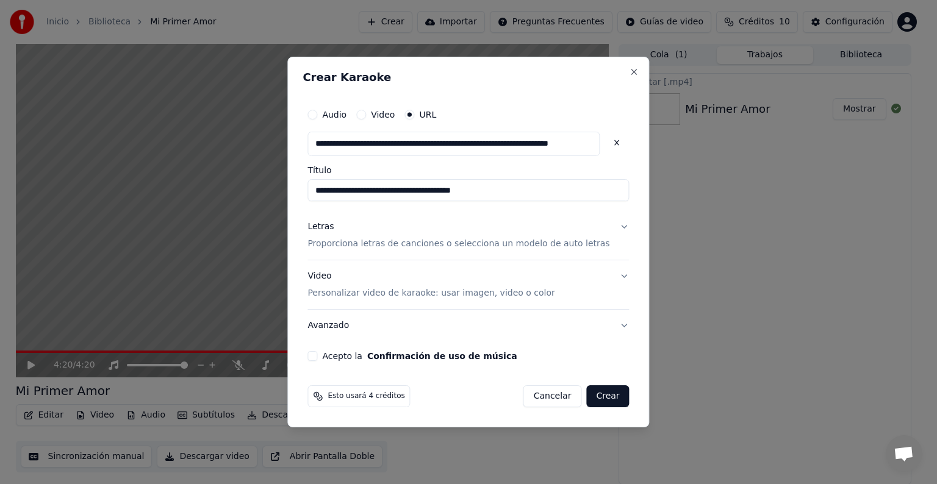
type input "**********"
drag, startPoint x: 518, startPoint y: 189, endPoint x: 303, endPoint y: 204, distance: 215.3
click at [303, 204] on div "**********" at bounding box center [468, 242] width 362 height 371
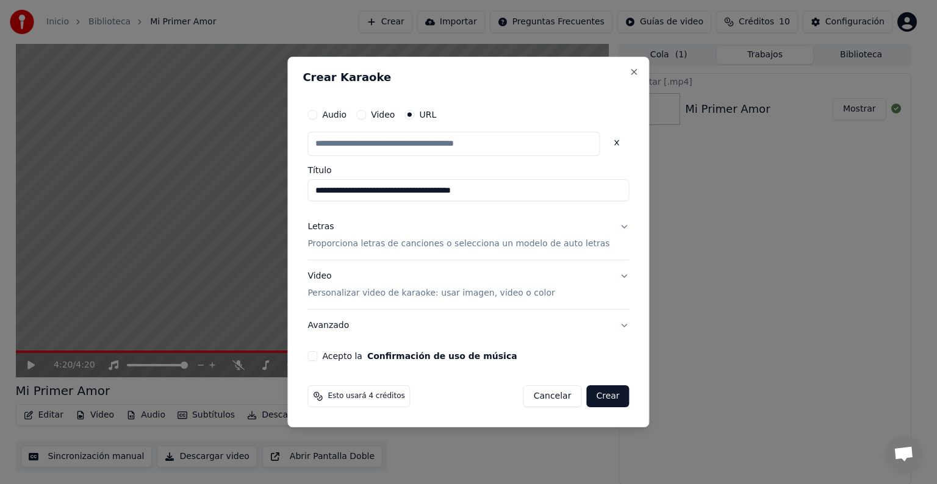
type input "**********"
click at [611, 228] on button "Letras Proporciona letras de canciones o selecciona un modelo de auto letras" at bounding box center [467, 235] width 321 height 49
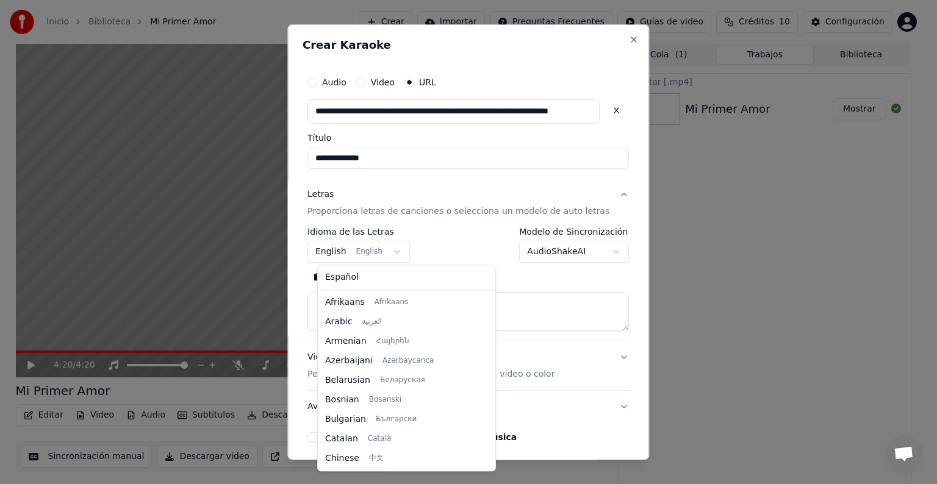
click at [400, 255] on body "**********" at bounding box center [463, 242] width 927 height 484
select select "**"
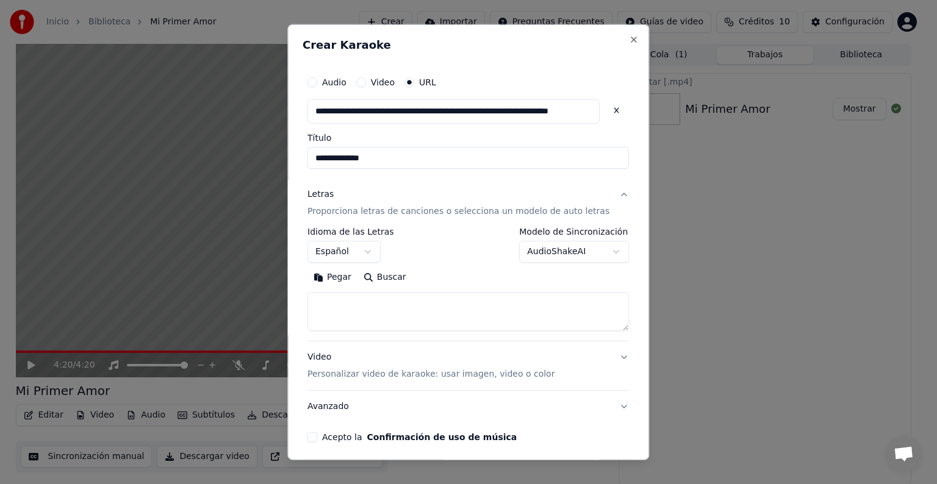
click at [384, 302] on textarea at bounding box center [467, 311] width 321 height 39
paste textarea "**********"
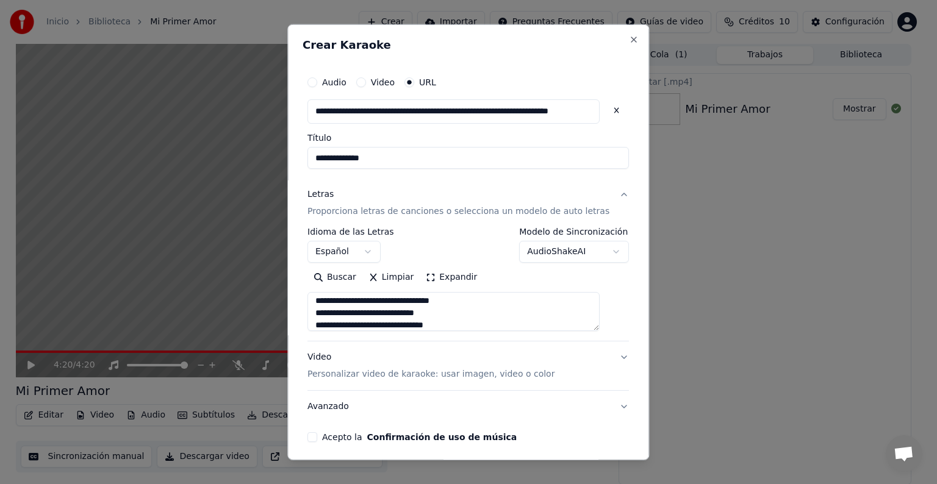
scroll to position [51, 0]
paste textarea "**********"
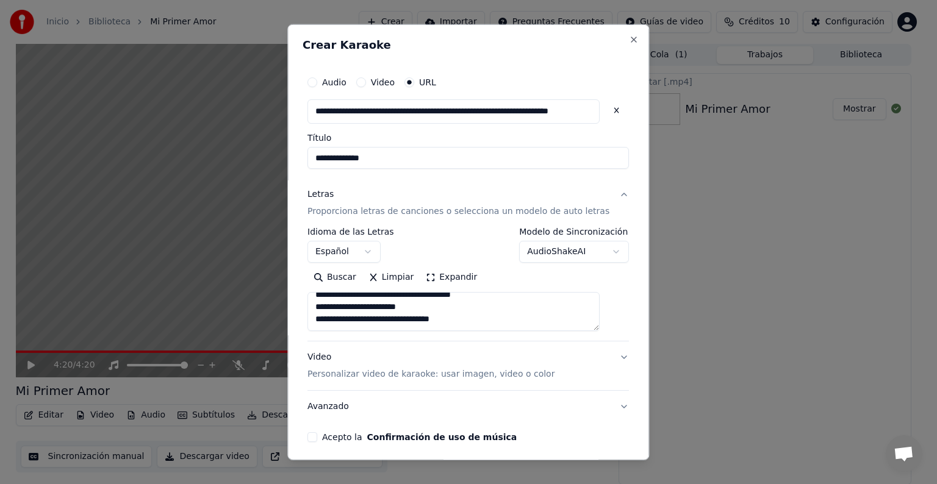
paste textarea "**********"
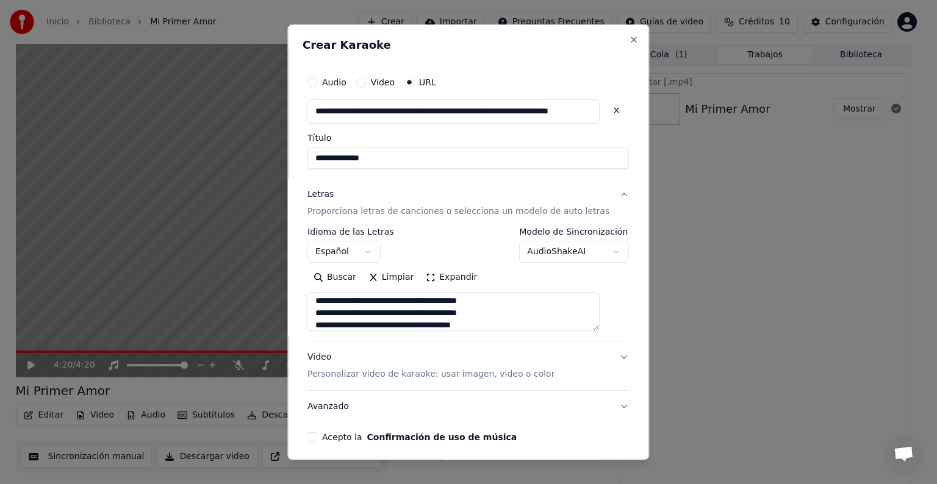
scroll to position [307, 0]
click at [362, 315] on textarea at bounding box center [453, 311] width 292 height 39
click at [370, 323] on textarea at bounding box center [453, 311] width 292 height 39
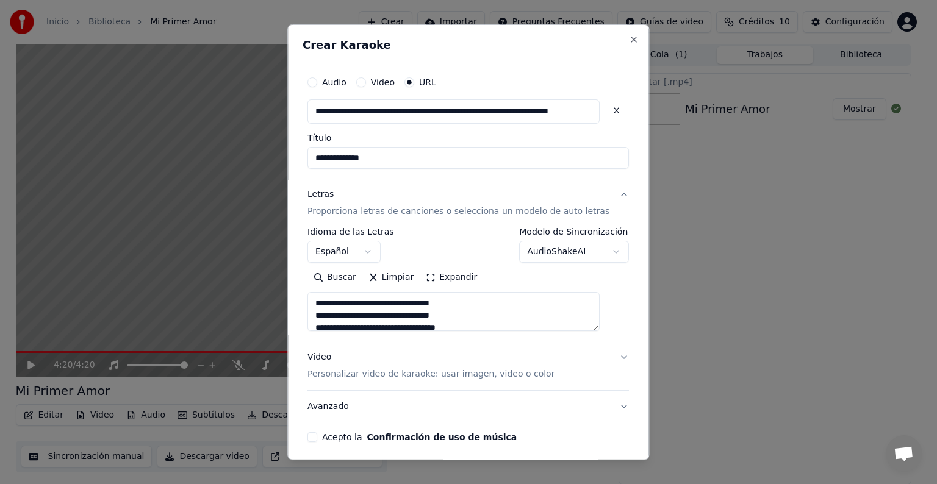
type textarea "**********"
click at [605, 357] on button "Video Personalizar video de karaoke: usar imagen, video o color" at bounding box center [467, 366] width 321 height 49
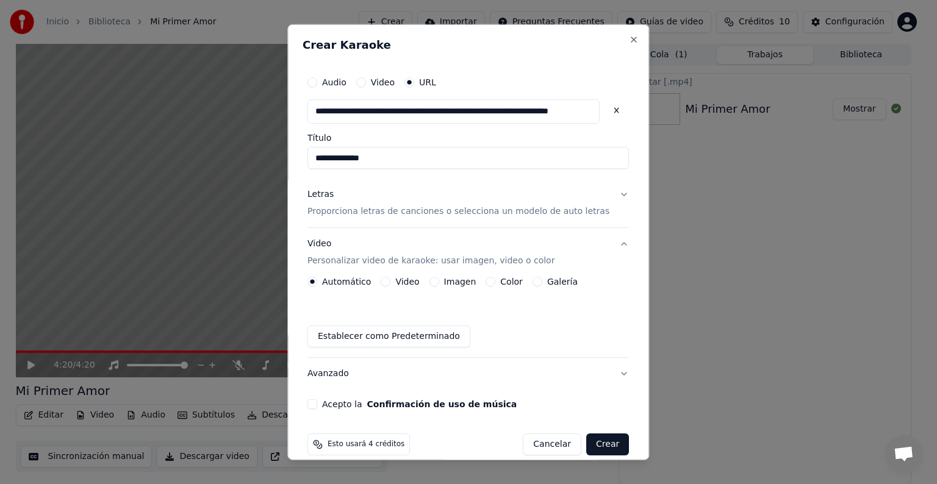
click at [437, 281] on button "Imagen" at bounding box center [434, 282] width 10 height 10
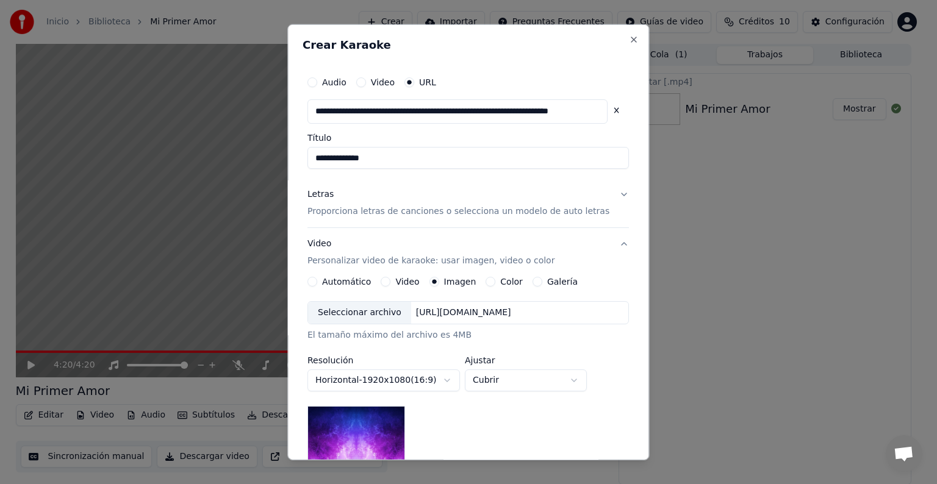
click at [578, 381] on body "**********" at bounding box center [463, 242] width 927 height 484
drag, startPoint x: 638, startPoint y: 314, endPoint x: 644, endPoint y: 375, distance: 61.9
click at [644, 375] on div at bounding box center [468, 242] width 937 height 484
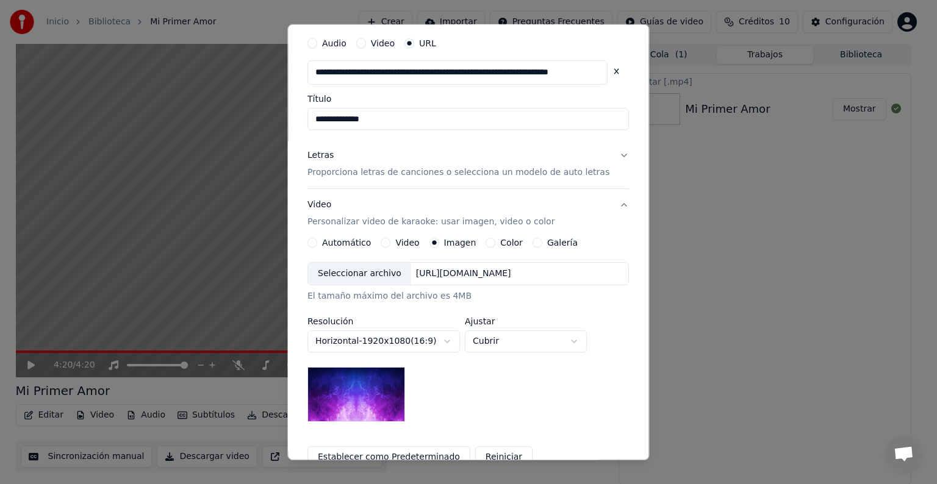
scroll to position [70, 0]
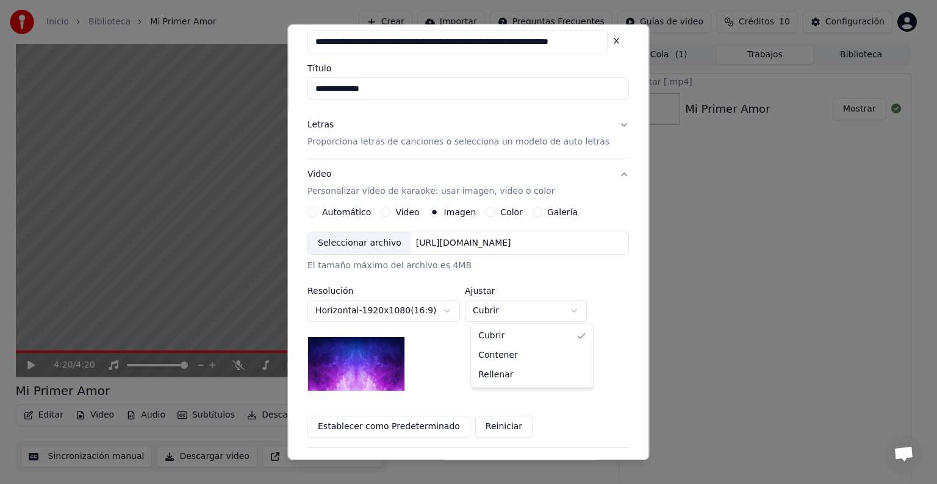
click at [578, 313] on body "**********" at bounding box center [463, 242] width 927 height 484
select select "*******"
click at [390, 210] on button "Video" at bounding box center [386, 212] width 10 height 10
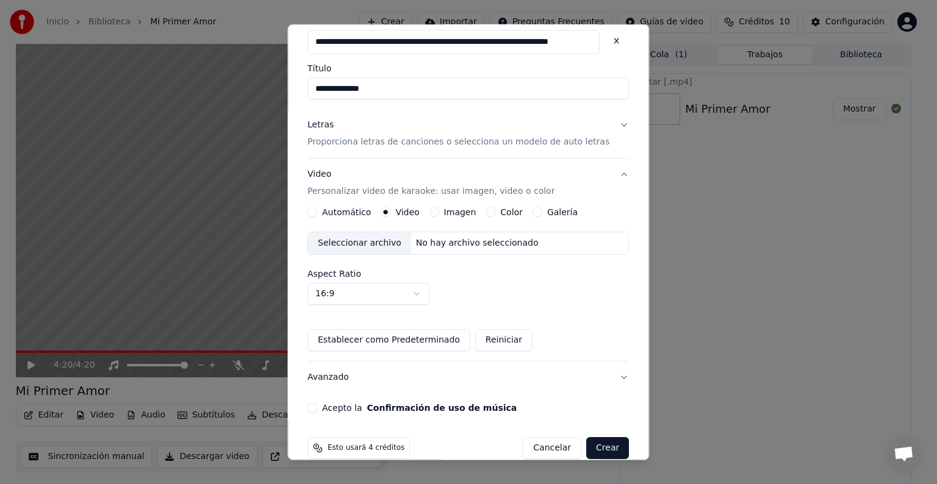
click at [496, 210] on button "Color" at bounding box center [491, 212] width 10 height 10
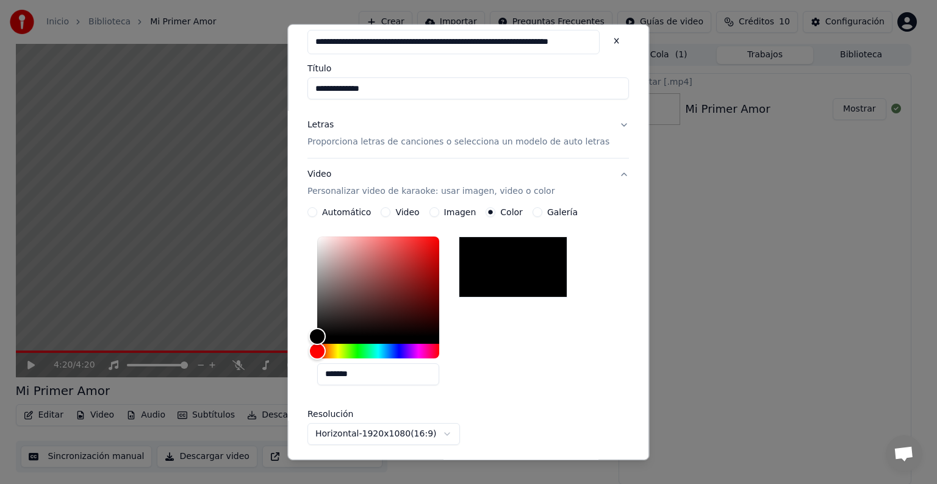
click at [538, 210] on button "Galería" at bounding box center [538, 212] width 10 height 10
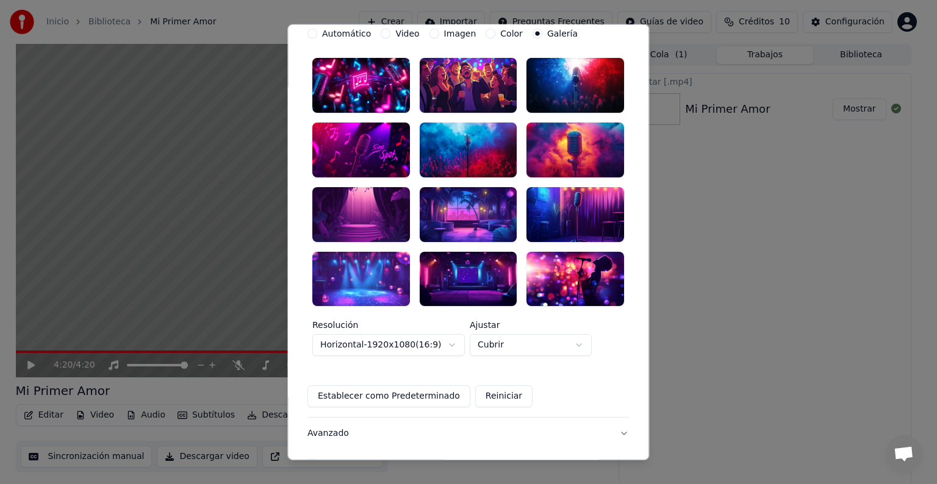
scroll to position [249, 0]
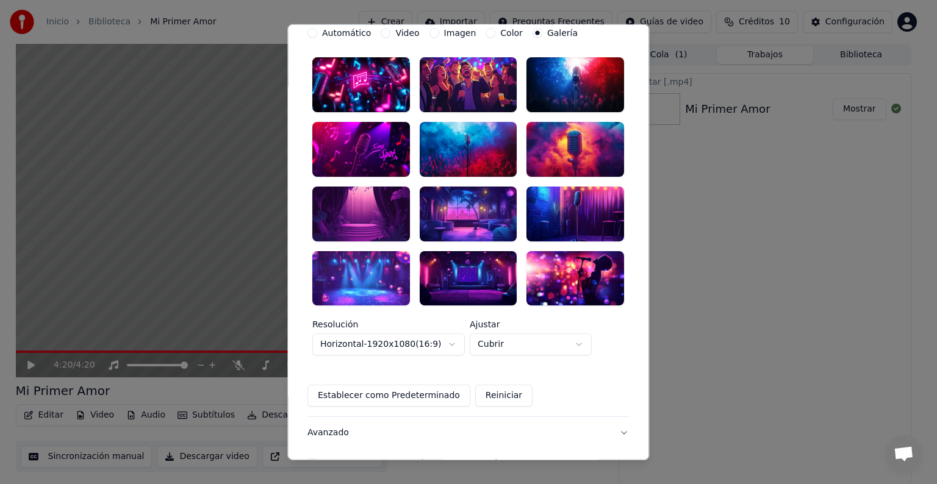
click at [542, 134] on div at bounding box center [576, 149] width 98 height 55
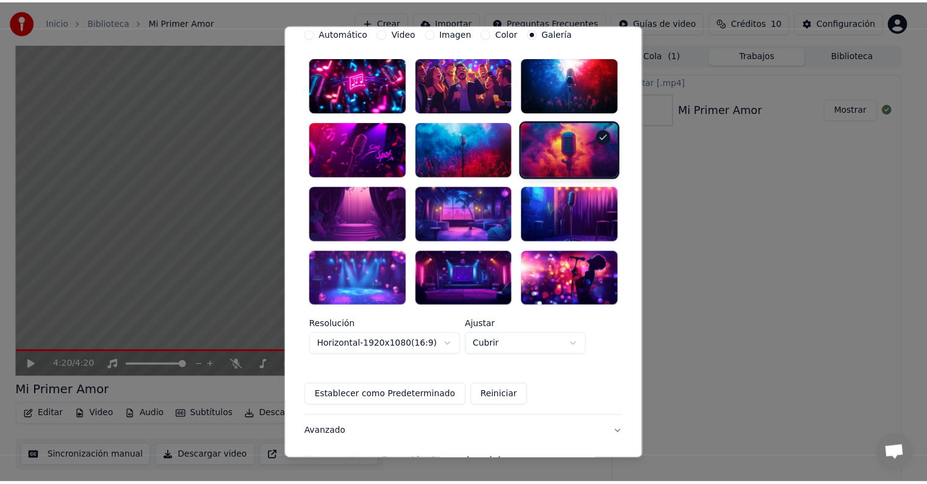
scroll to position [301, 0]
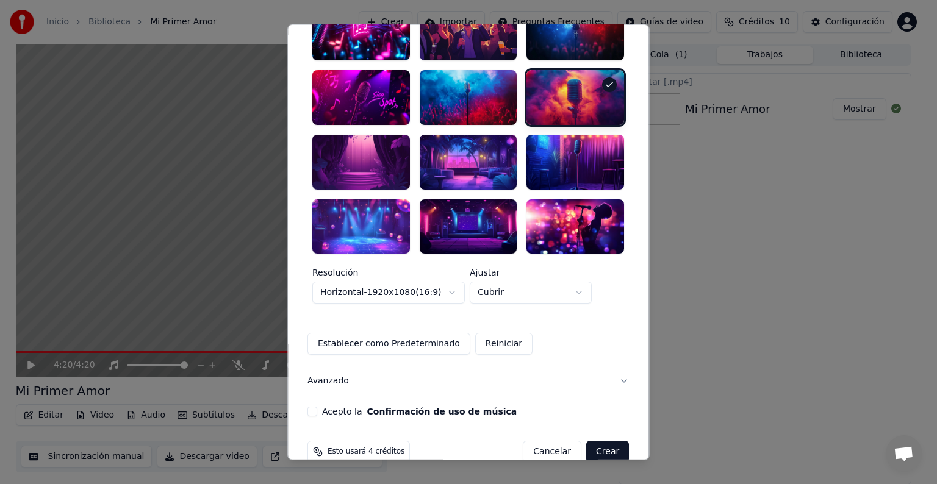
click at [317, 407] on button "Acepto la Confirmación de uso de música" at bounding box center [312, 412] width 10 height 10
click at [590, 441] on button "Crear" at bounding box center [607, 452] width 43 height 22
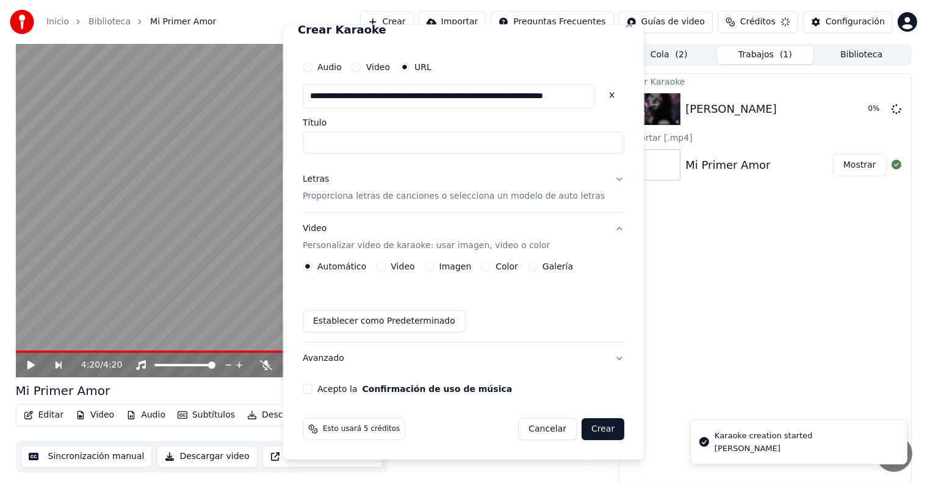
scroll to position [0, 0]
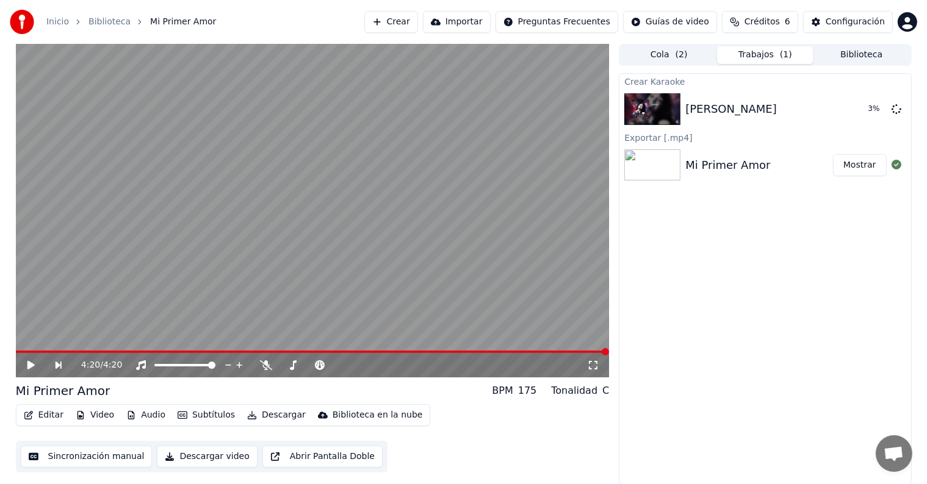
click at [27, 370] on icon at bounding box center [40, 366] width 28 height 10
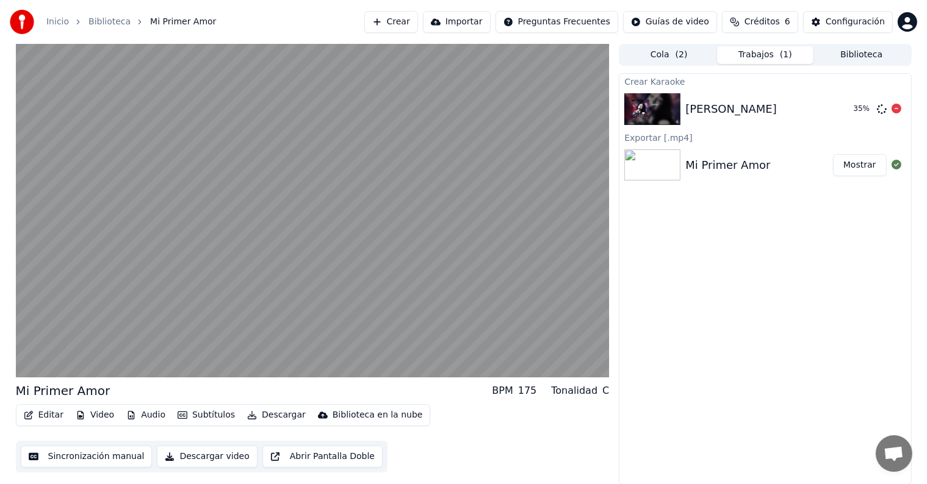
click at [656, 114] on img at bounding box center [652, 109] width 56 height 32
click at [860, 112] on button "Reproducir" at bounding box center [852, 109] width 67 height 22
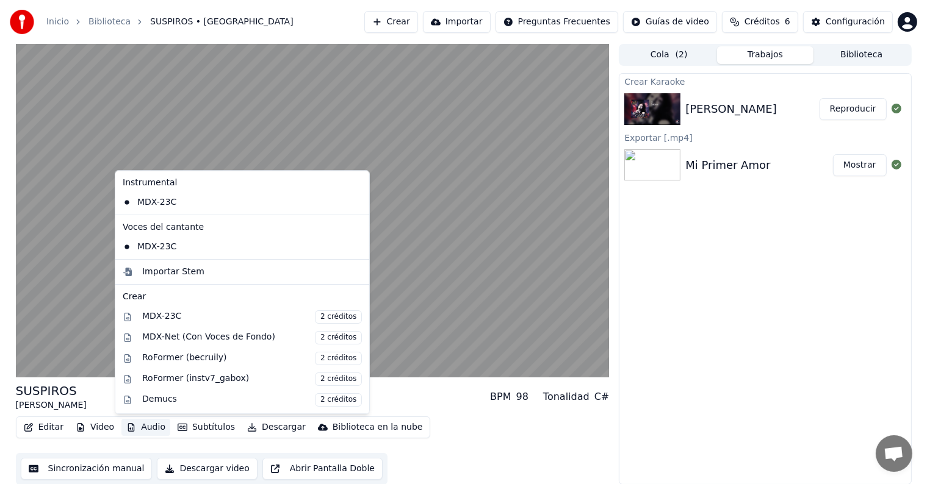
click at [148, 426] on button "Audio" at bounding box center [145, 427] width 49 height 17
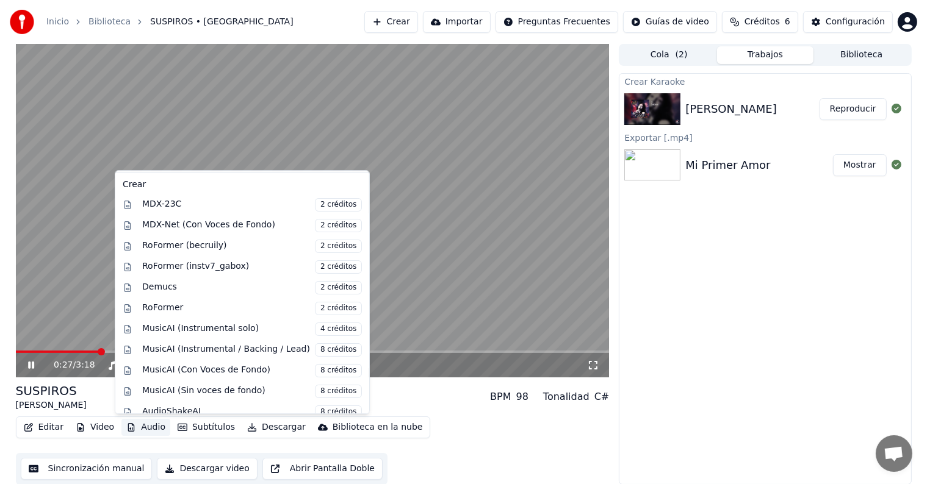
scroll to position [120, 0]
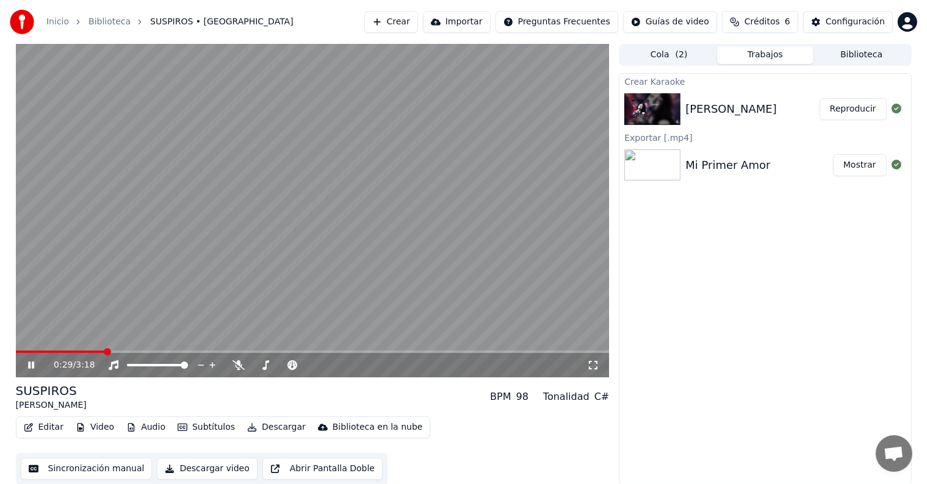
click at [720, 319] on div "Crear Karaoke GILDA SUSPIROS Reproducir Exportar [.mp4] Mi Primer Amor Mostrar" at bounding box center [765, 279] width 292 height 412
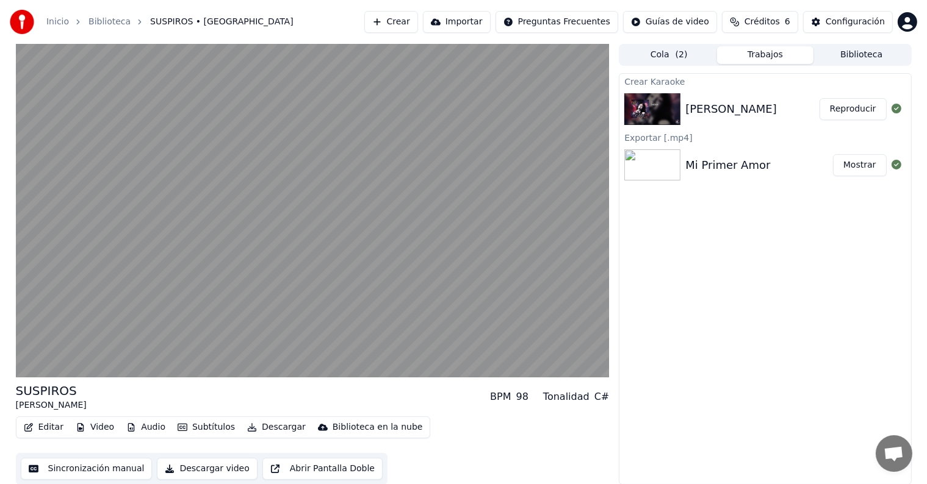
click at [199, 472] on button "Descargar video" at bounding box center [207, 469] width 100 height 22
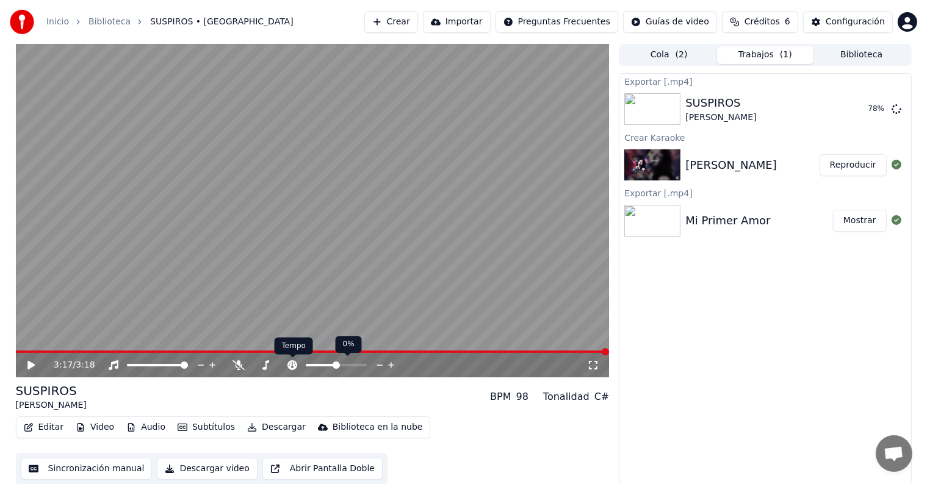
click at [295, 365] on icon at bounding box center [292, 366] width 12 height 10
click at [292, 364] on icon at bounding box center [292, 366] width 12 height 10
click at [863, 111] on button "Mostrar" at bounding box center [860, 109] width 54 height 22
